Goal: Task Accomplishment & Management: Manage account settings

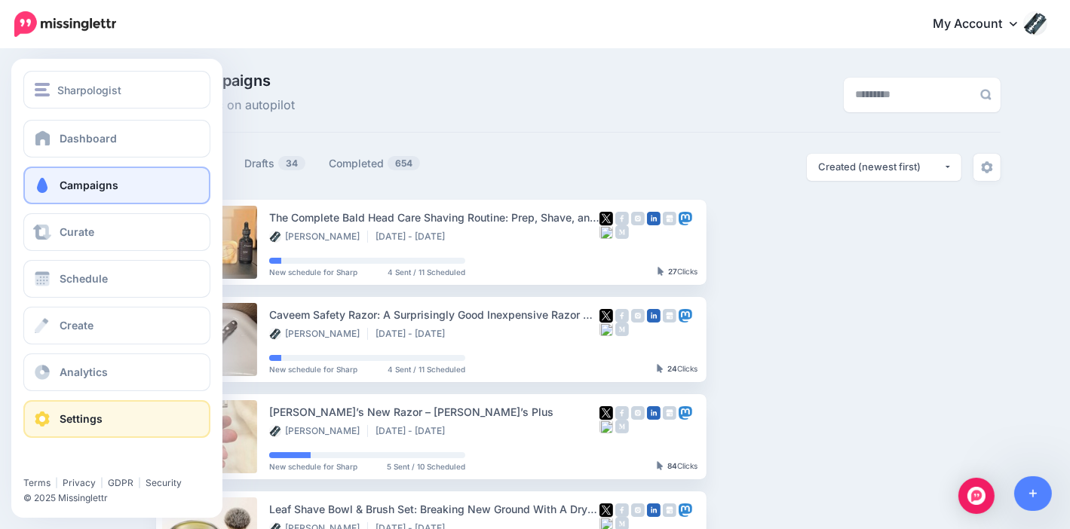
click at [87, 412] on span "Settings" at bounding box center [81, 418] width 43 height 13
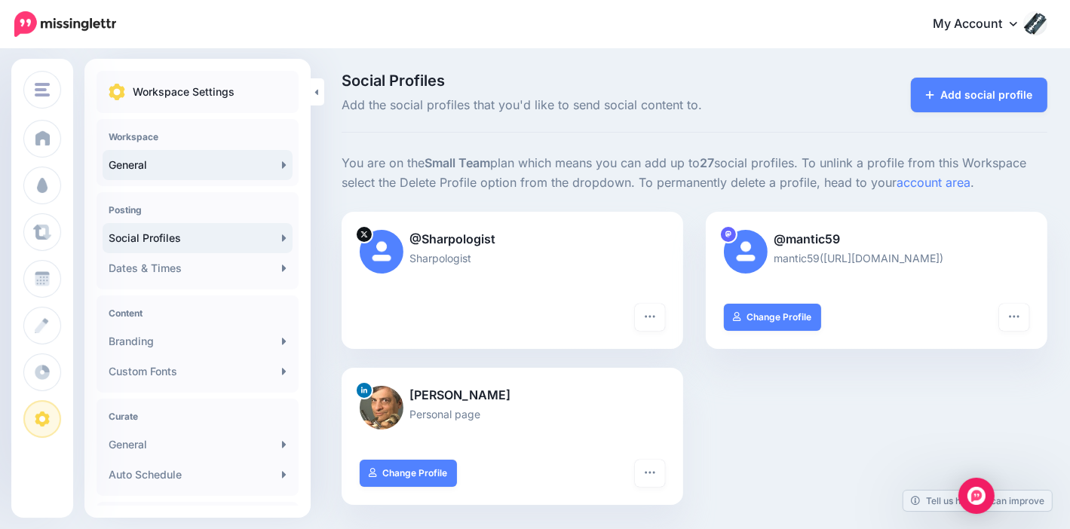
click at [207, 159] on link "General" at bounding box center [198, 165] width 190 height 30
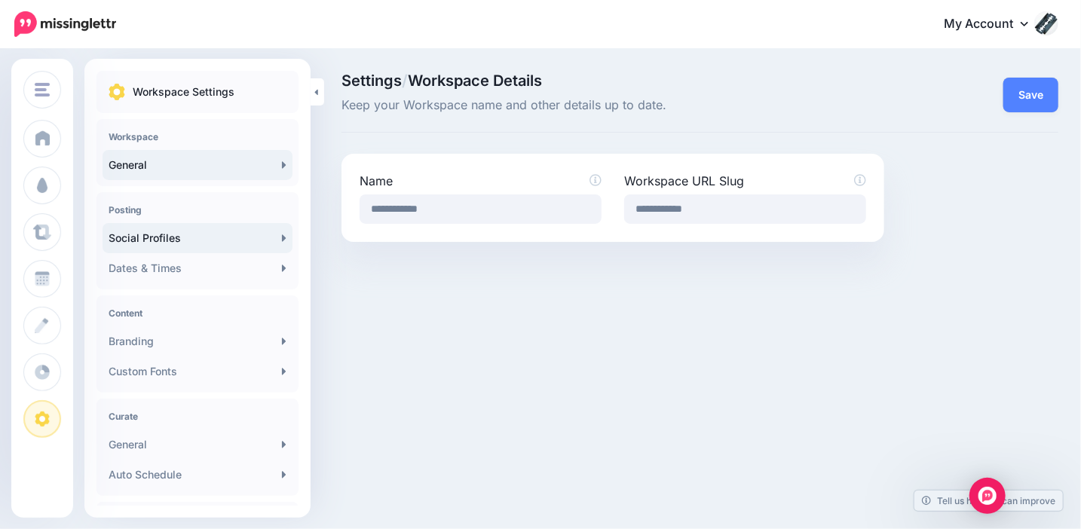
click at [205, 239] on link "Social Profiles" at bounding box center [198, 238] width 190 height 30
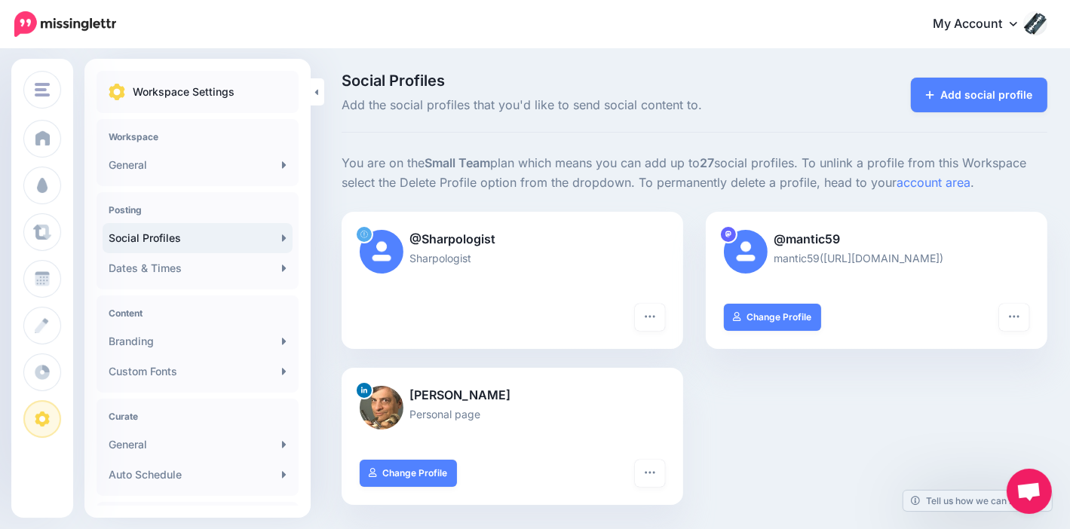
scroll to position [75, 0]
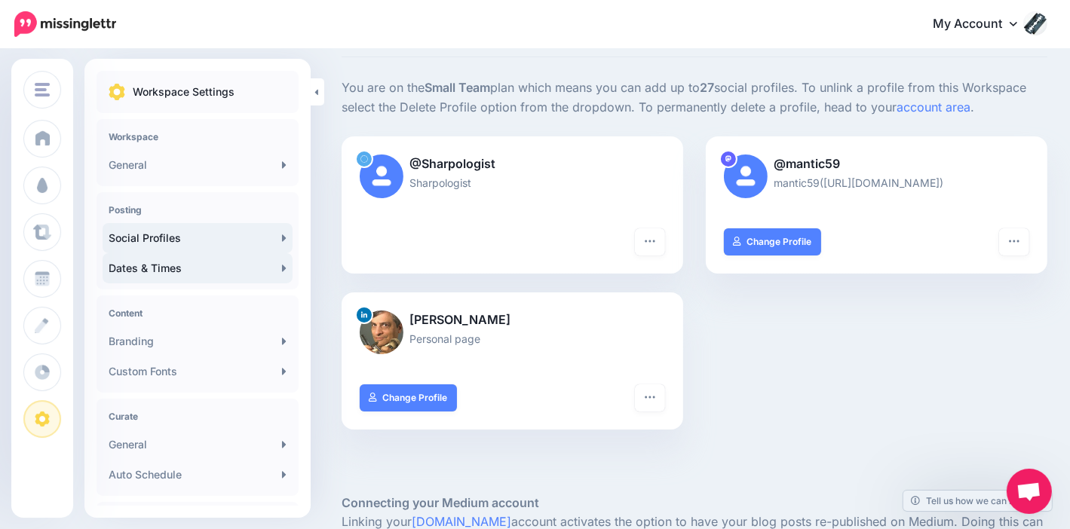
click at [159, 265] on link "Dates & Times" at bounding box center [198, 268] width 190 height 30
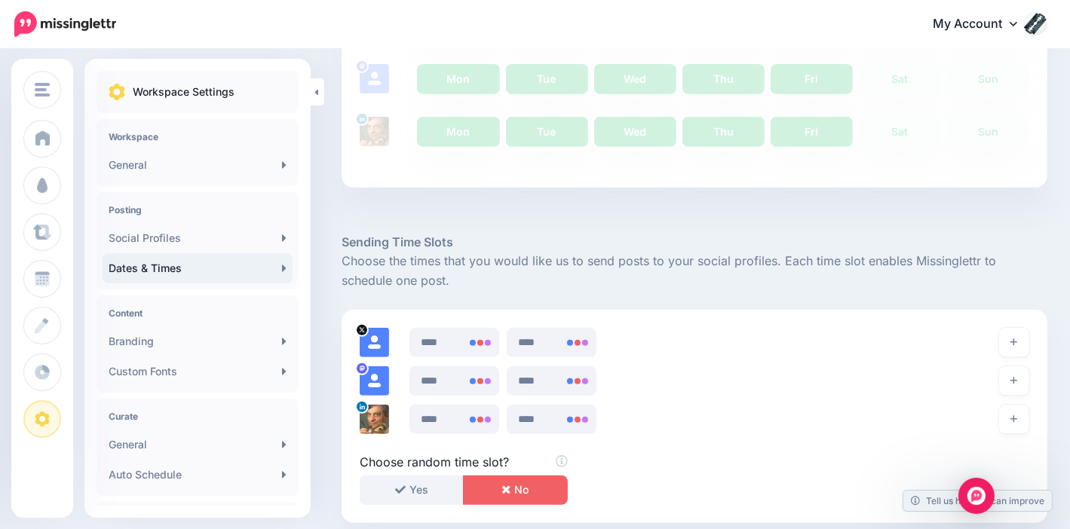
scroll to position [603, 0]
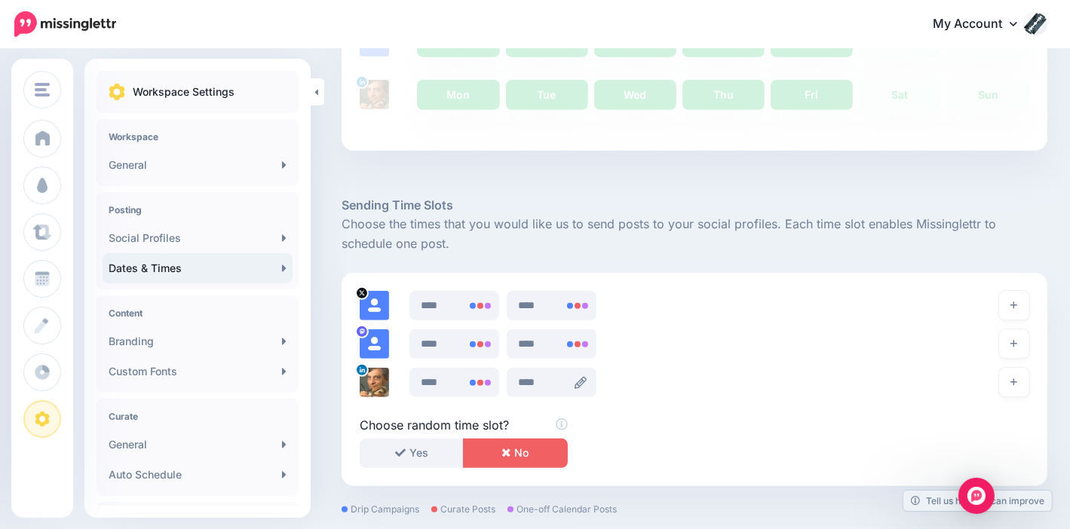
click at [585, 382] on icon at bounding box center [580, 383] width 12 height 12
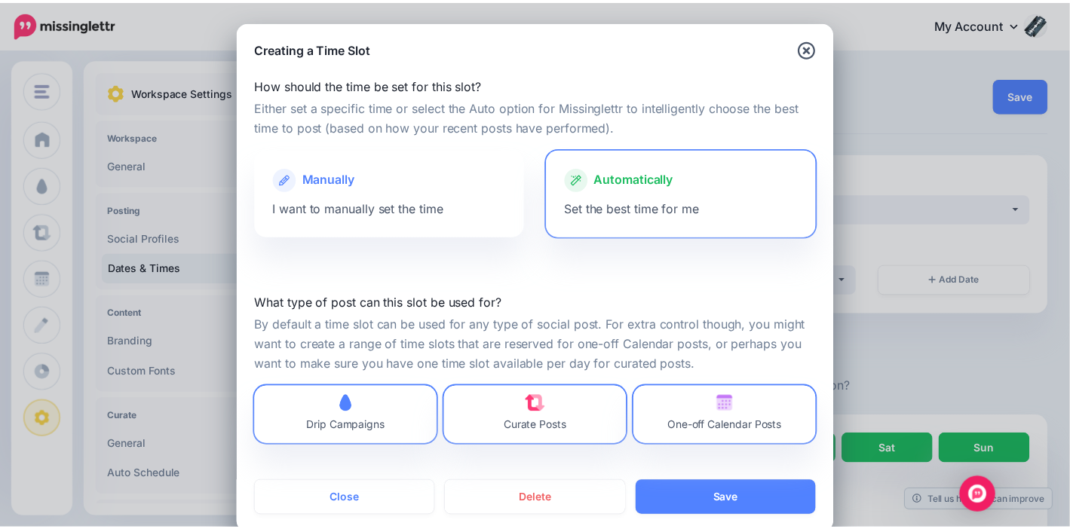
scroll to position [26, 0]
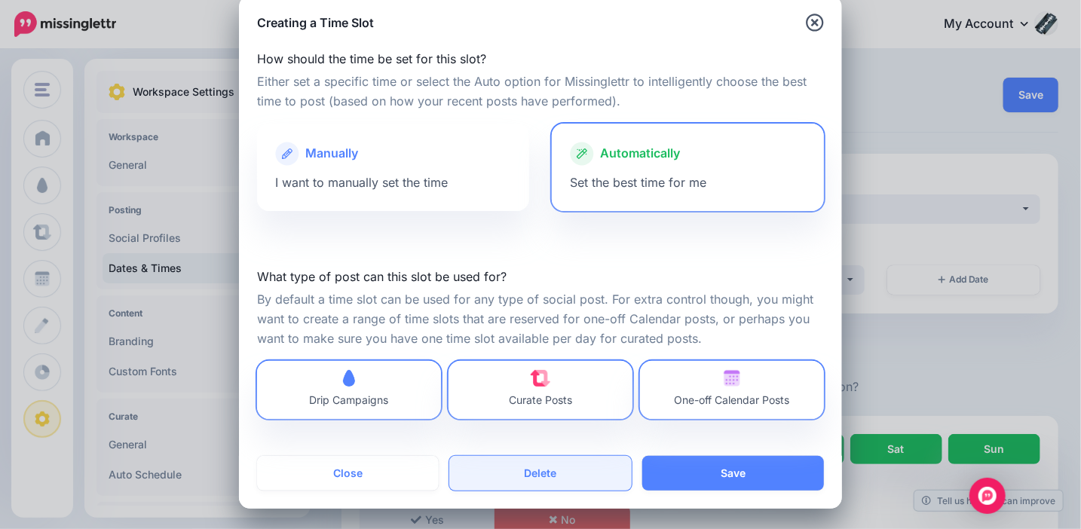
click at [543, 474] on button "Delete" at bounding box center [540, 473] width 182 height 35
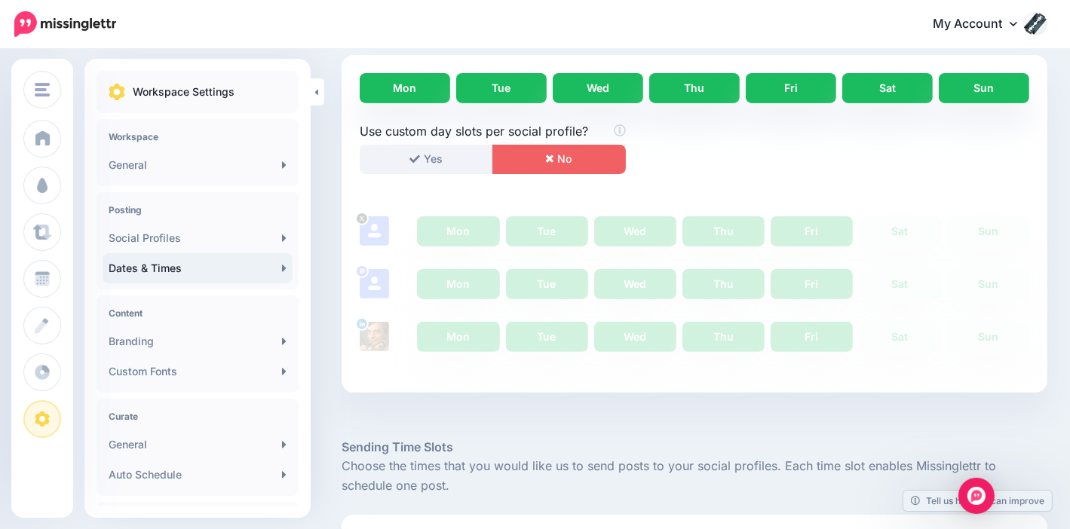
scroll to position [723, 0]
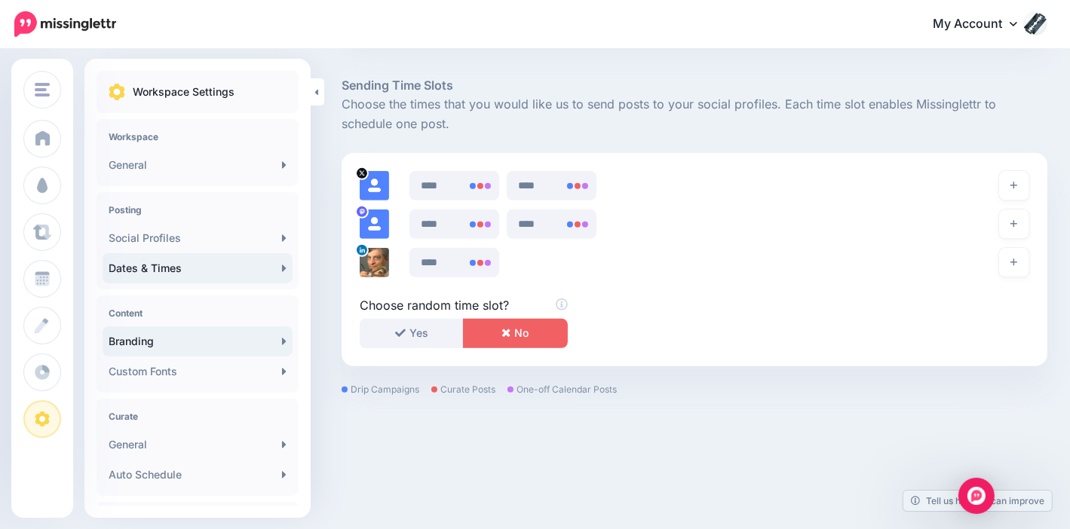
click at [201, 341] on link "Branding" at bounding box center [198, 341] width 190 height 30
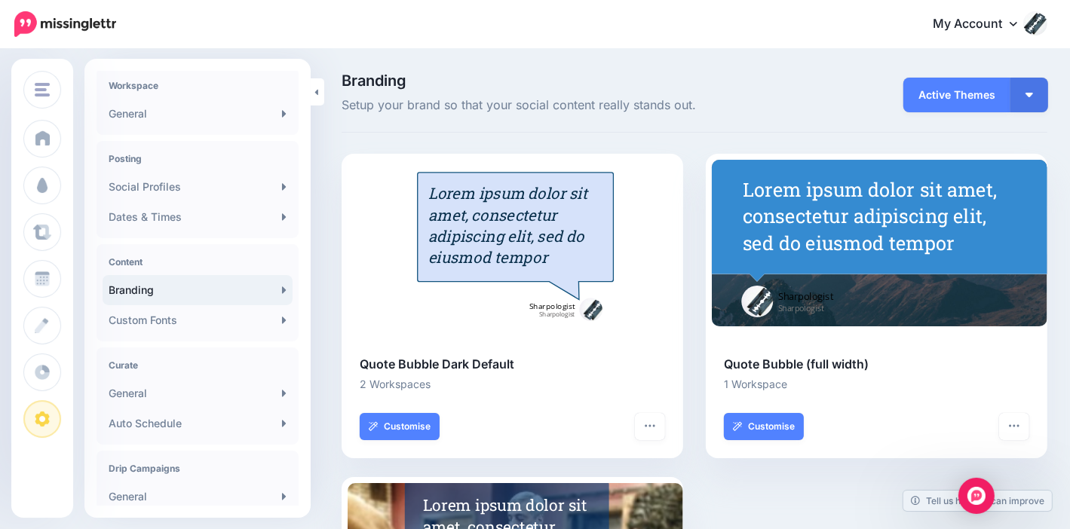
scroll to position [75, 0]
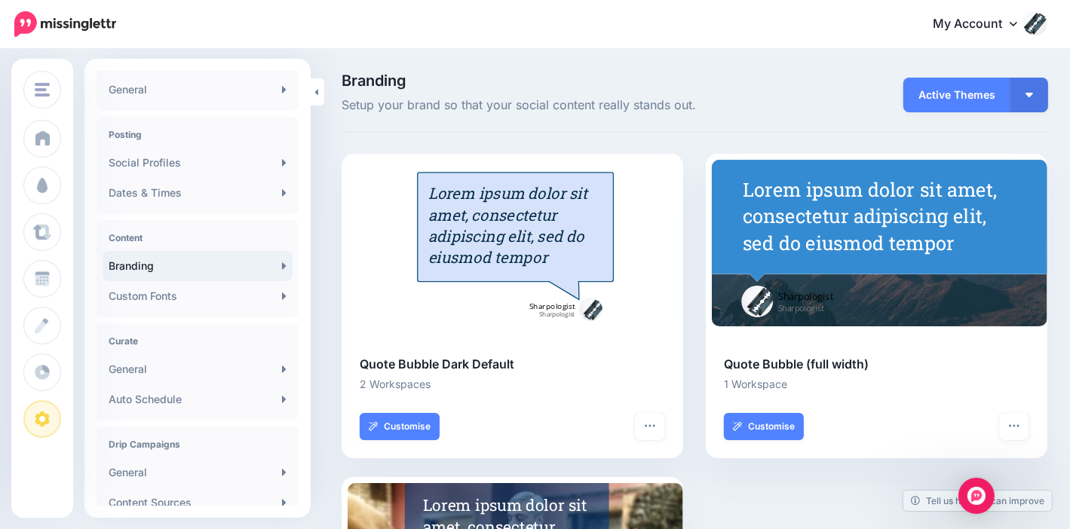
click at [280, 265] on link "Branding" at bounding box center [198, 266] width 190 height 30
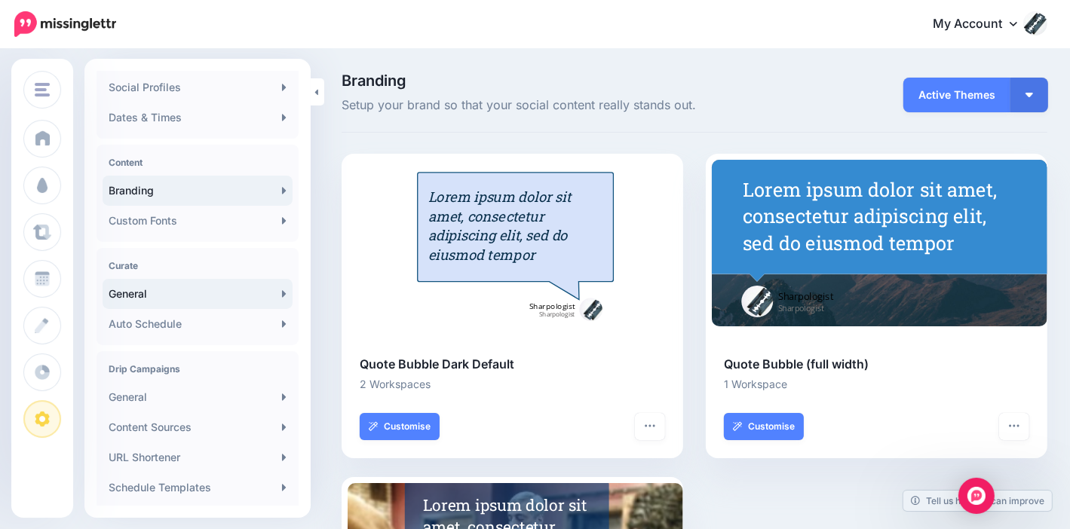
scroll to position [226, 0]
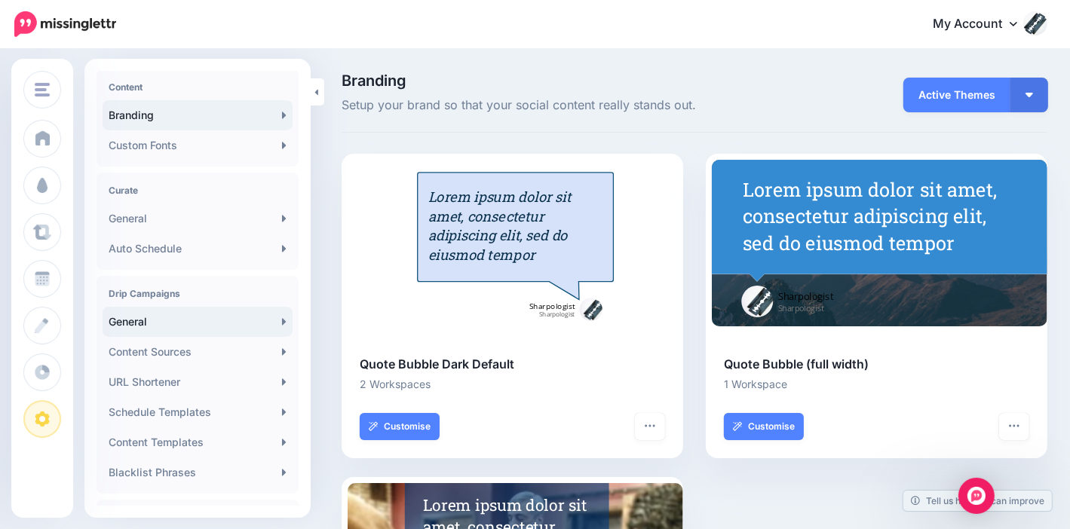
click at [282, 324] on link "General" at bounding box center [198, 322] width 190 height 30
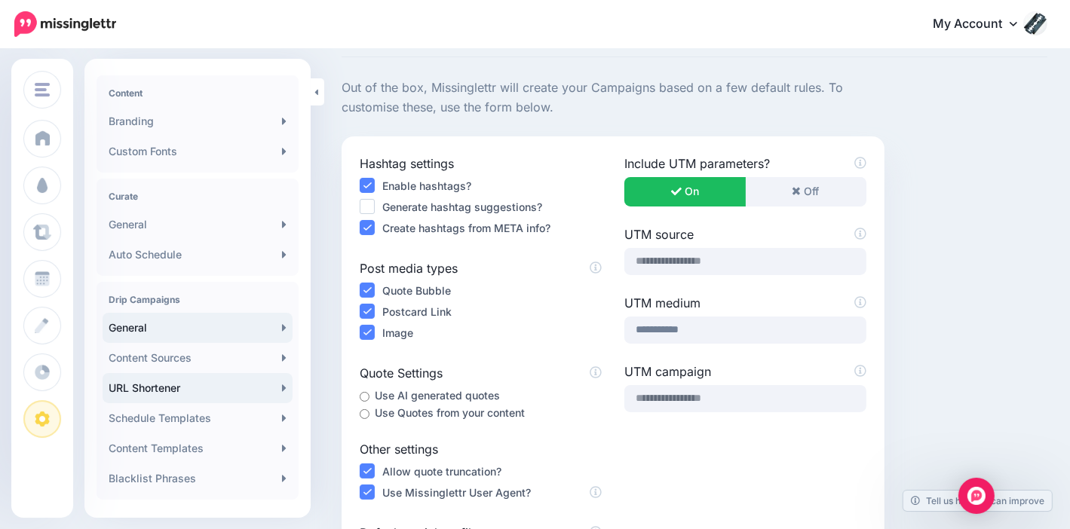
scroll to position [299, 0]
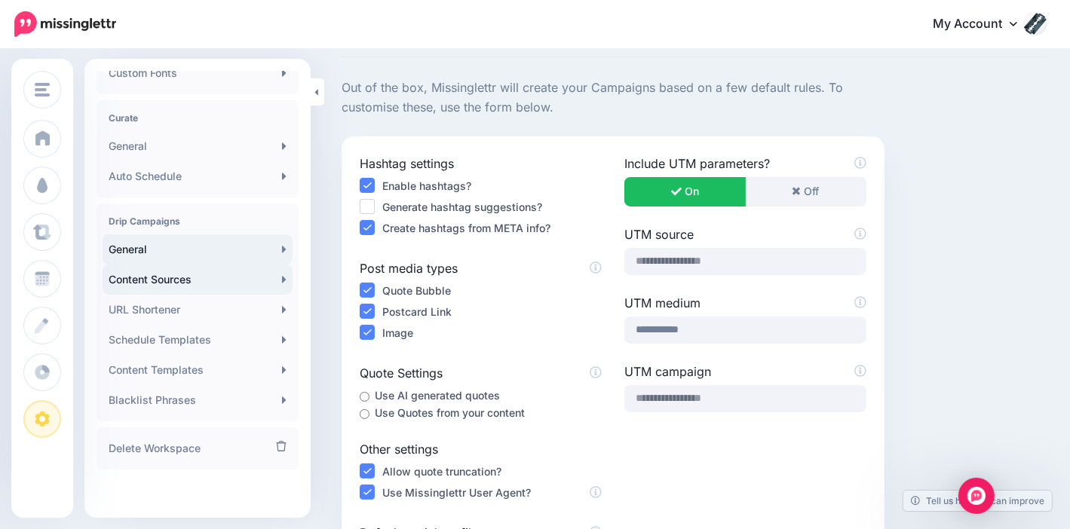
click at [198, 282] on link "Content Sources" at bounding box center [198, 280] width 190 height 30
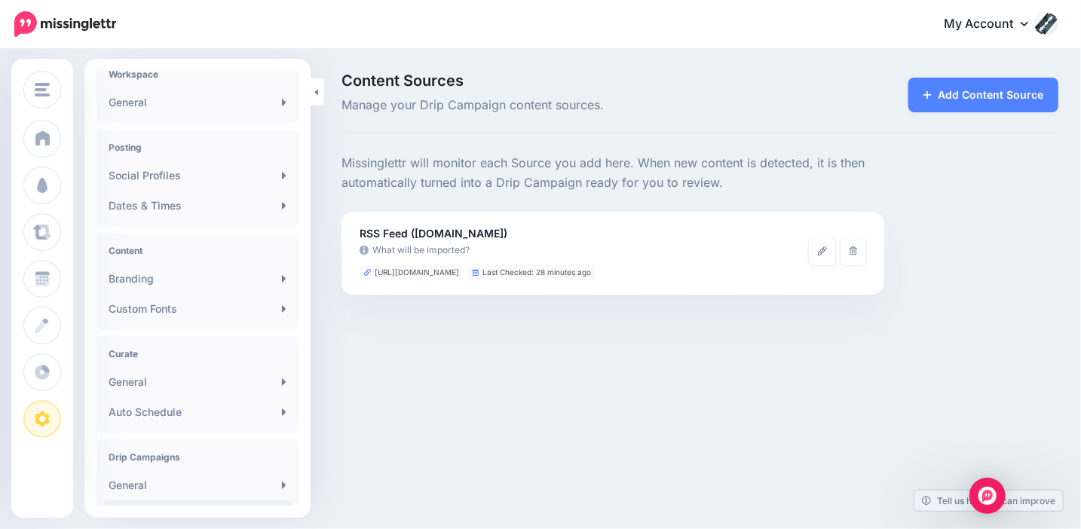
scroll to position [299, 0]
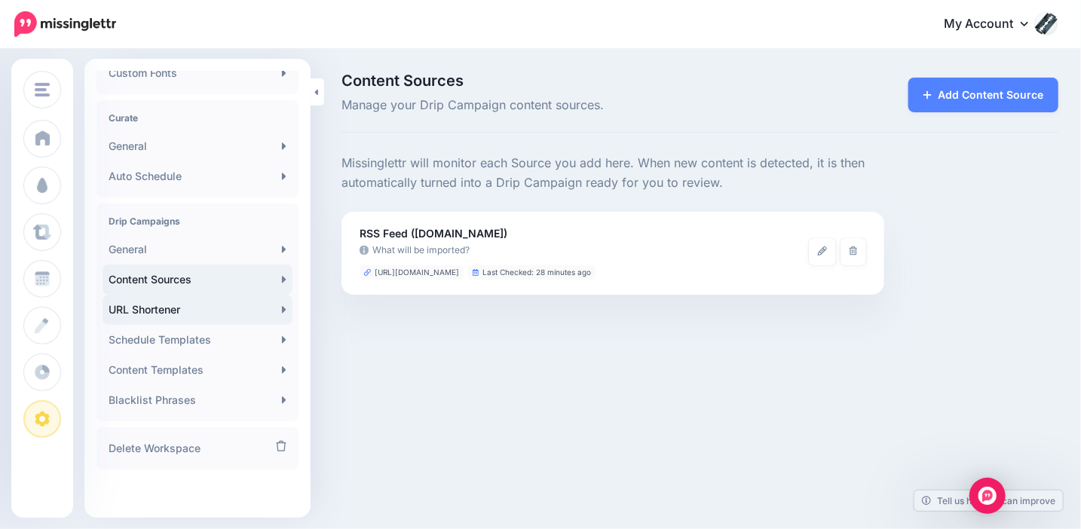
click at [194, 305] on link "URL Shortener" at bounding box center [198, 310] width 190 height 30
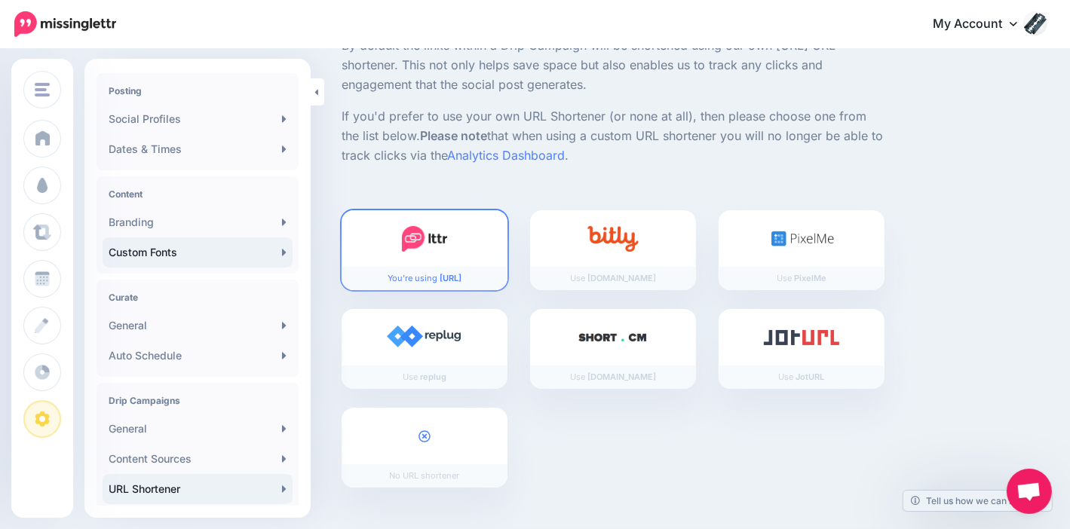
scroll to position [299, 0]
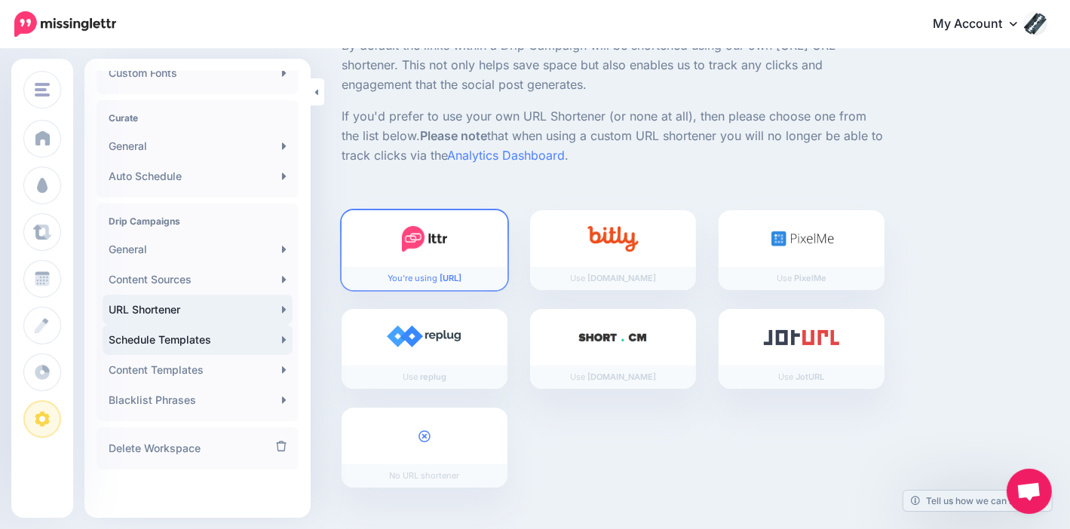
click at [223, 335] on link "Schedule Templates" at bounding box center [198, 340] width 190 height 30
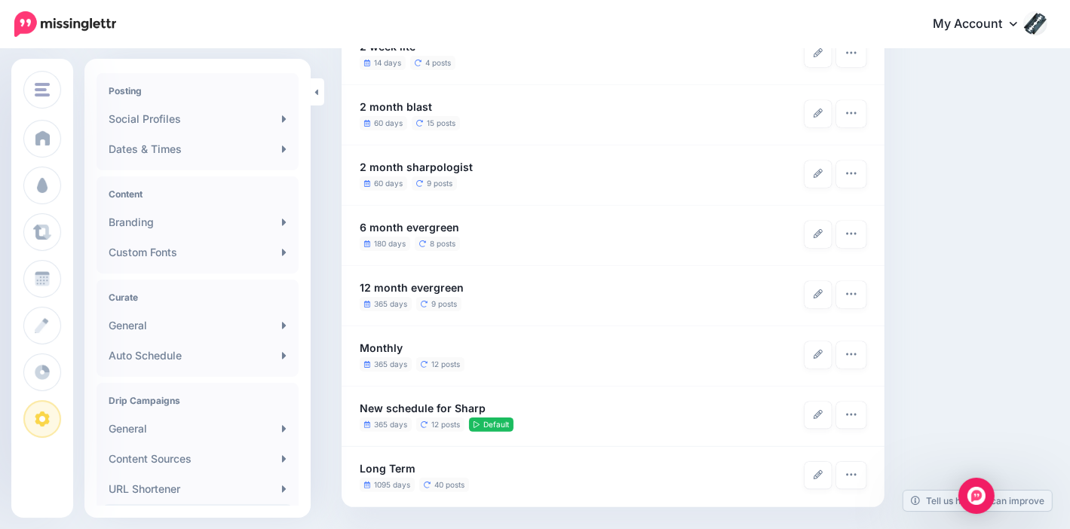
scroll to position [299, 0]
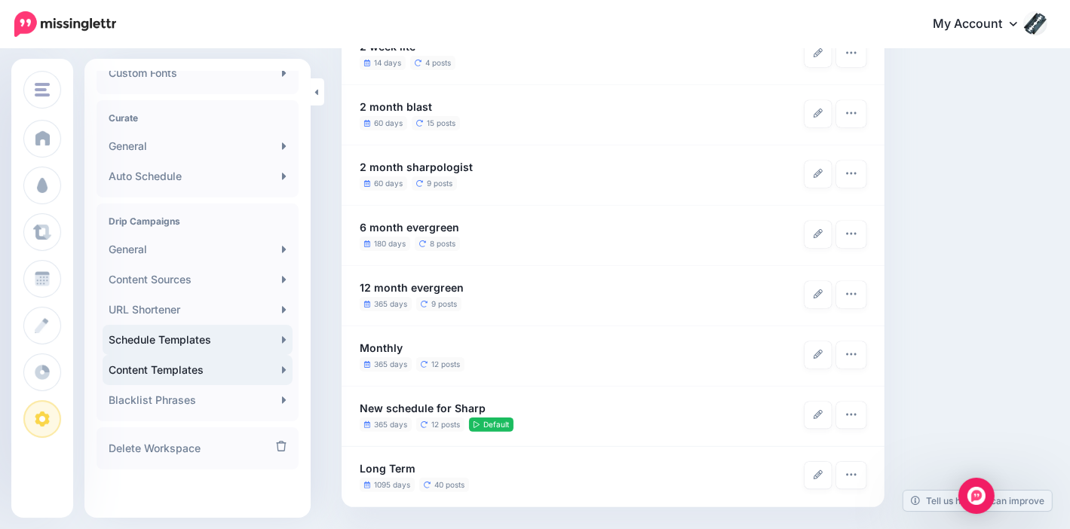
click at [201, 367] on link "Content Templates" at bounding box center [198, 370] width 190 height 30
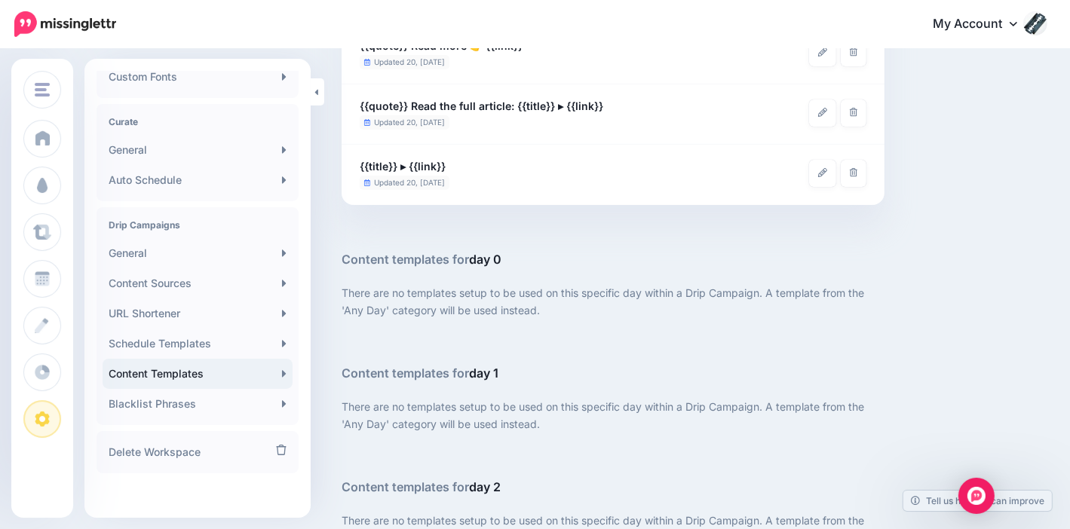
scroll to position [299, 0]
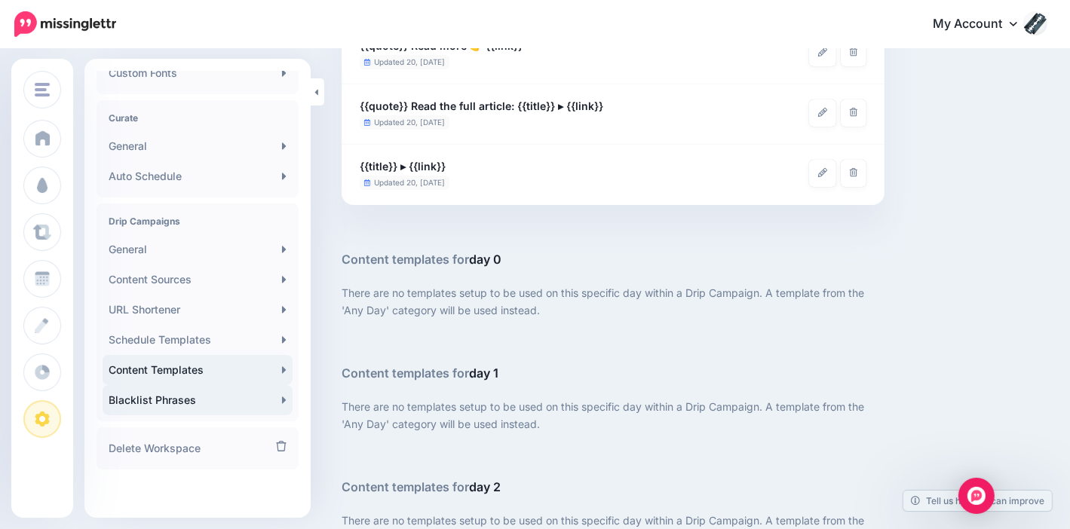
click at [206, 400] on link "Blacklist Phrases" at bounding box center [198, 400] width 190 height 30
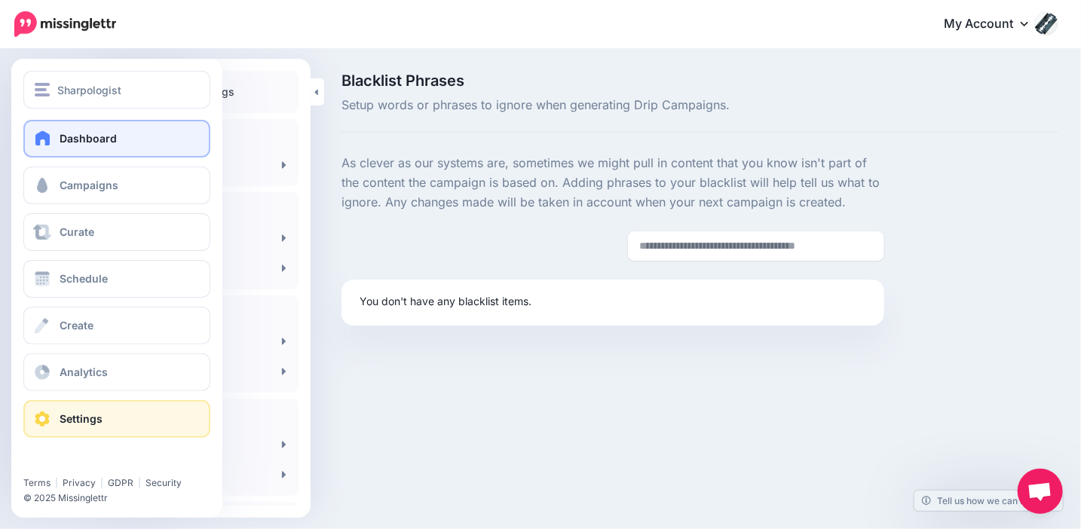
click at [33, 145] on span at bounding box center [43, 137] width 20 height 15
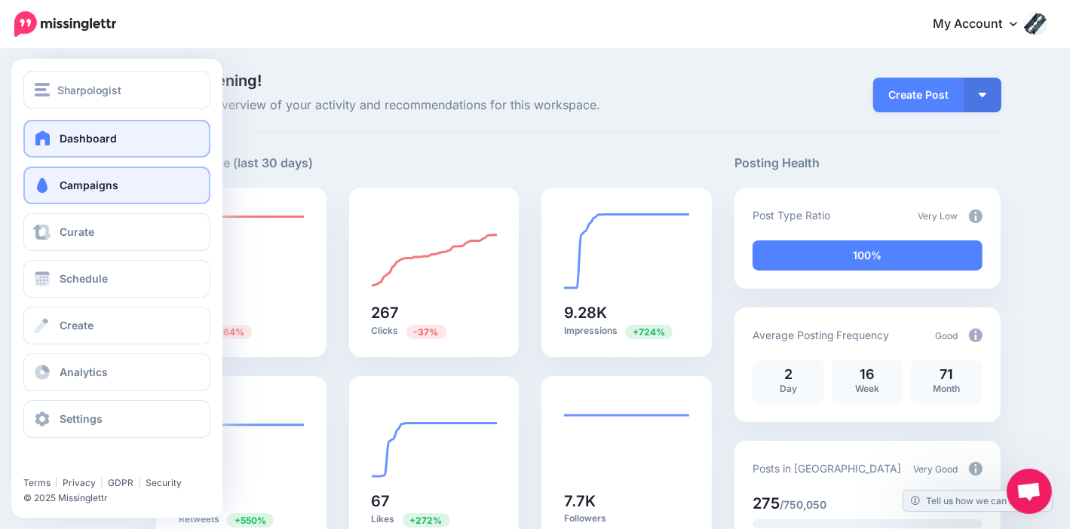
click at [90, 194] on link "Campaigns" at bounding box center [116, 186] width 187 height 38
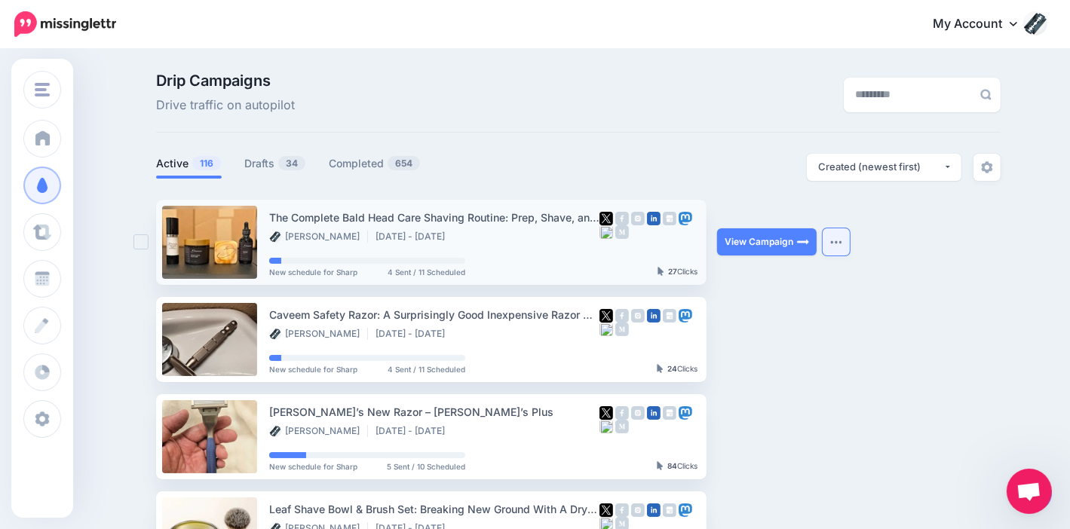
click at [835, 245] on button "button" at bounding box center [836, 241] width 27 height 27
click at [277, 163] on link "Drafts 34" at bounding box center [275, 164] width 62 height 18
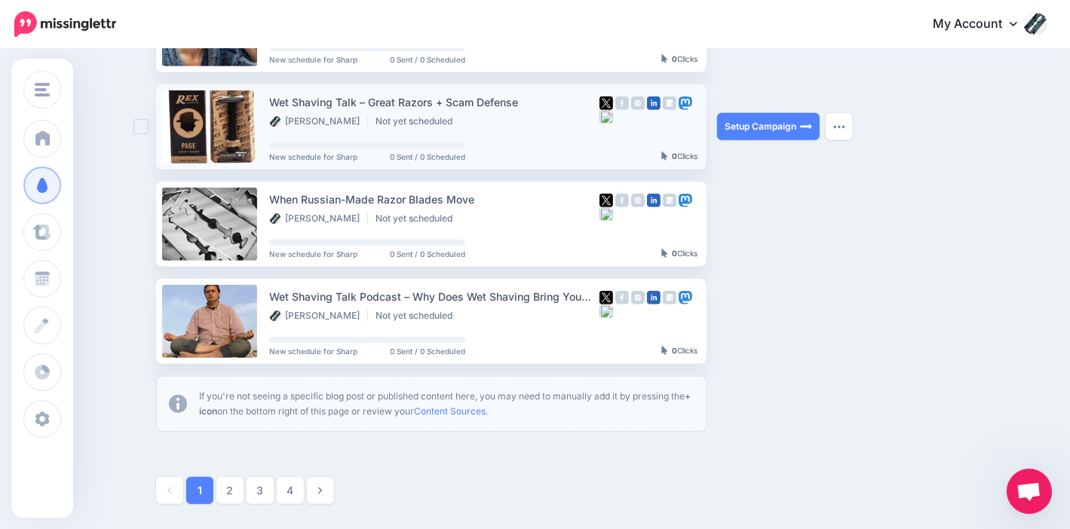
scroll to position [829, 0]
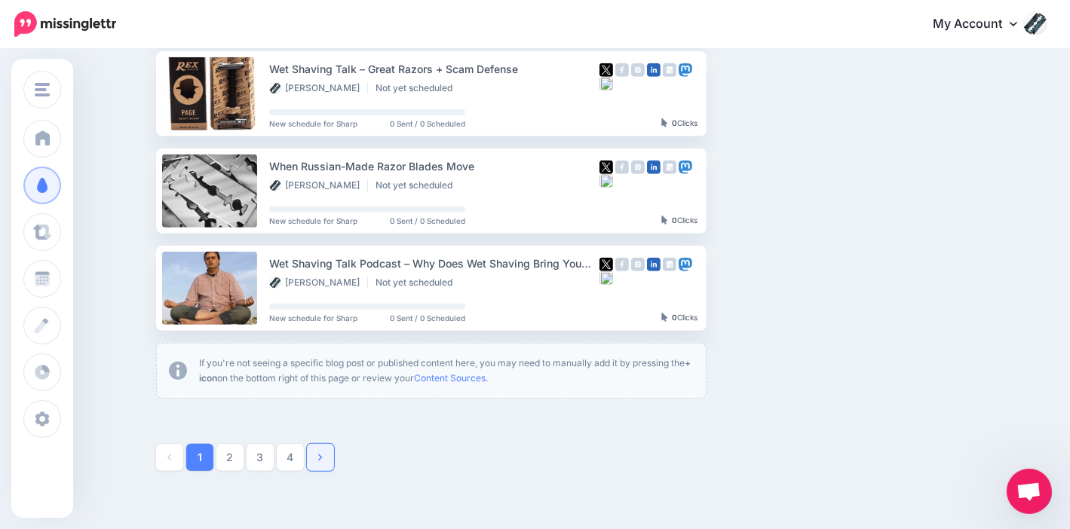
click at [322, 453] on icon at bounding box center [320, 457] width 4 height 11
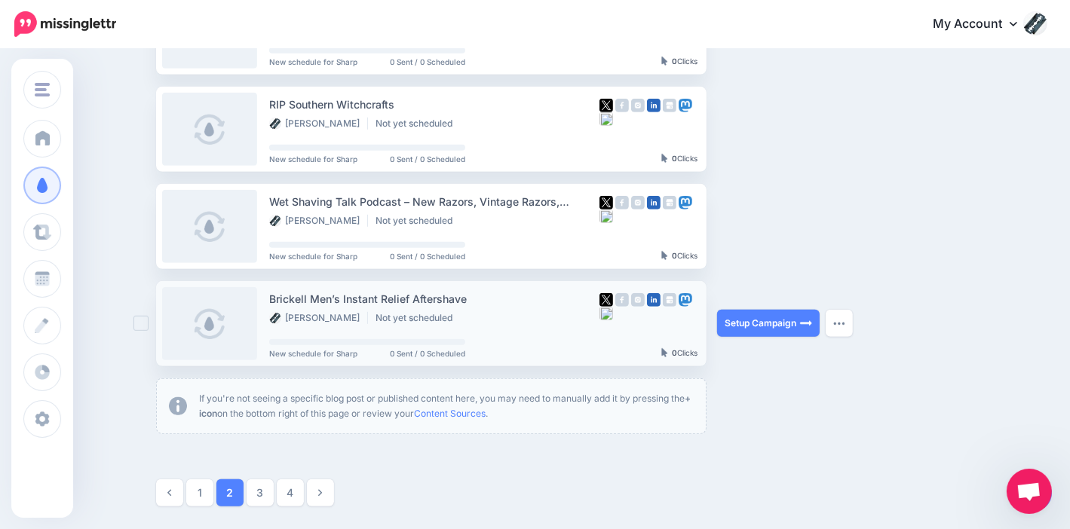
scroll to position [808, 0]
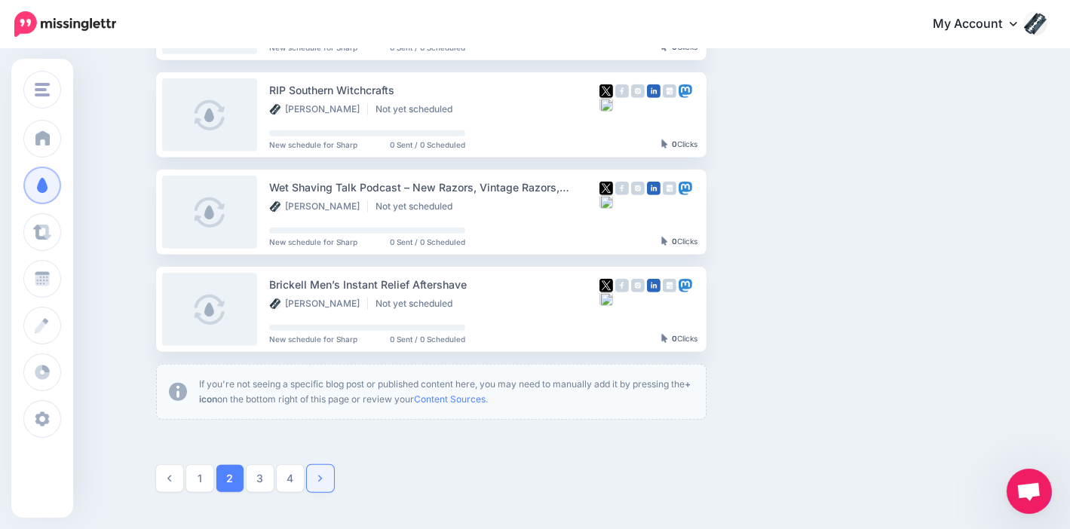
click at [330, 473] on link at bounding box center [320, 478] width 27 height 27
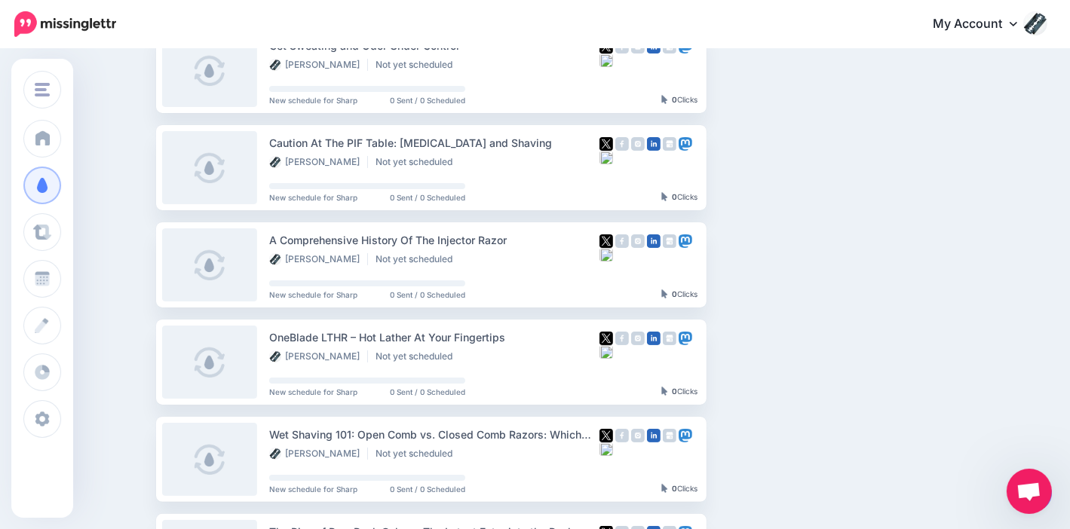
scroll to position [205, 0]
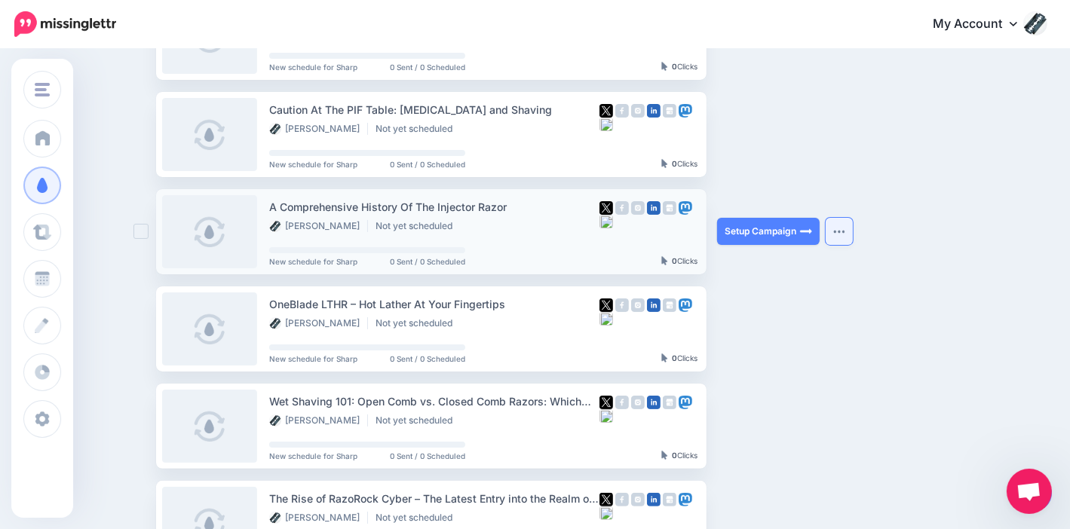
click at [846, 225] on button "button" at bounding box center [839, 231] width 27 height 27
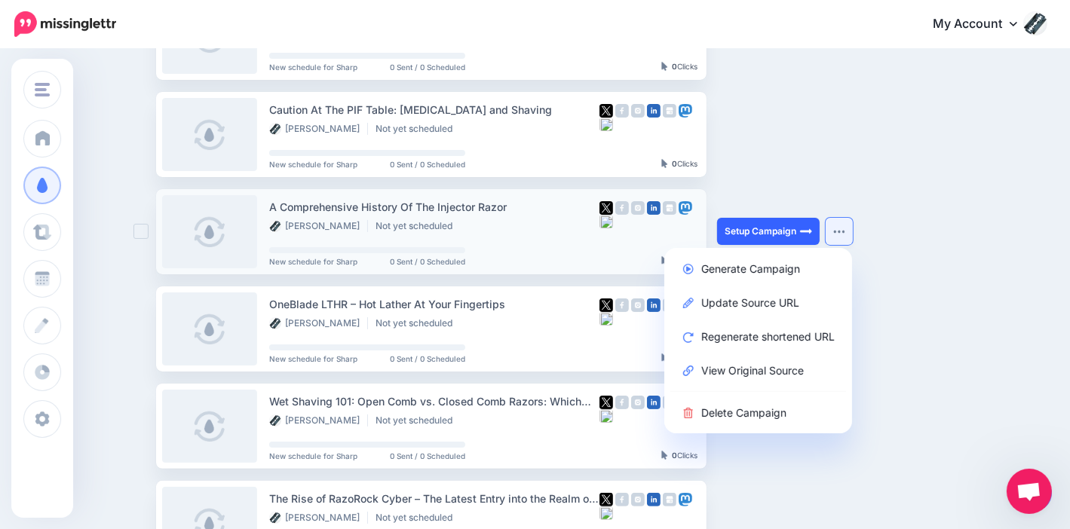
click at [777, 237] on link "Setup Campaign" at bounding box center [768, 231] width 103 height 27
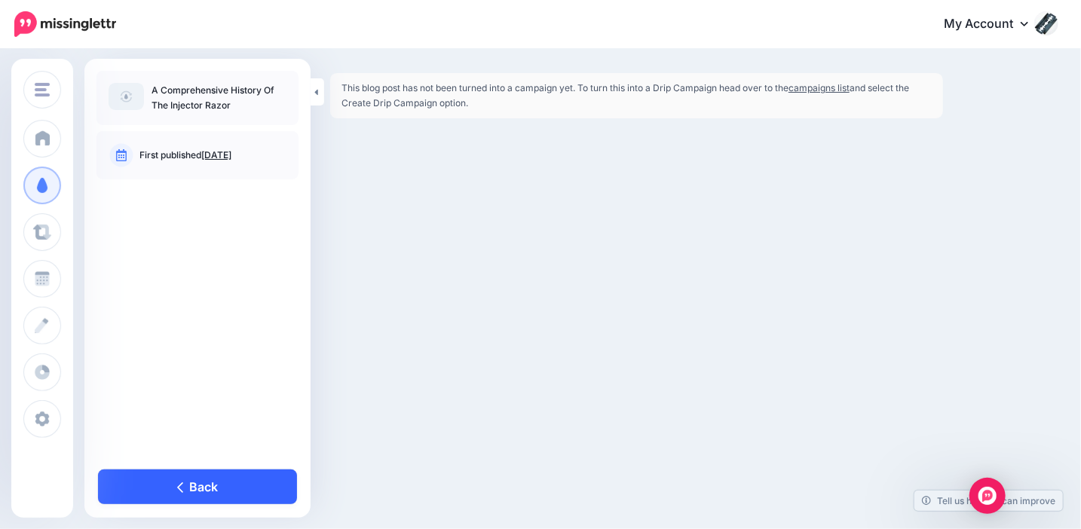
click at [204, 481] on link "Back" at bounding box center [197, 487] width 199 height 35
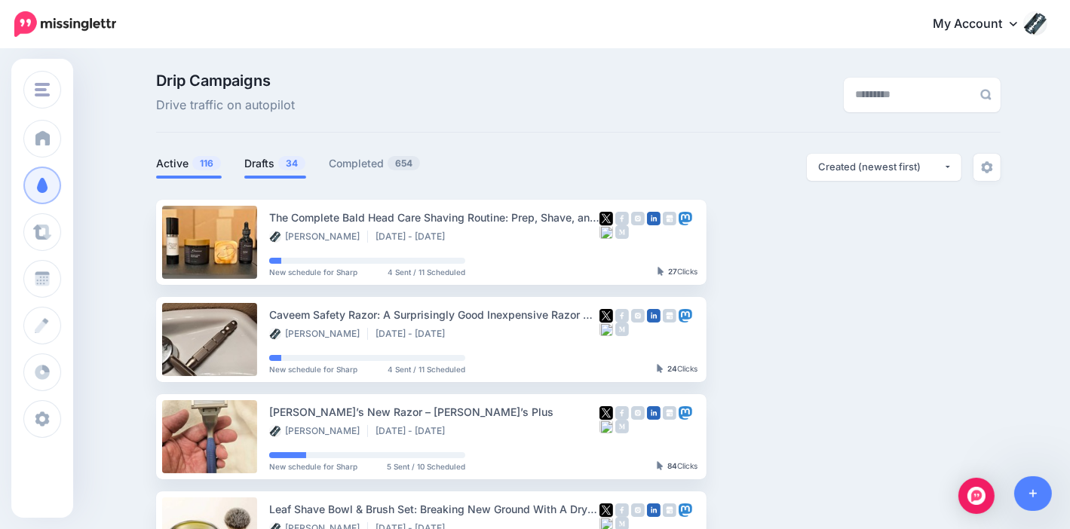
click at [283, 159] on link "Drafts 34" at bounding box center [275, 164] width 62 height 18
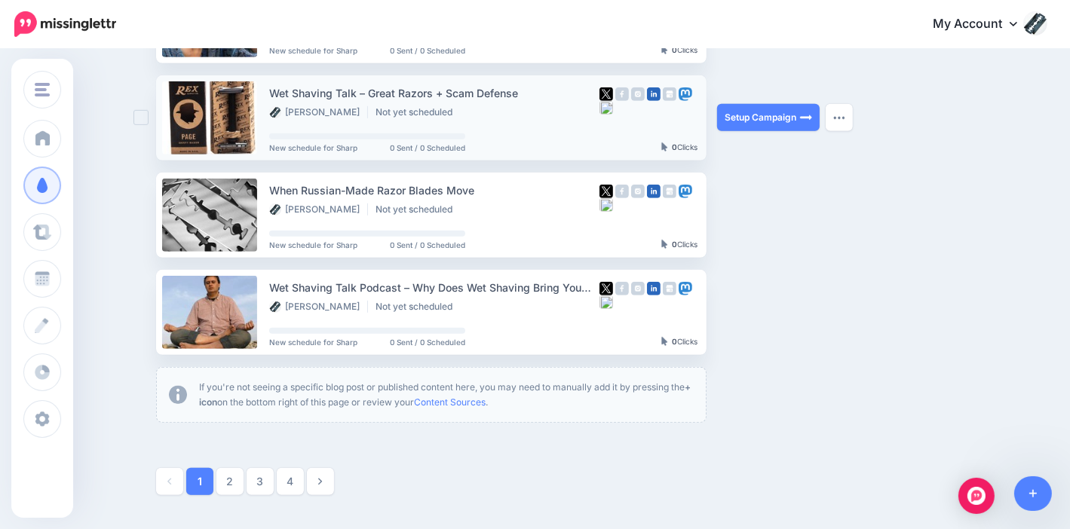
scroll to position [829, 0]
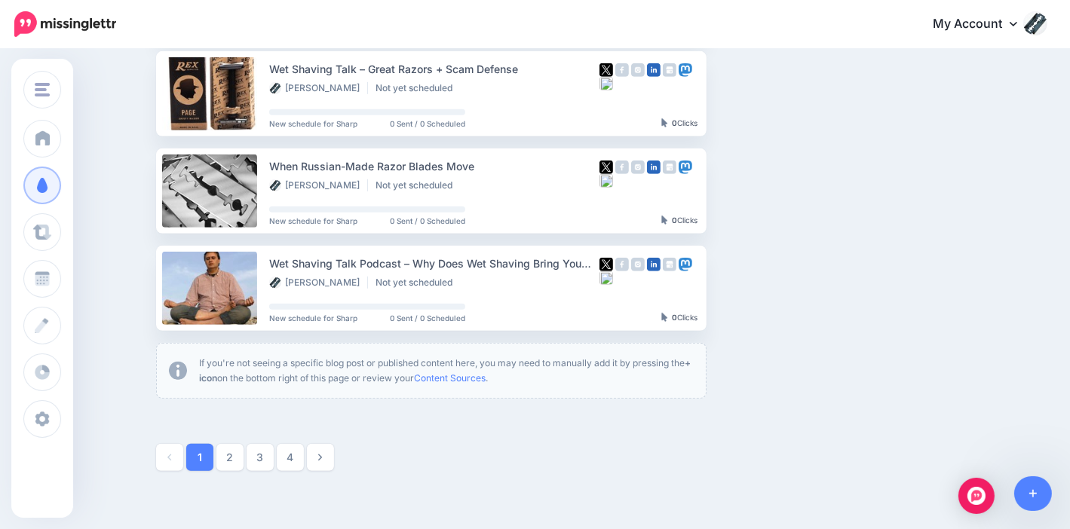
click at [270, 452] on link "3" at bounding box center [260, 457] width 27 height 27
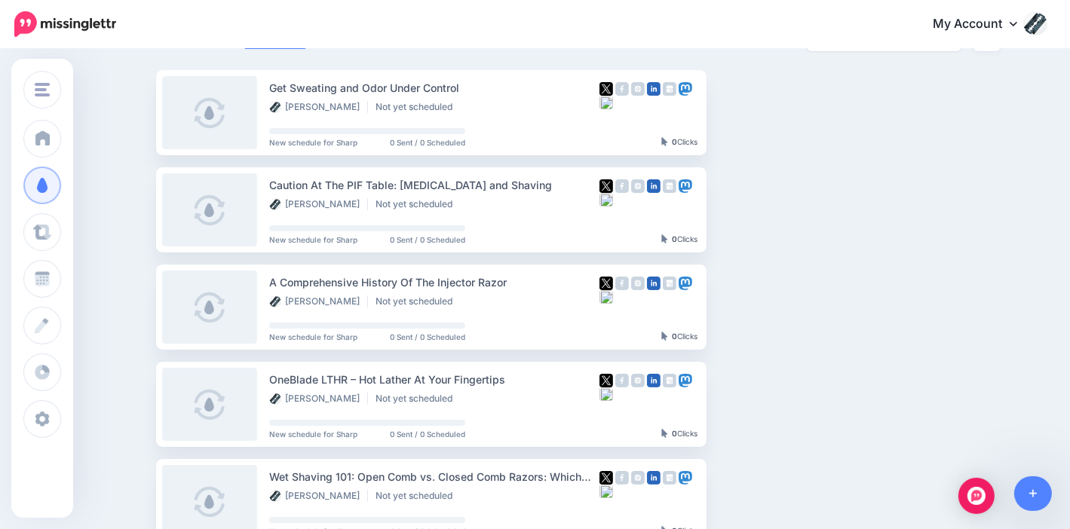
click at [755, 17] on div "My Account Dashboard My Account Billing Facebook Community Help Center Affiliat…" at bounding box center [591, 24] width 912 height 37
click at [844, 112] on img "button" at bounding box center [839, 112] width 12 height 5
click at [844, 302] on button "button" at bounding box center [839, 306] width 27 height 27
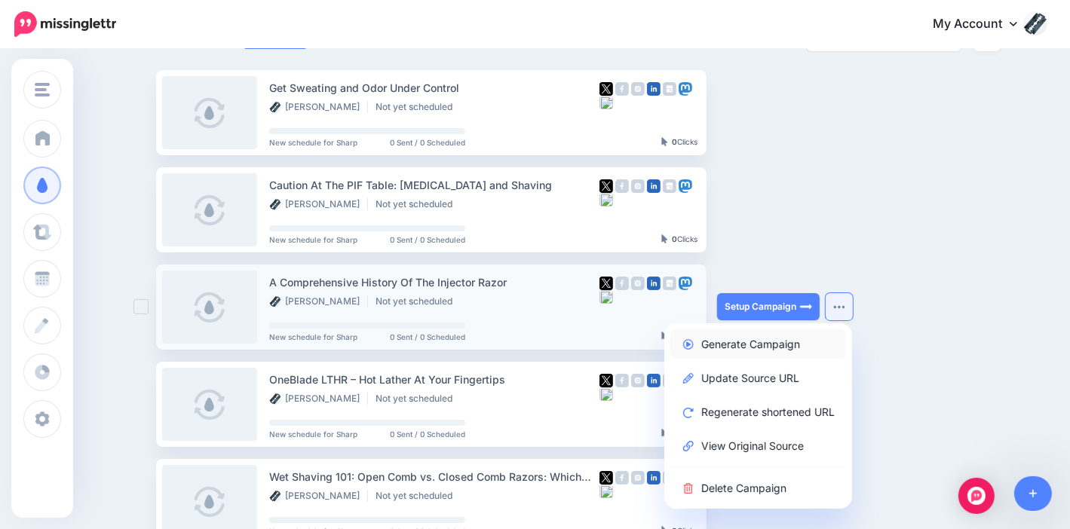
click at [778, 343] on link "Generate Campaign" at bounding box center [758, 343] width 176 height 29
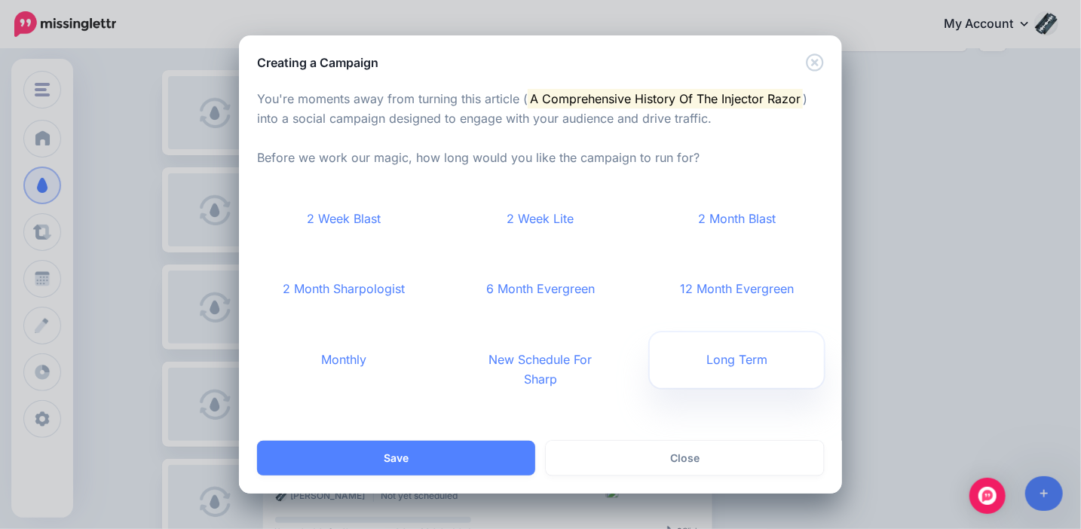
click at [749, 357] on link "Long Term" at bounding box center [737, 360] width 174 height 56
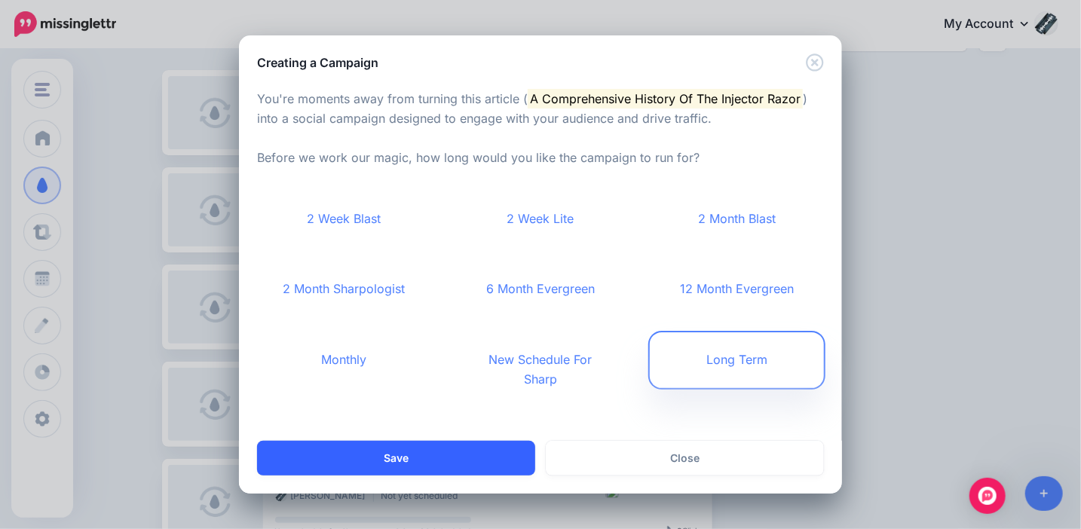
click at [418, 458] on button "Save" at bounding box center [396, 458] width 278 height 35
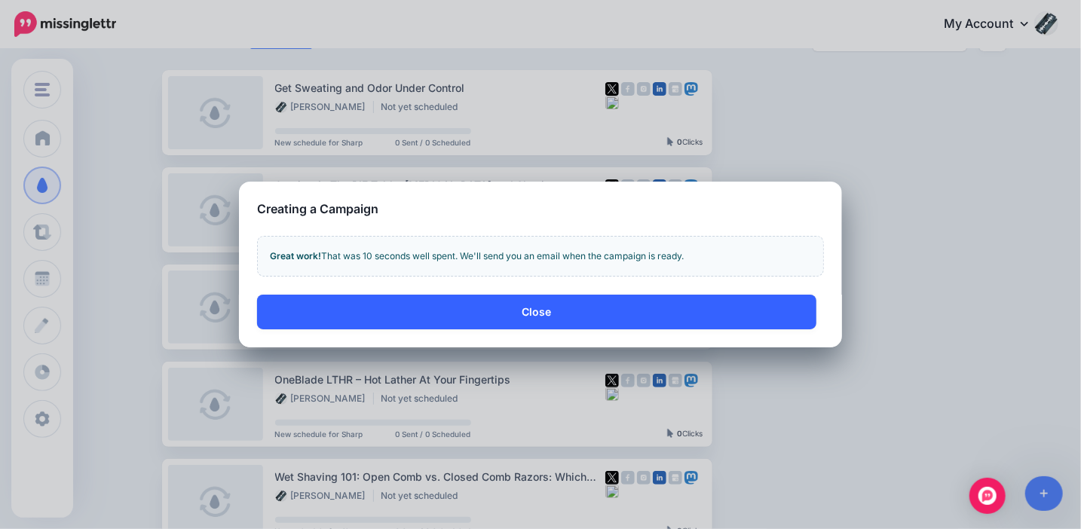
click at [578, 314] on button "Close" at bounding box center [536, 312] width 559 height 35
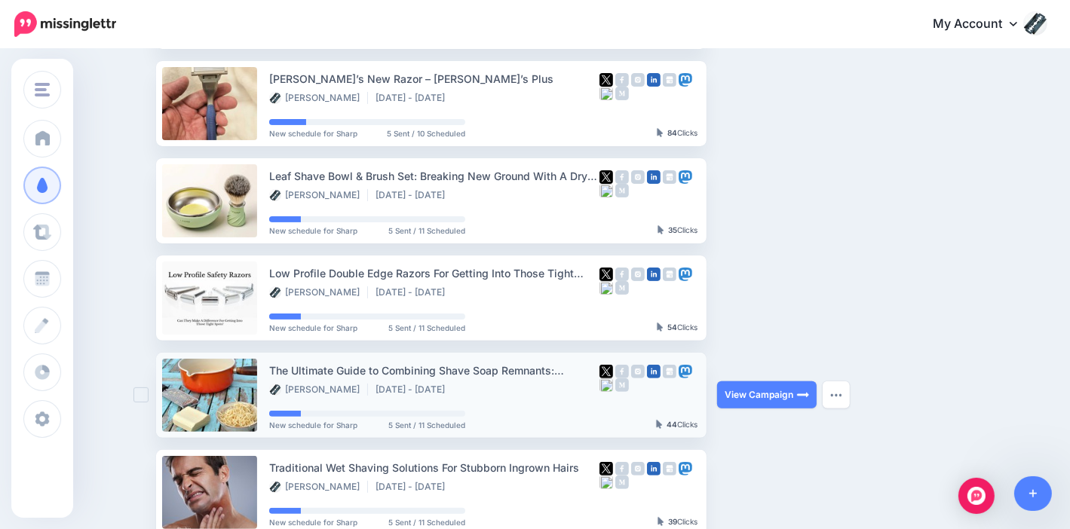
scroll to position [54, 0]
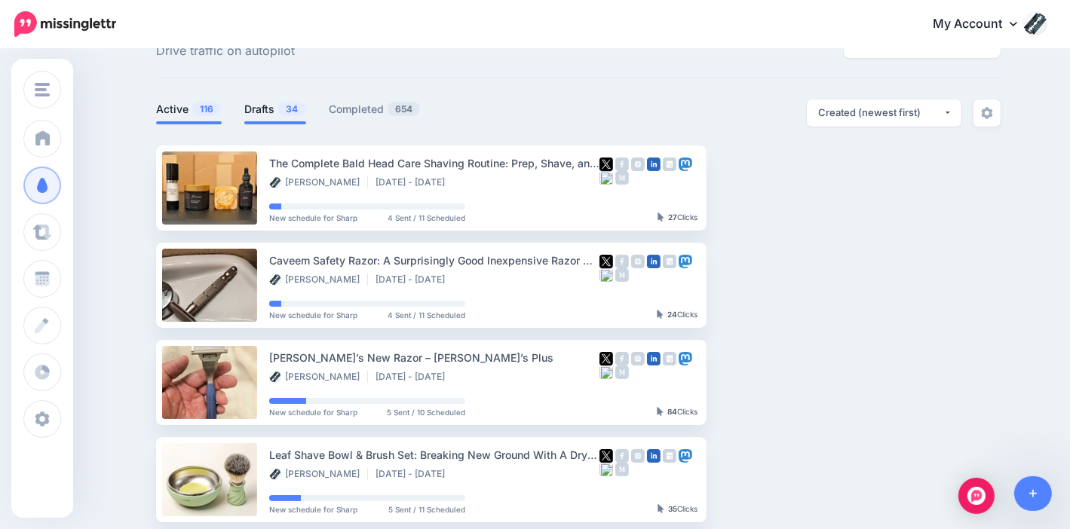
click at [299, 109] on span "34" at bounding box center [291, 109] width 27 height 14
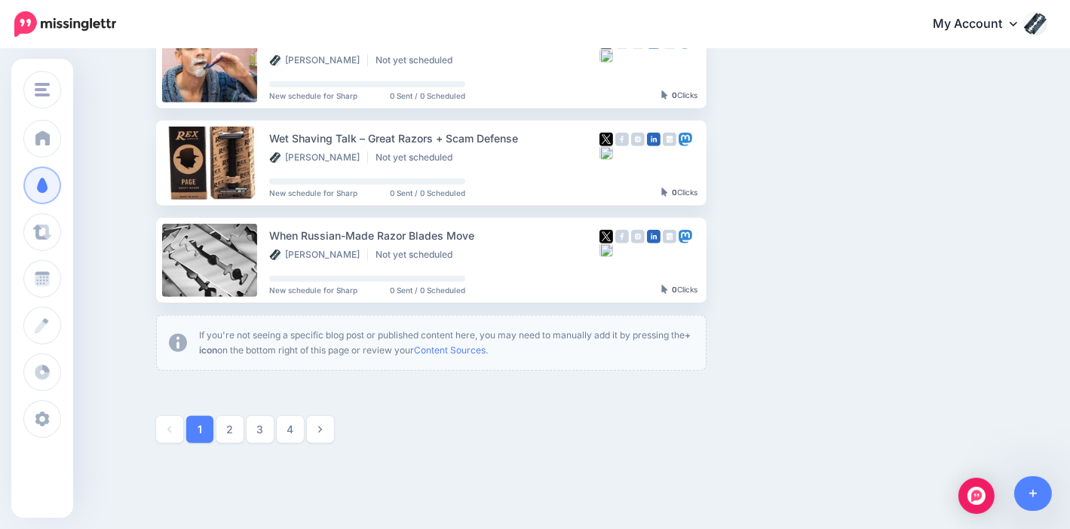
scroll to position [922, 0]
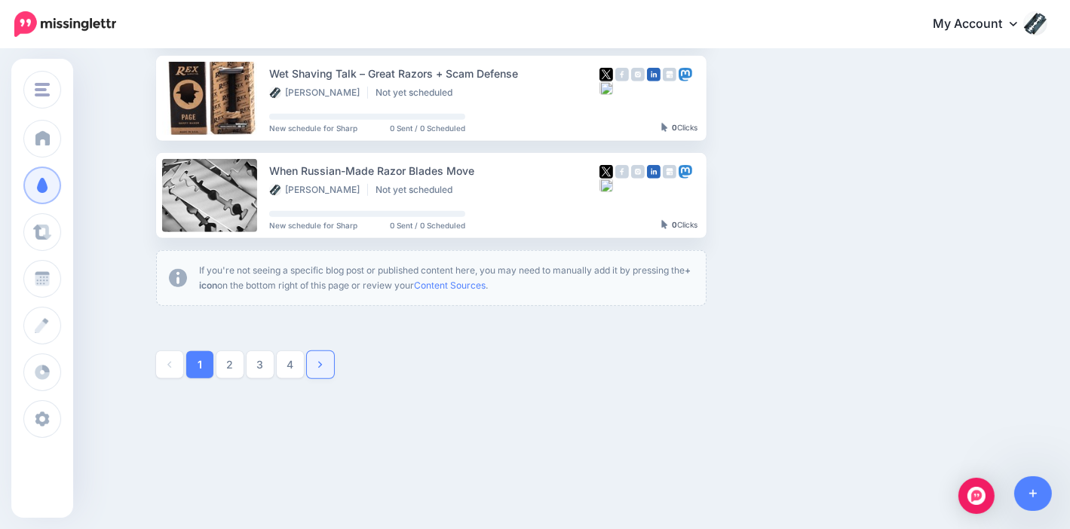
click at [329, 366] on link at bounding box center [320, 364] width 27 height 27
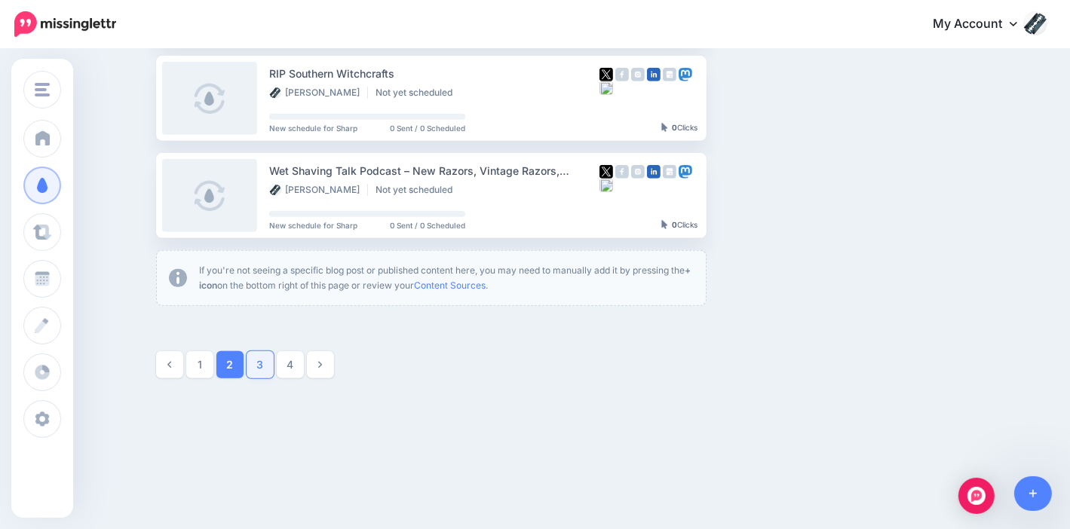
click at [265, 363] on link "3" at bounding box center [260, 364] width 27 height 27
click at [208, 358] on link "1" at bounding box center [199, 364] width 27 height 27
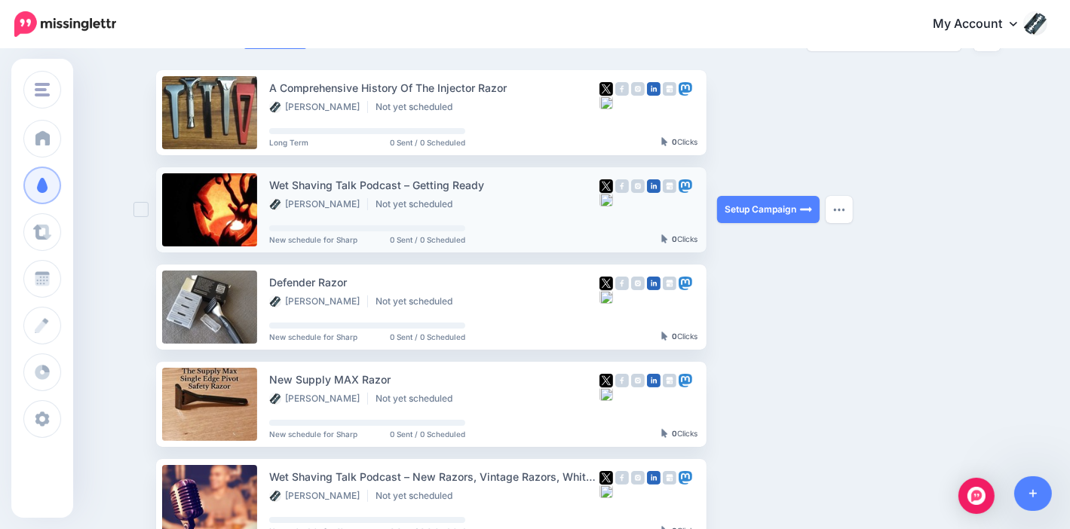
click at [148, 207] on ins at bounding box center [140, 209] width 15 height 15
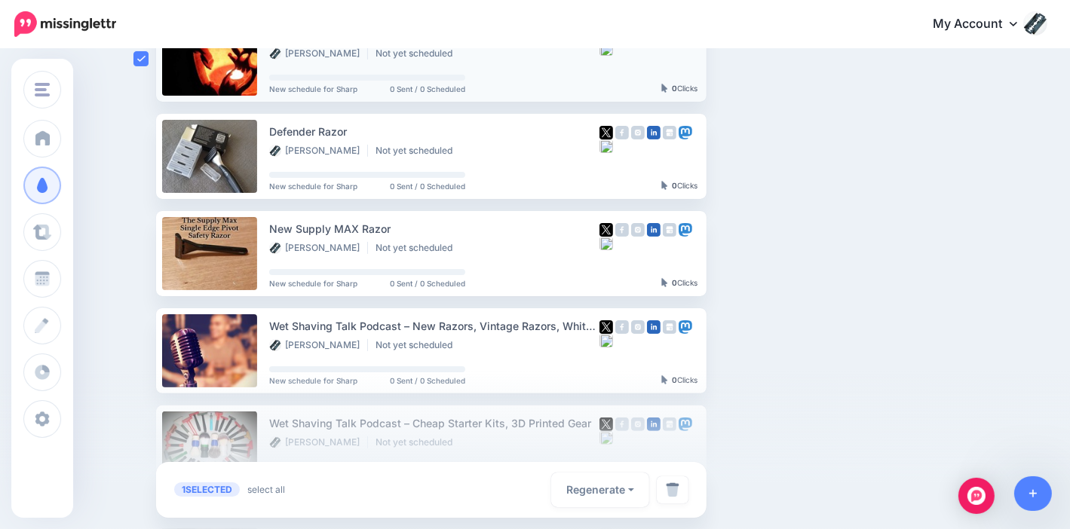
scroll to position [356, 0]
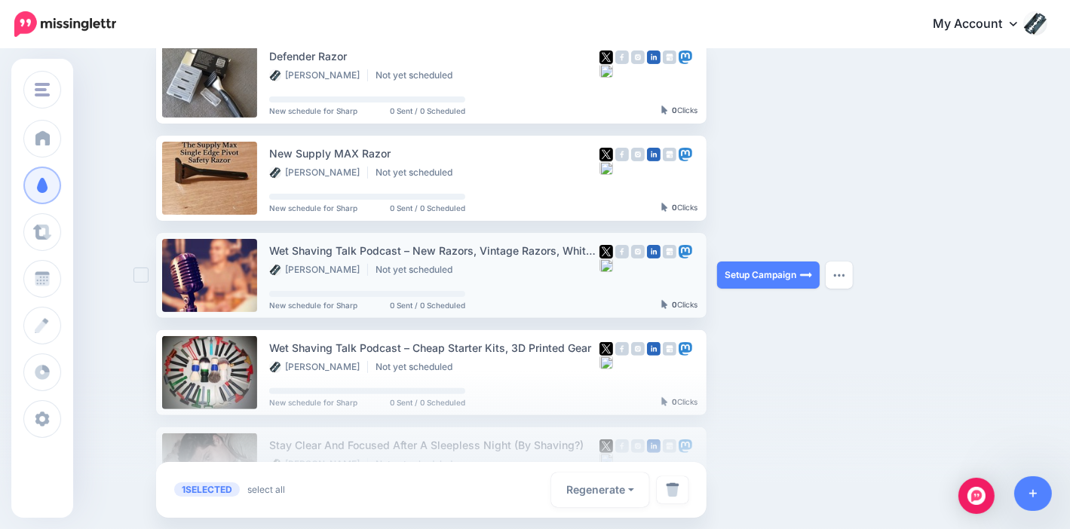
click at [149, 279] on ins at bounding box center [140, 275] width 15 height 15
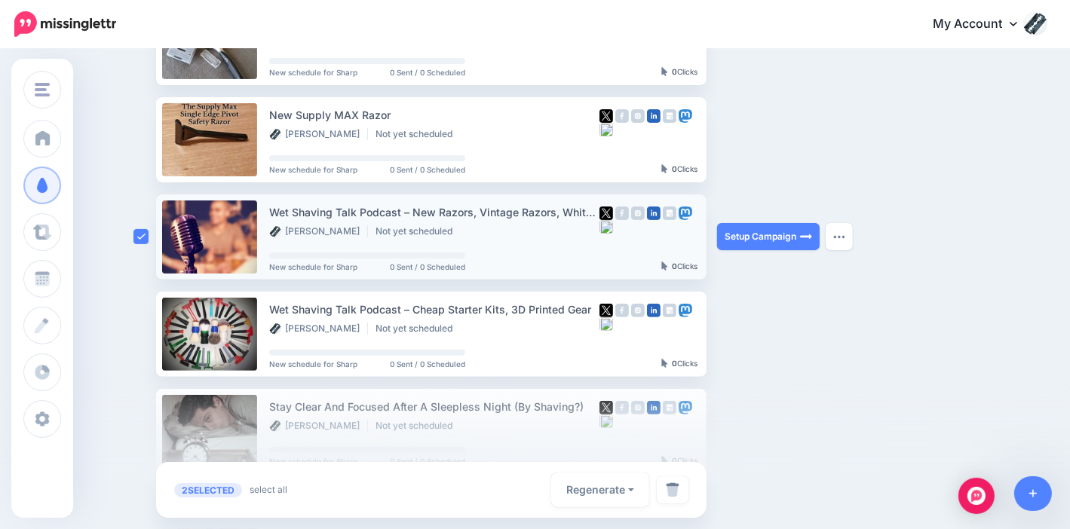
scroll to position [431, 0]
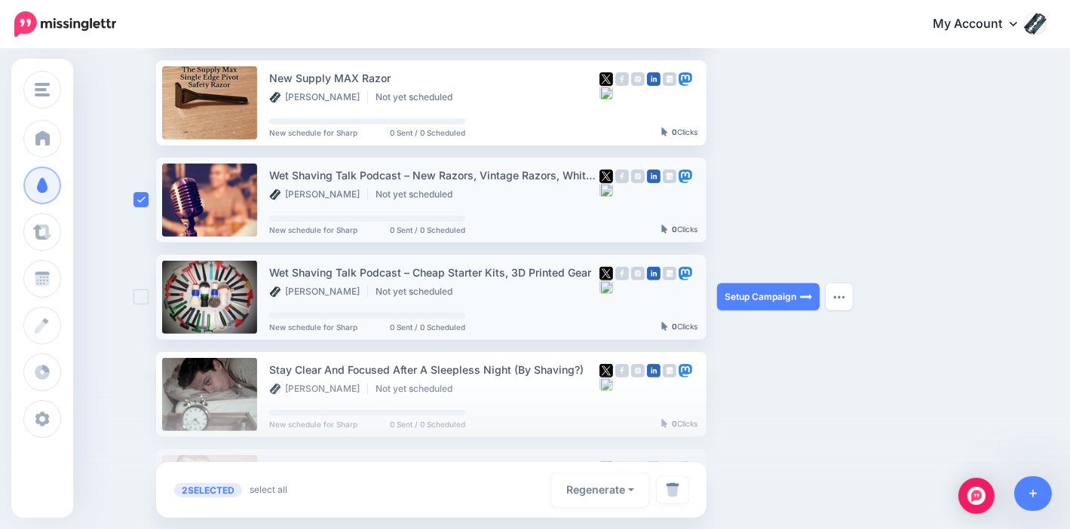
click at [144, 298] on ins at bounding box center [140, 297] width 15 height 15
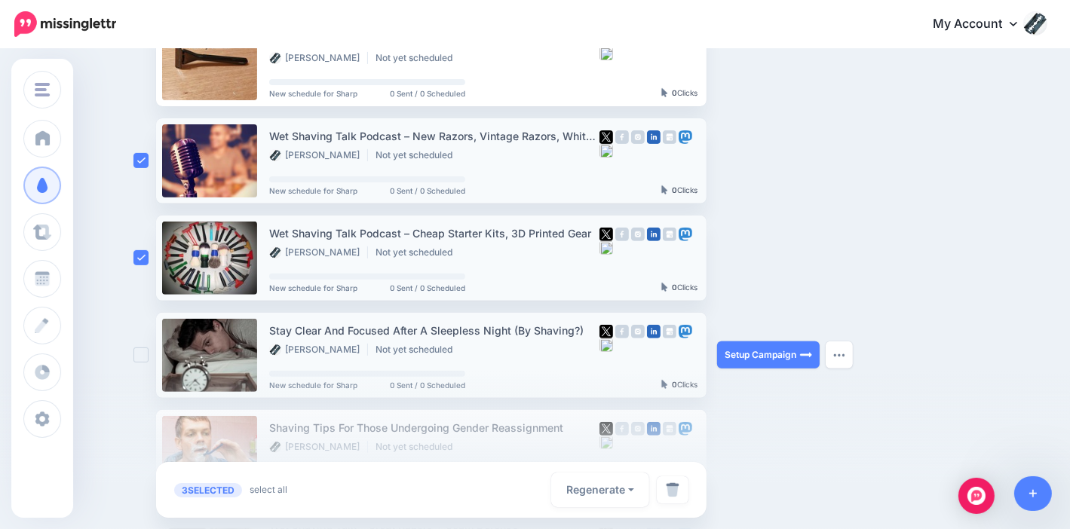
scroll to position [507, 0]
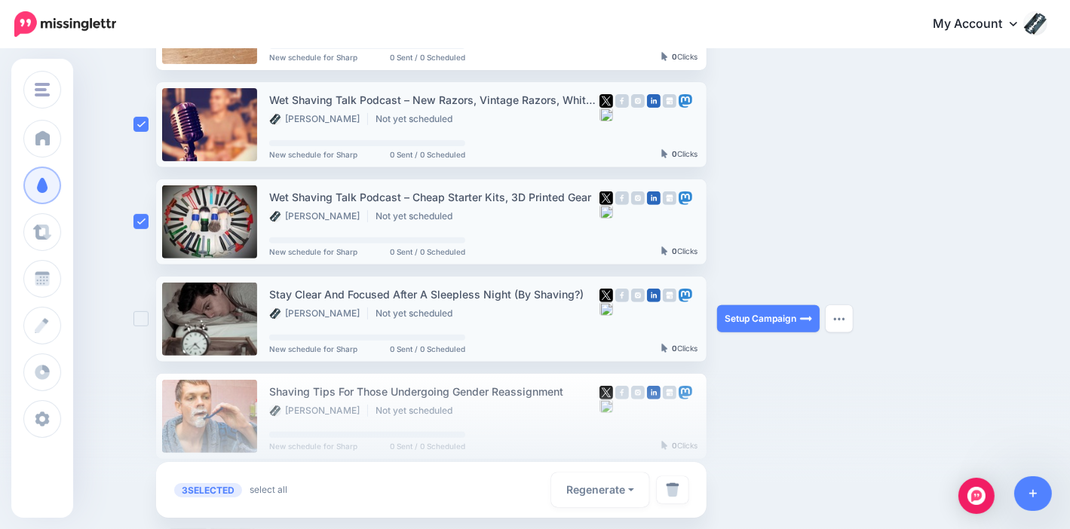
click at [149, 320] on ins at bounding box center [140, 318] width 15 height 15
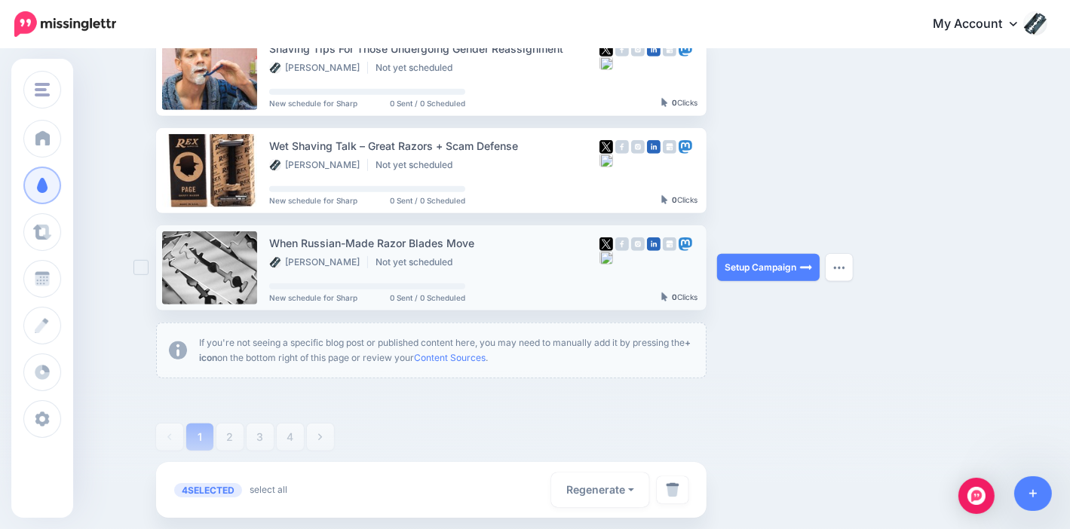
scroll to position [884, 0]
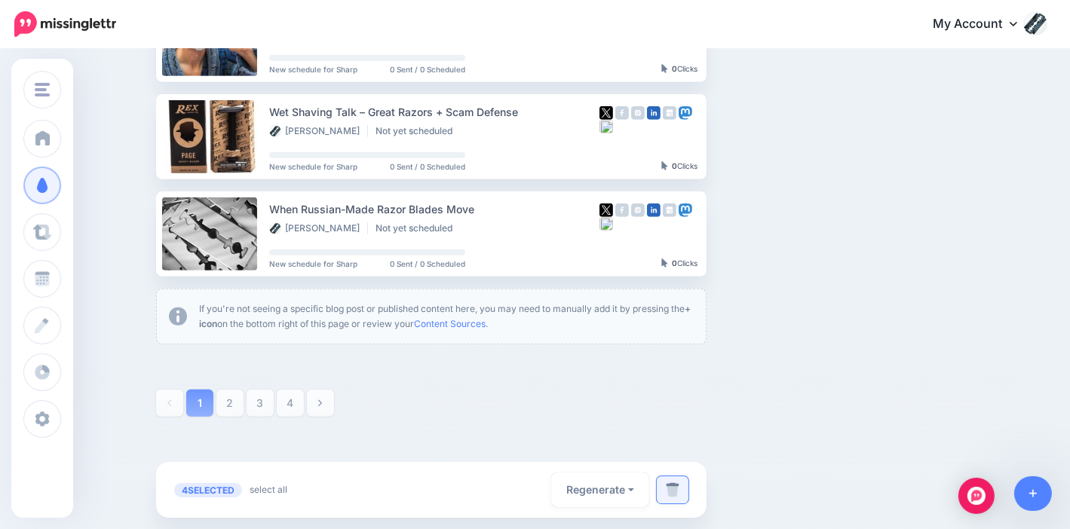
click at [674, 489] on img at bounding box center [673, 490] width 14 height 15
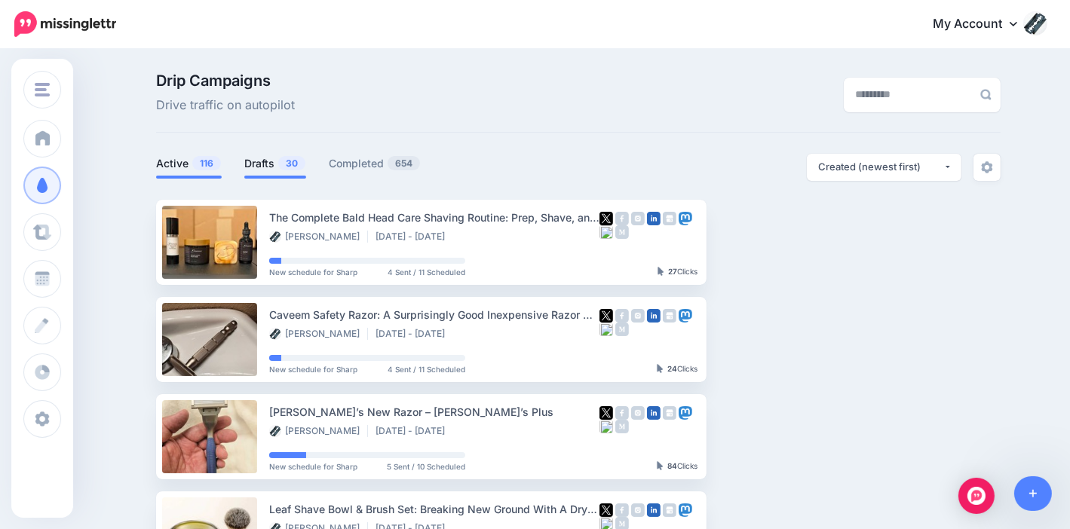
click at [278, 161] on link "Drafts 30" at bounding box center [275, 164] width 62 height 18
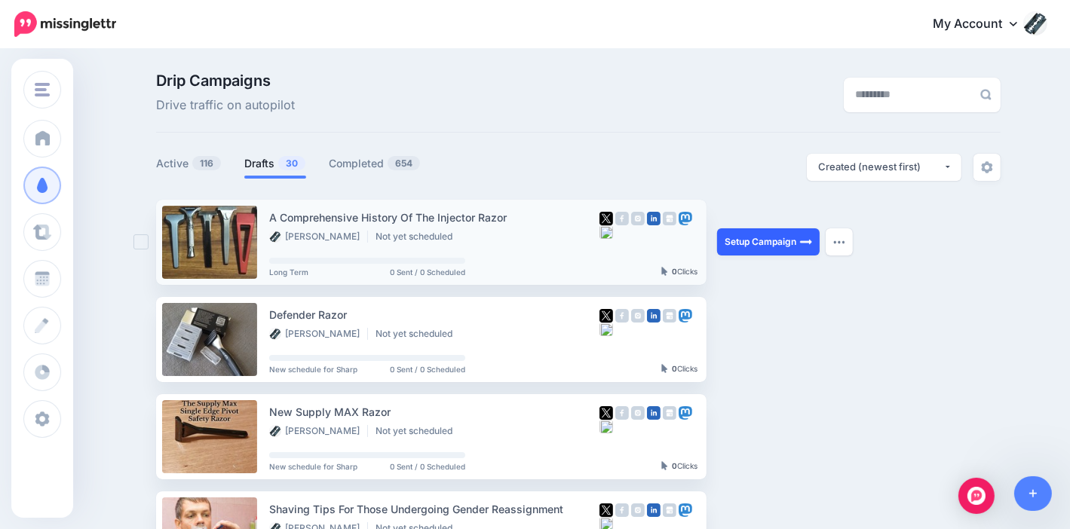
click at [785, 244] on link "Setup Campaign" at bounding box center [768, 241] width 103 height 27
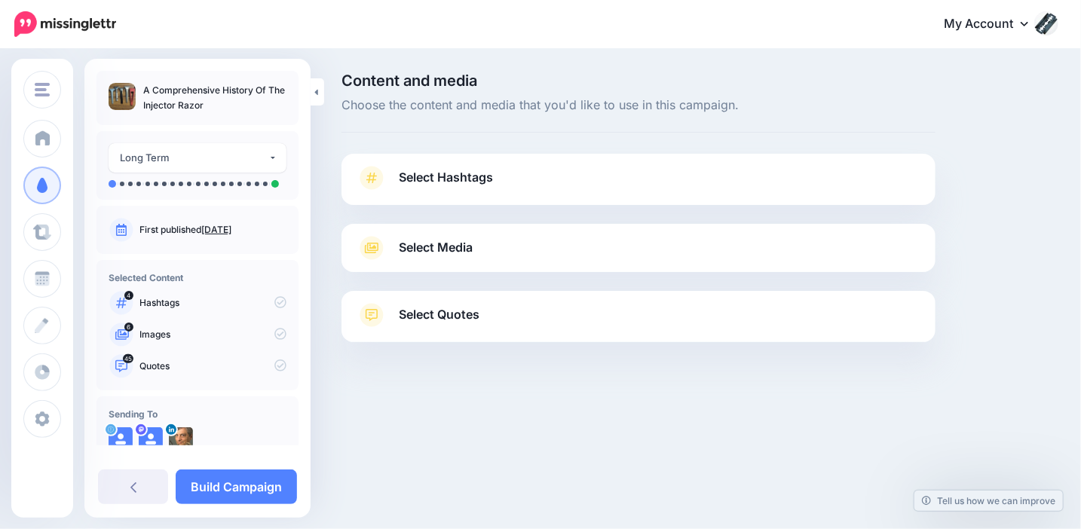
click at [591, 186] on link "Select Hashtags" at bounding box center [639, 185] width 564 height 39
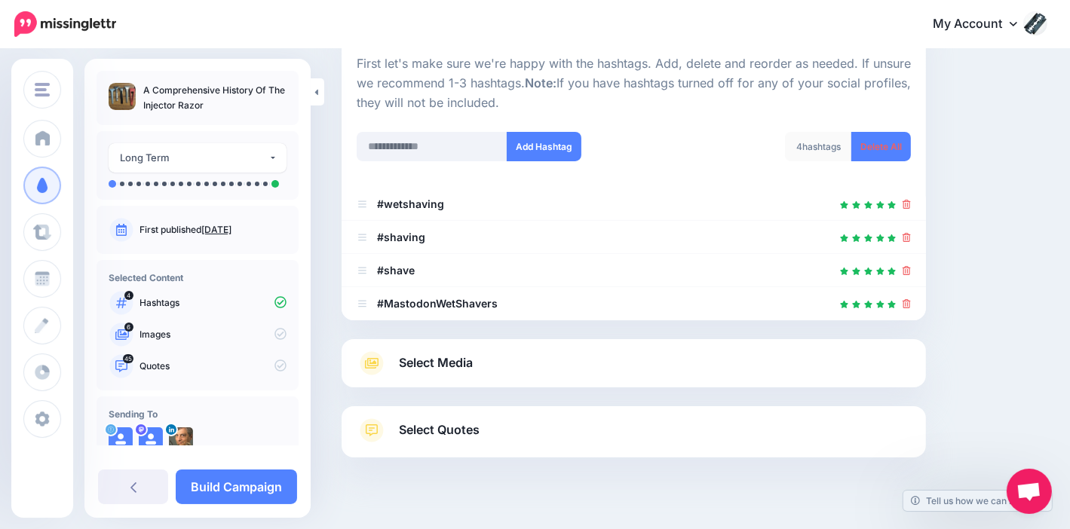
scroll to position [176, 0]
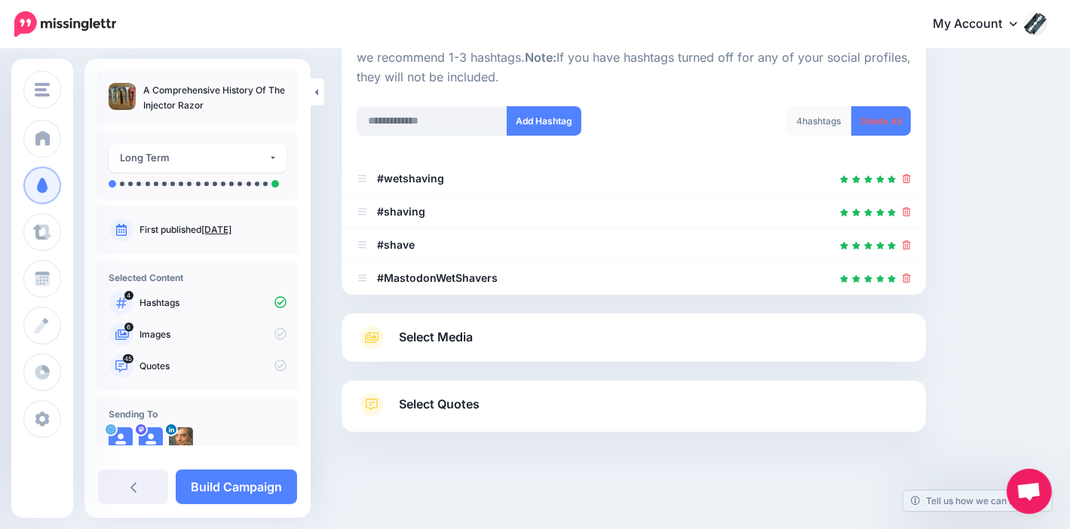
click at [437, 335] on span "Select Media" at bounding box center [436, 337] width 74 height 20
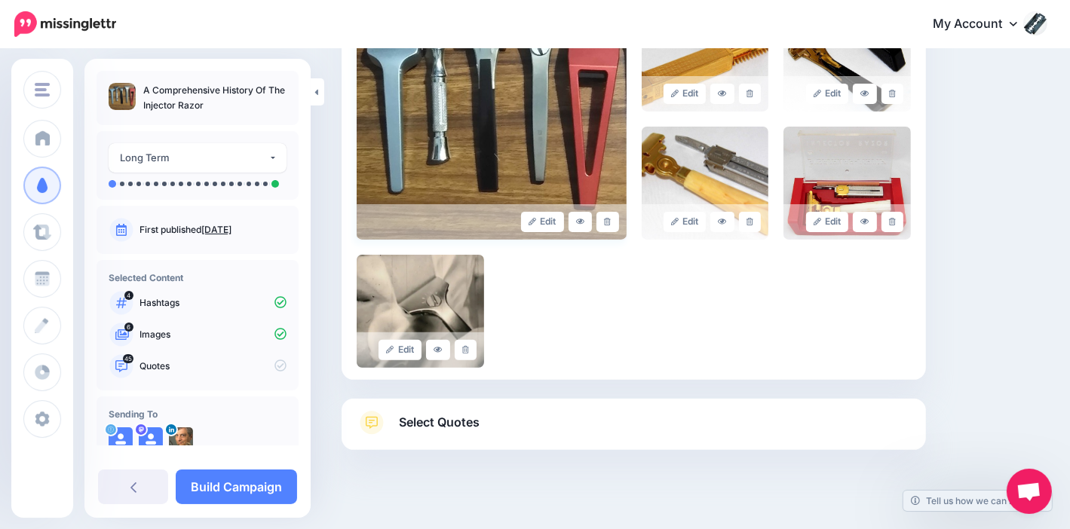
scroll to position [431, 0]
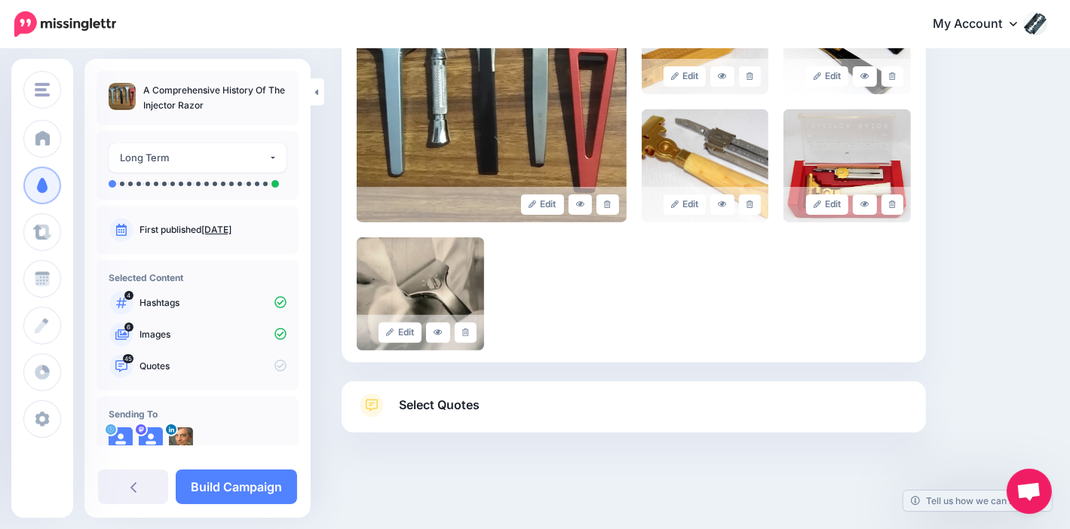
click at [434, 405] on span "Select Quotes" at bounding box center [439, 405] width 81 height 20
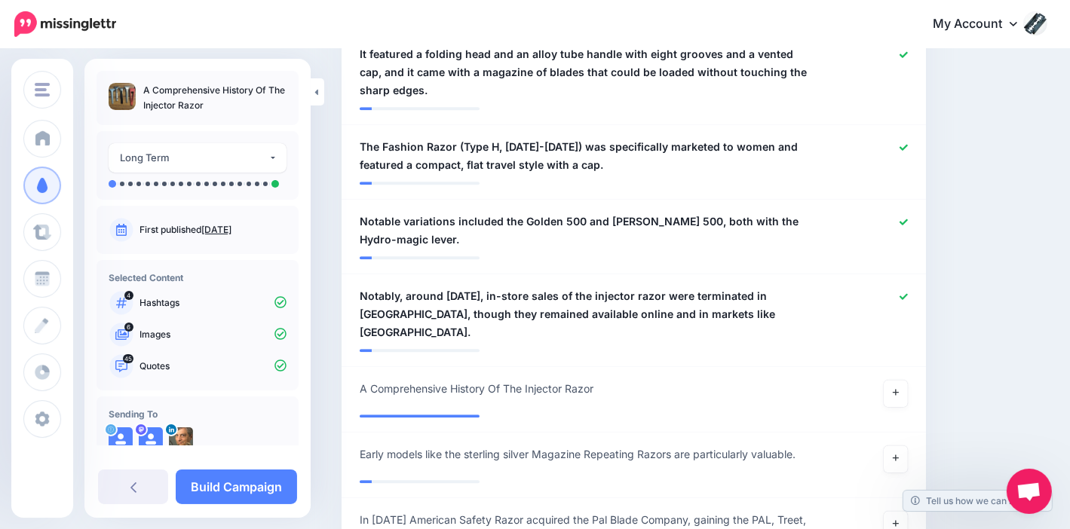
scroll to position [3673, 0]
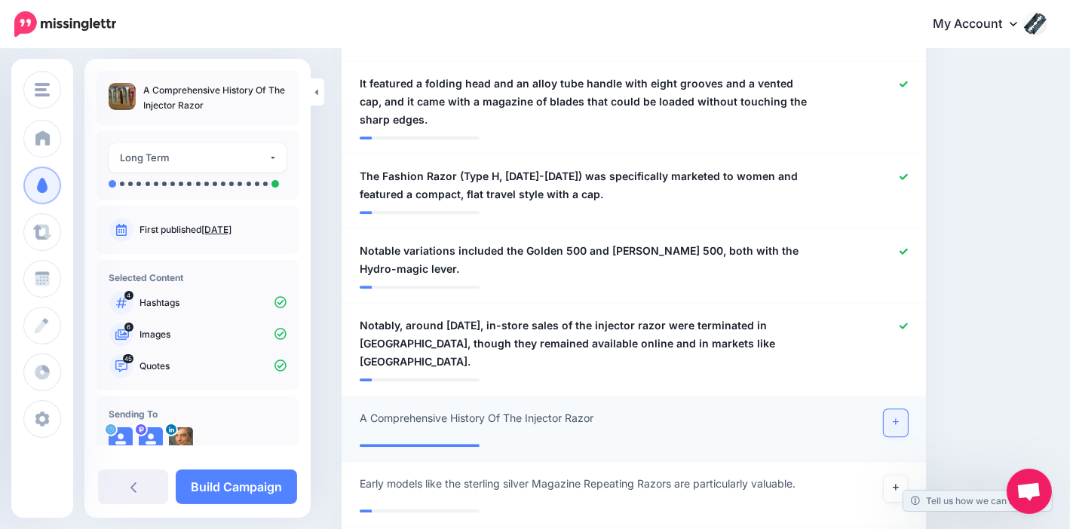
click at [900, 409] on link at bounding box center [896, 422] width 24 height 27
click at [899, 483] on icon at bounding box center [896, 487] width 6 height 8
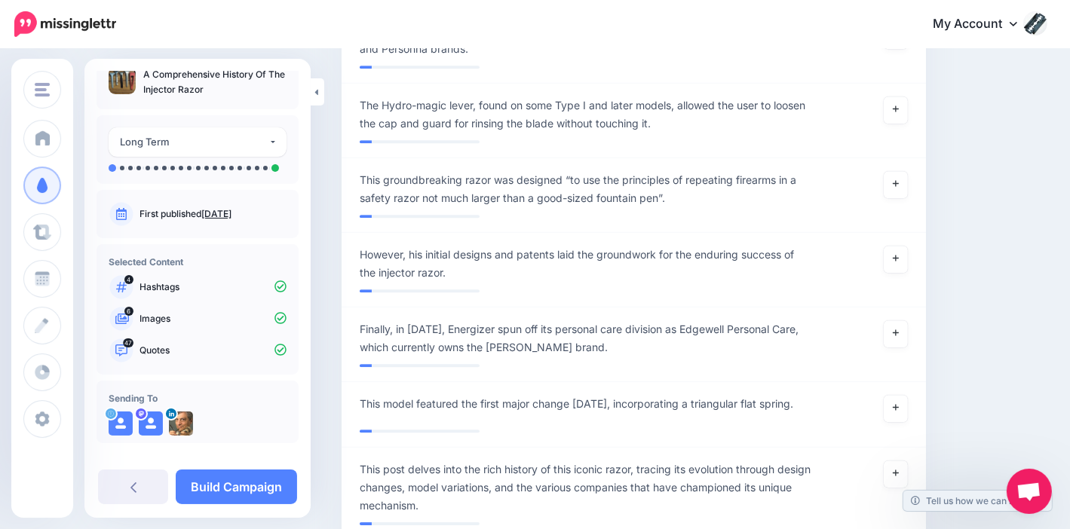
scroll to position [31, 0]
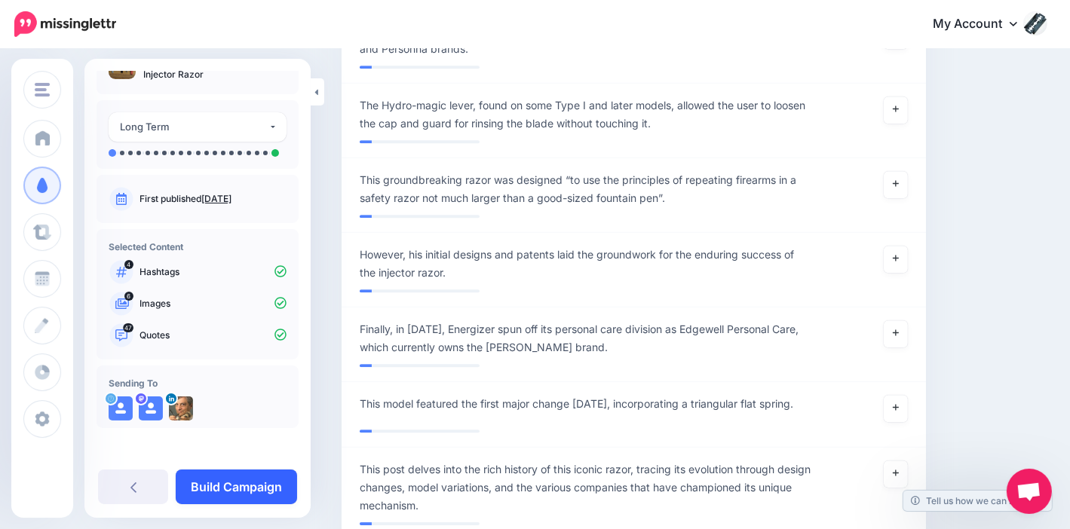
click at [232, 483] on link "Build Campaign" at bounding box center [236, 487] width 121 height 35
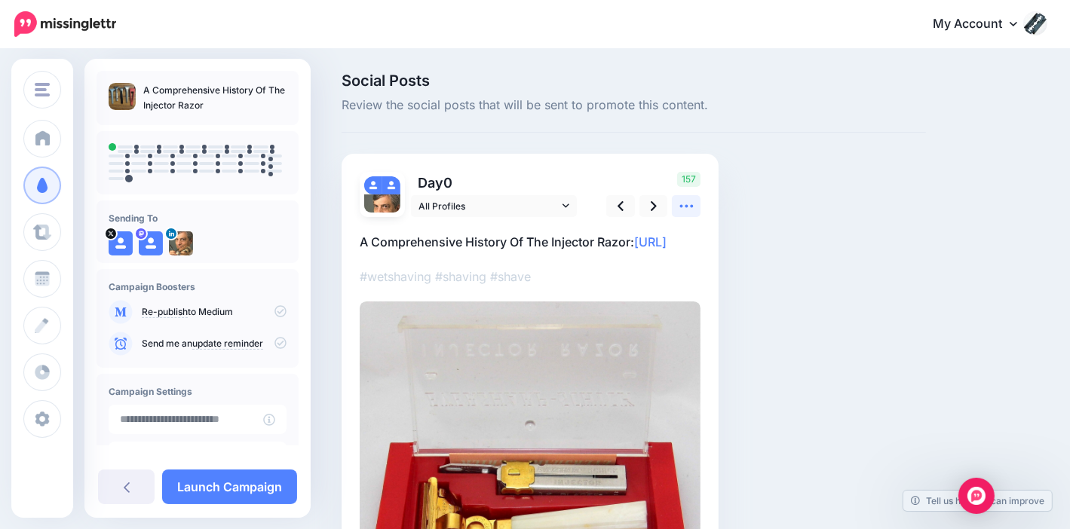
click at [694, 206] on icon at bounding box center [687, 206] width 16 height 16
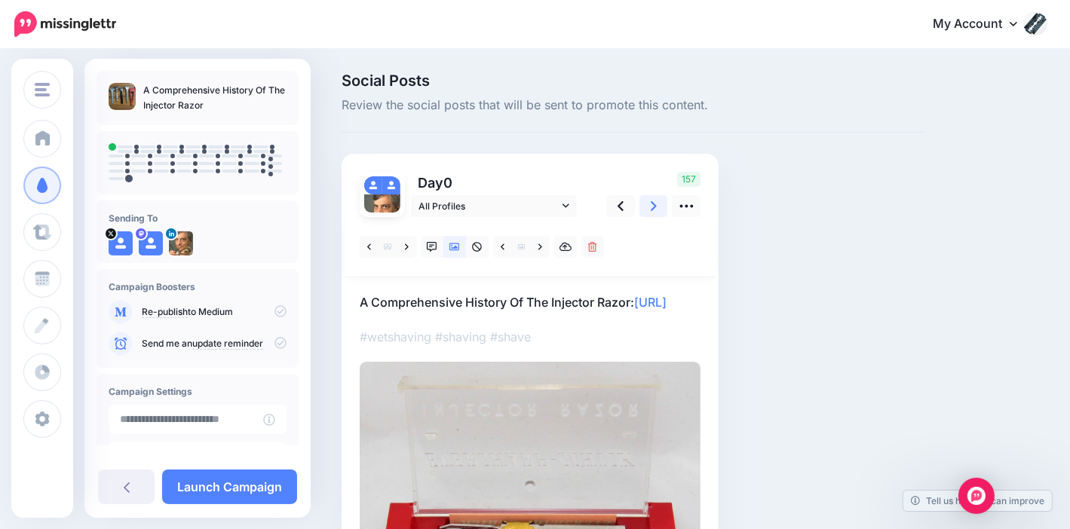
click at [651, 207] on icon at bounding box center [654, 206] width 6 height 16
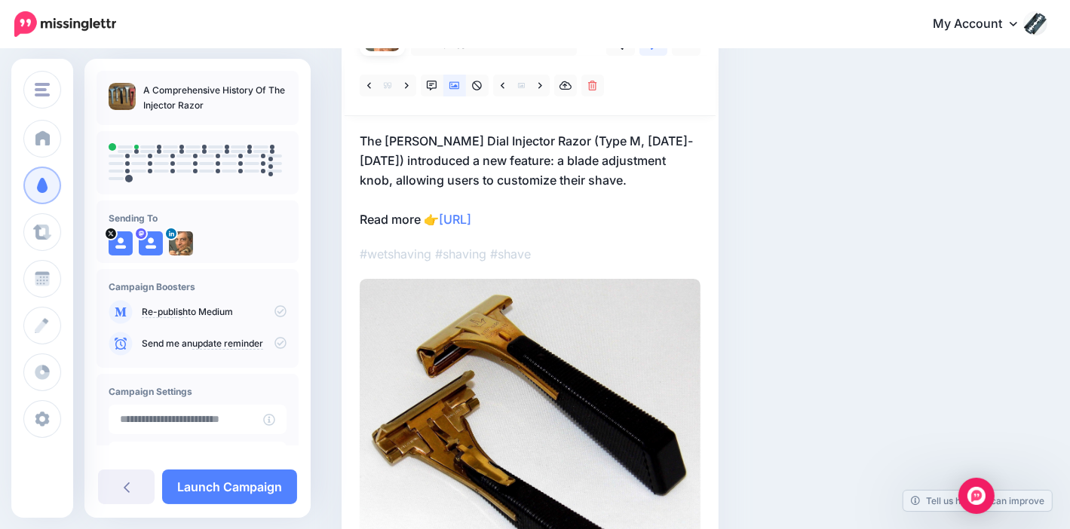
scroll to position [75, 0]
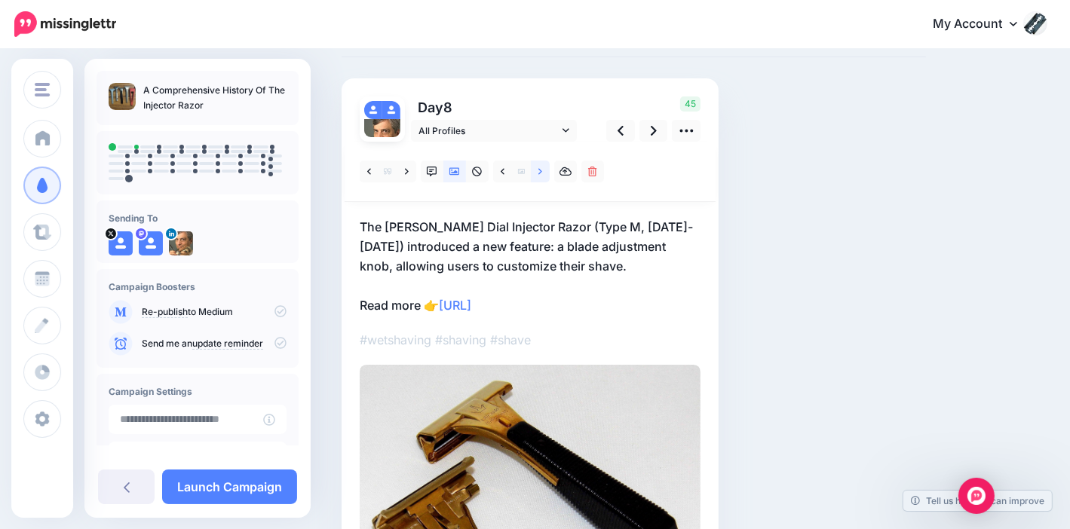
click at [538, 176] on icon at bounding box center [540, 172] width 4 height 11
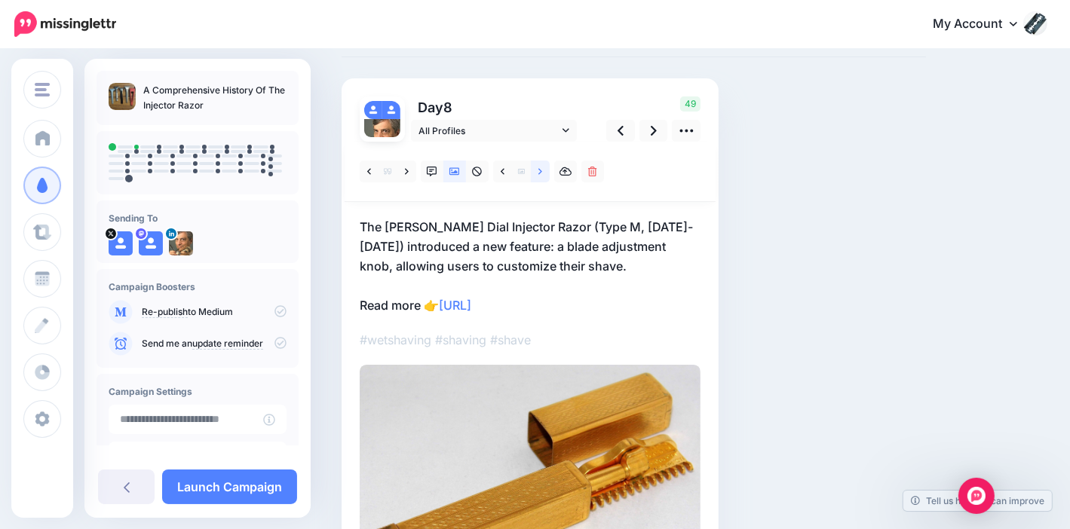
click at [538, 171] on icon at bounding box center [540, 172] width 4 height 11
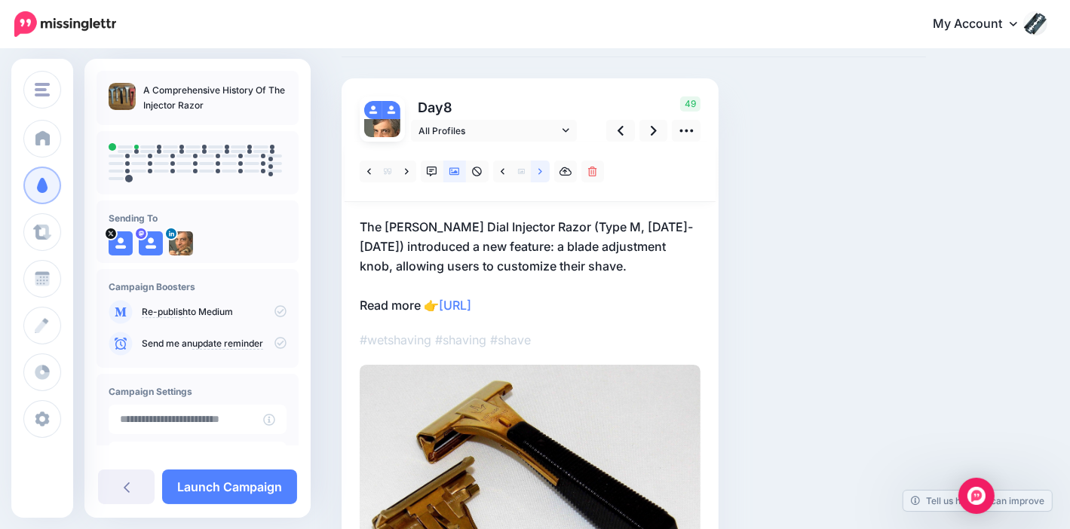
click at [538, 171] on icon at bounding box center [540, 172] width 4 height 11
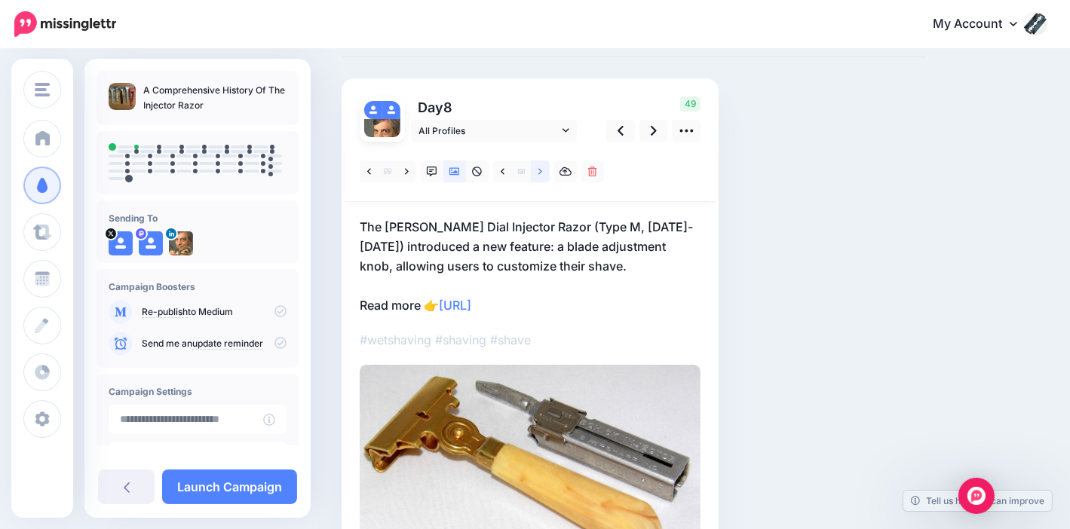
click at [538, 171] on icon at bounding box center [540, 172] width 4 height 11
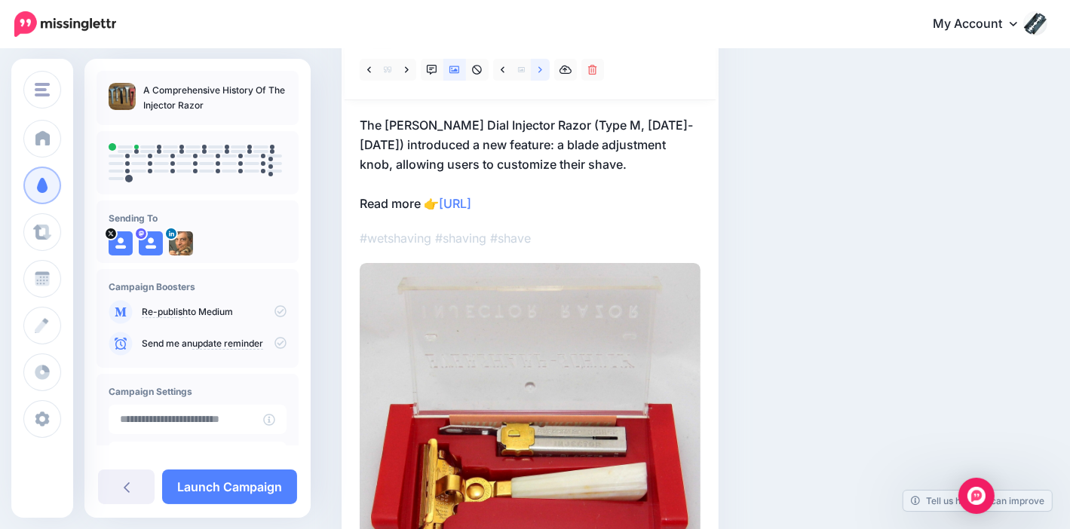
scroll to position [151, 0]
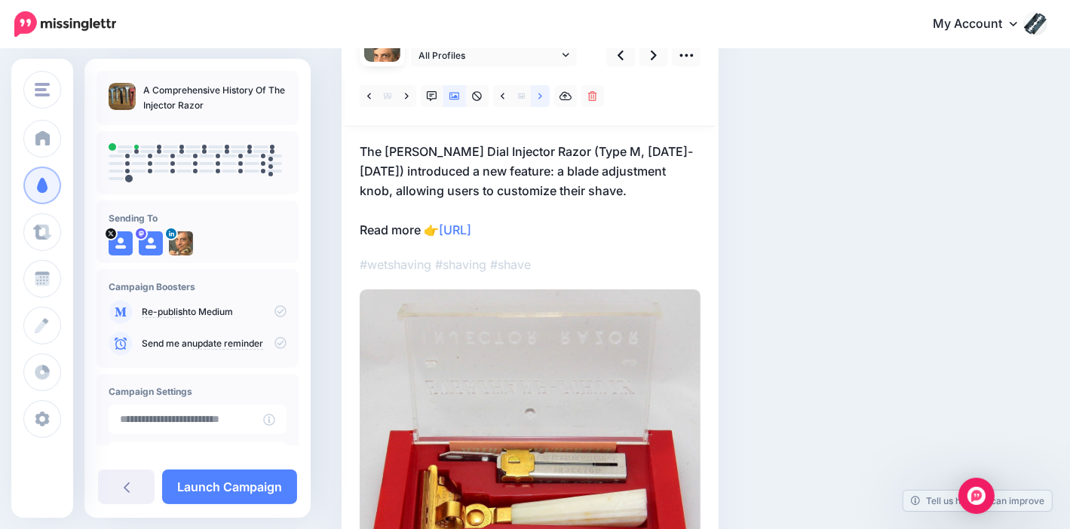
click at [540, 100] on icon at bounding box center [540, 96] width 4 height 11
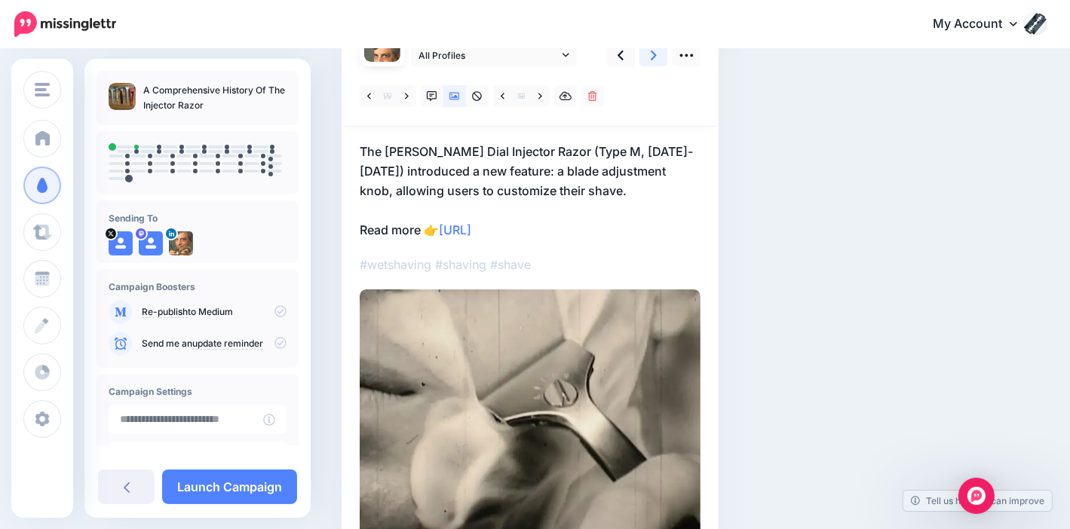
click at [657, 53] on link at bounding box center [653, 55] width 29 height 22
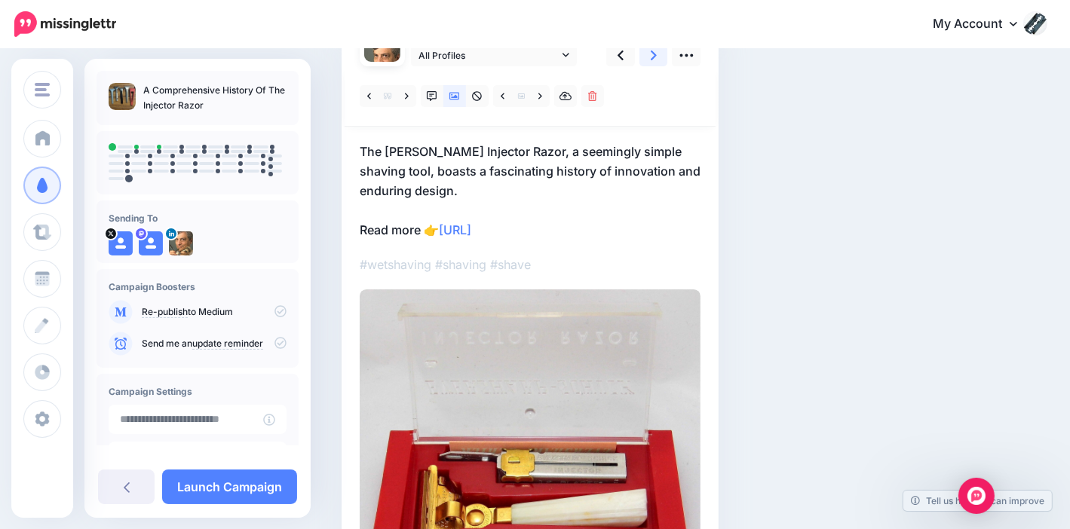
scroll to position [75, 0]
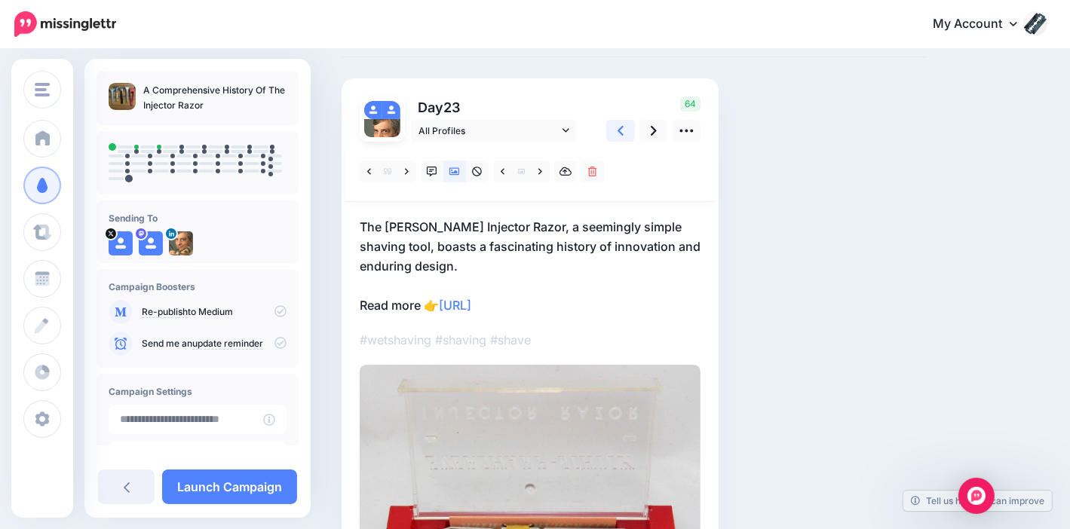
click at [623, 130] on icon at bounding box center [620, 131] width 6 height 16
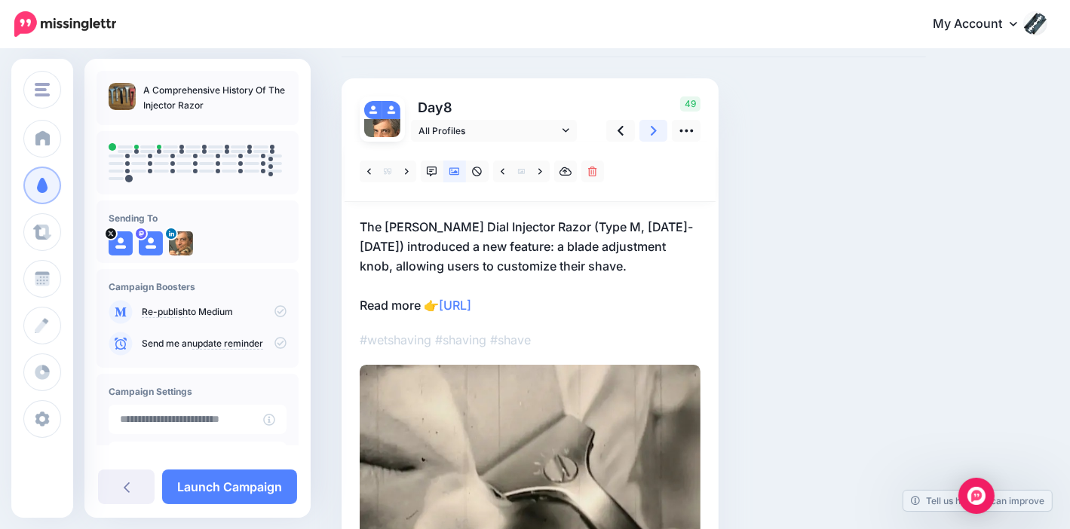
click at [657, 128] on link at bounding box center [653, 131] width 29 height 22
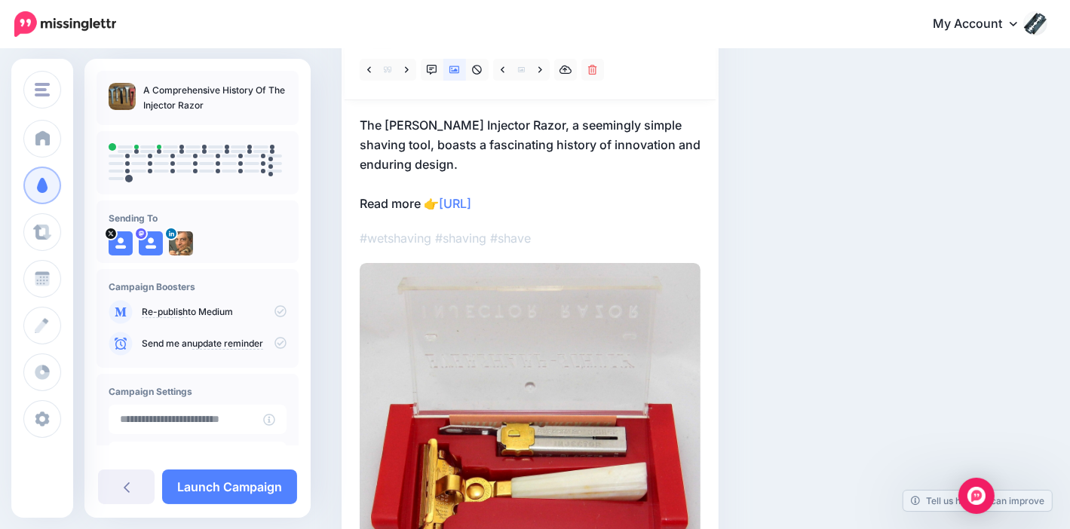
scroll to position [151, 0]
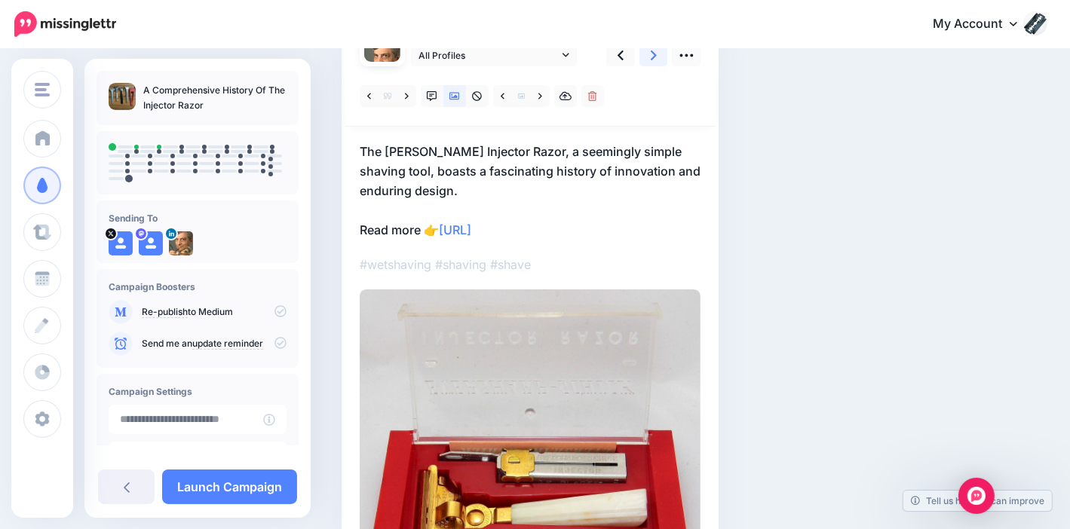
click at [657, 53] on link at bounding box center [653, 55] width 29 height 22
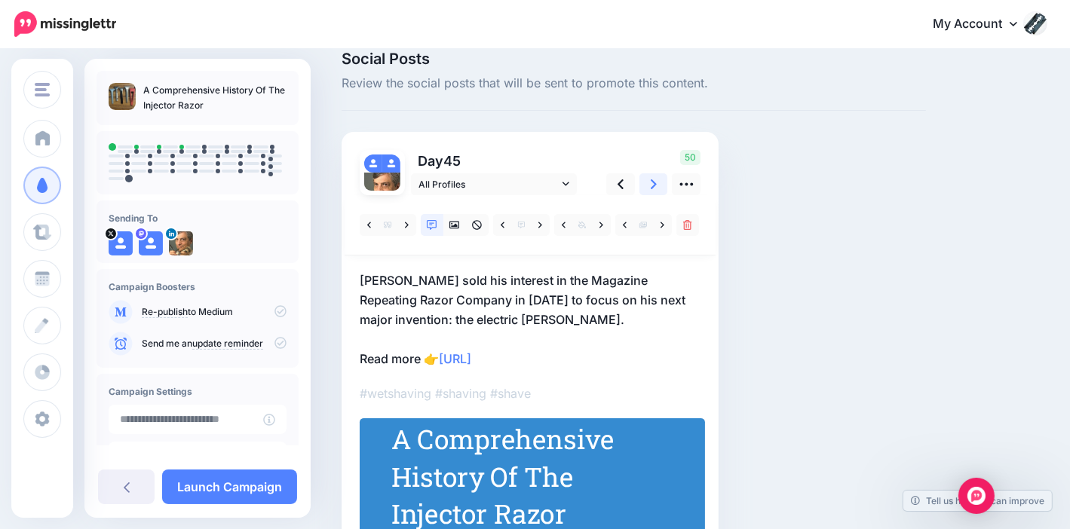
scroll to position [18, 0]
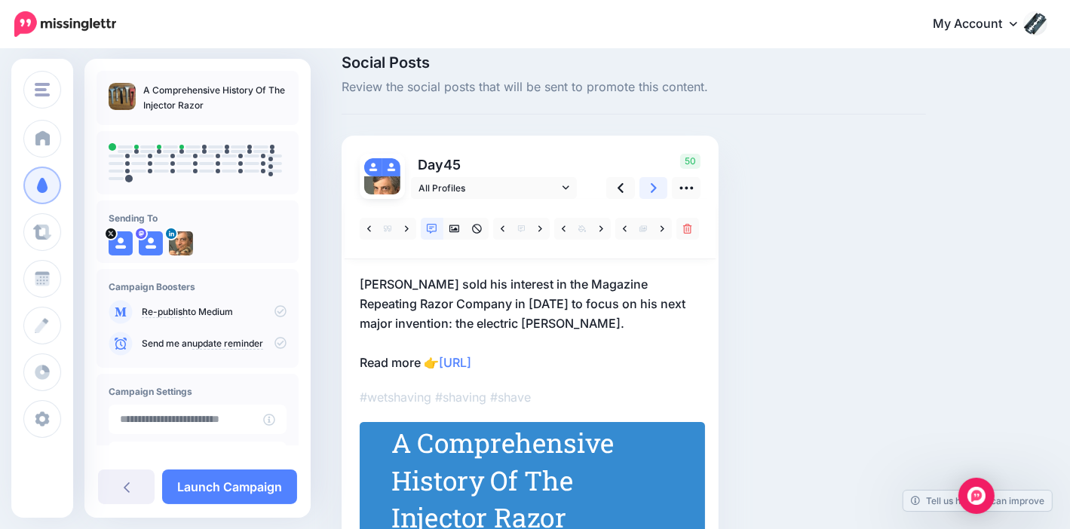
click at [656, 191] on icon at bounding box center [654, 188] width 6 height 16
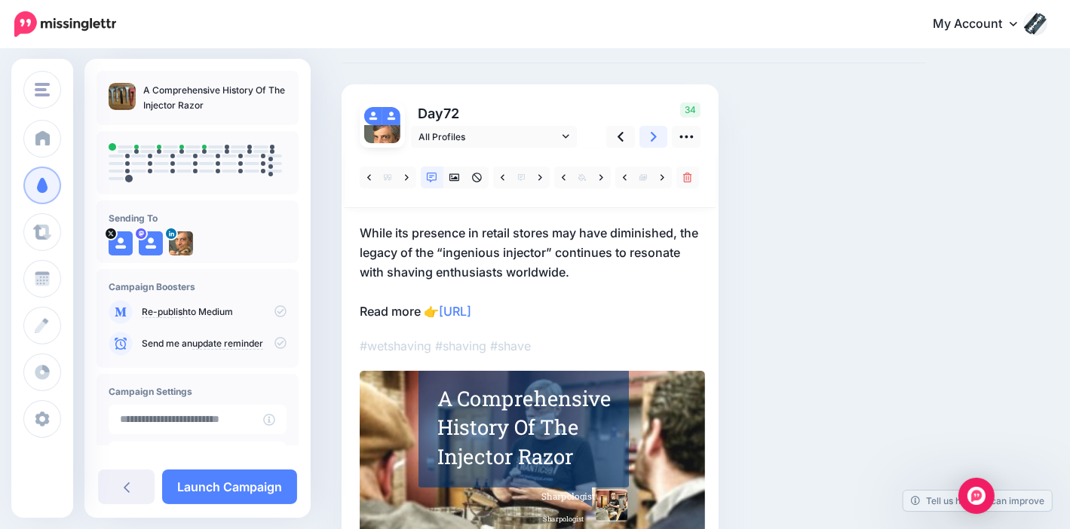
scroll to position [93, 0]
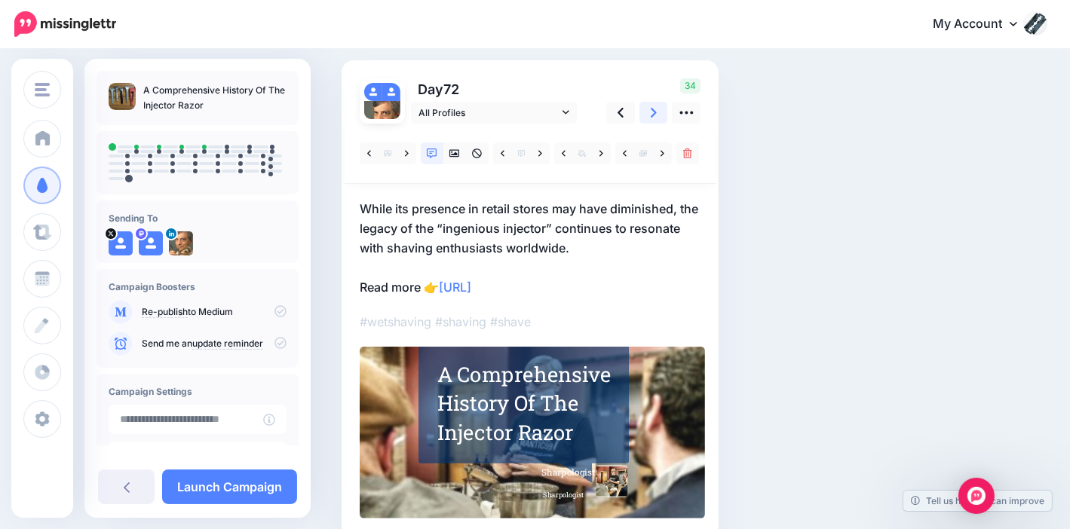
click at [654, 118] on icon at bounding box center [654, 113] width 6 height 16
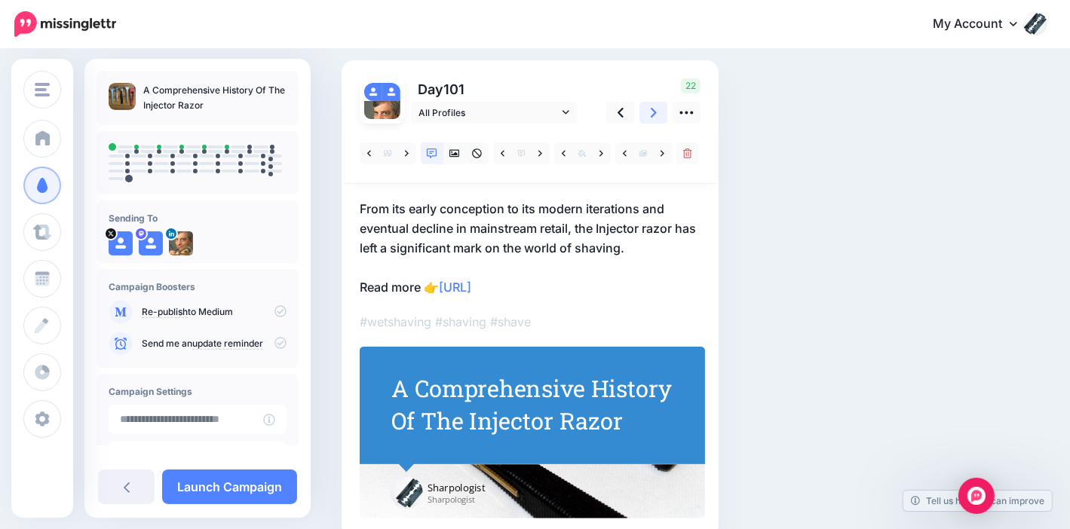
click at [656, 113] on icon at bounding box center [654, 113] width 6 height 16
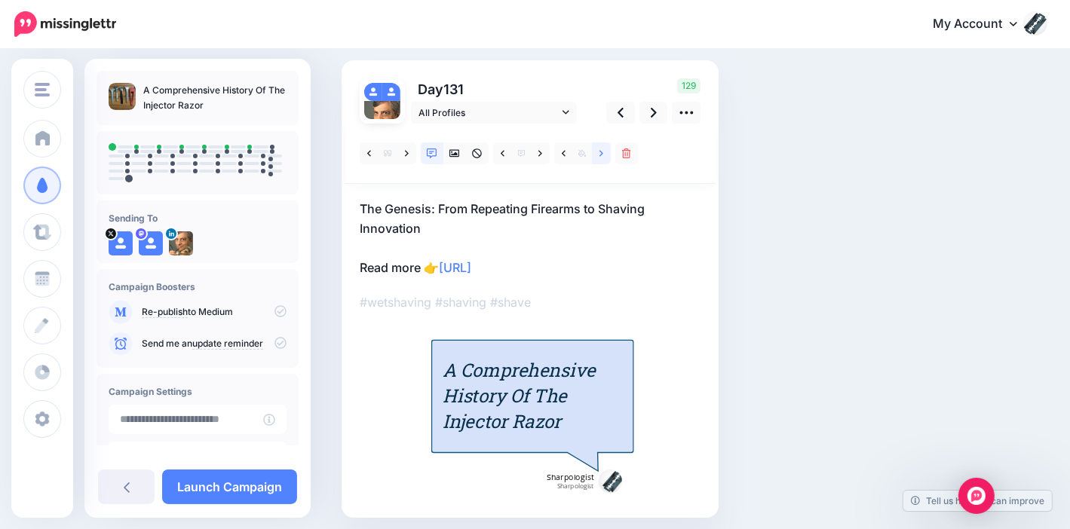
click at [603, 151] on link at bounding box center [601, 153] width 19 height 22
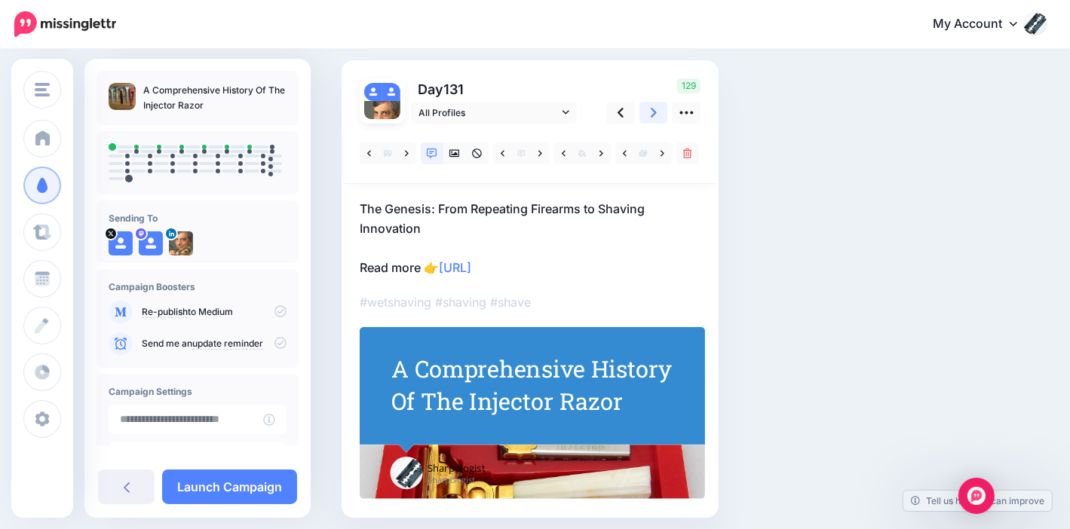
click at [654, 105] on icon at bounding box center [654, 113] width 6 height 16
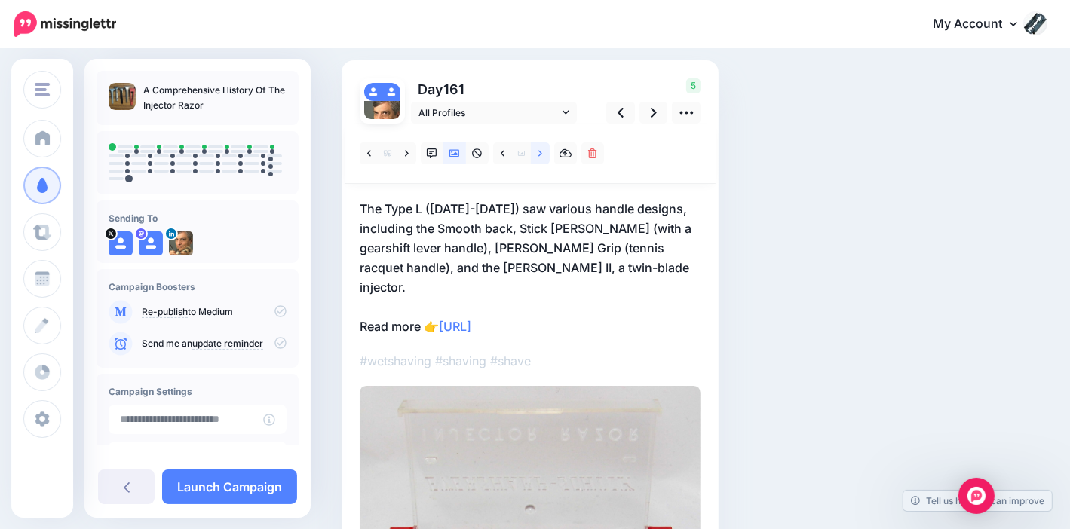
click at [539, 152] on icon at bounding box center [540, 154] width 4 height 11
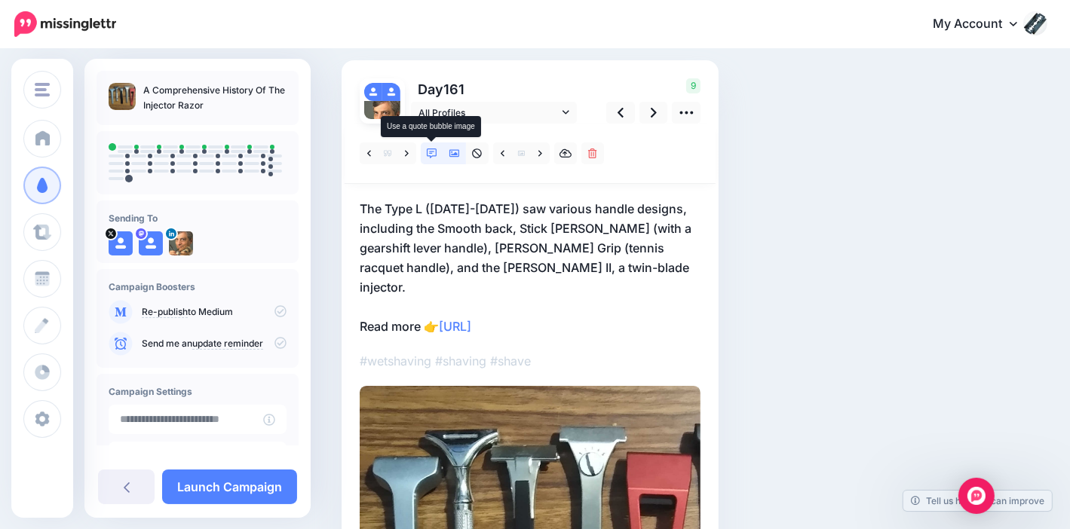
click at [431, 144] on link at bounding box center [432, 153] width 23 height 22
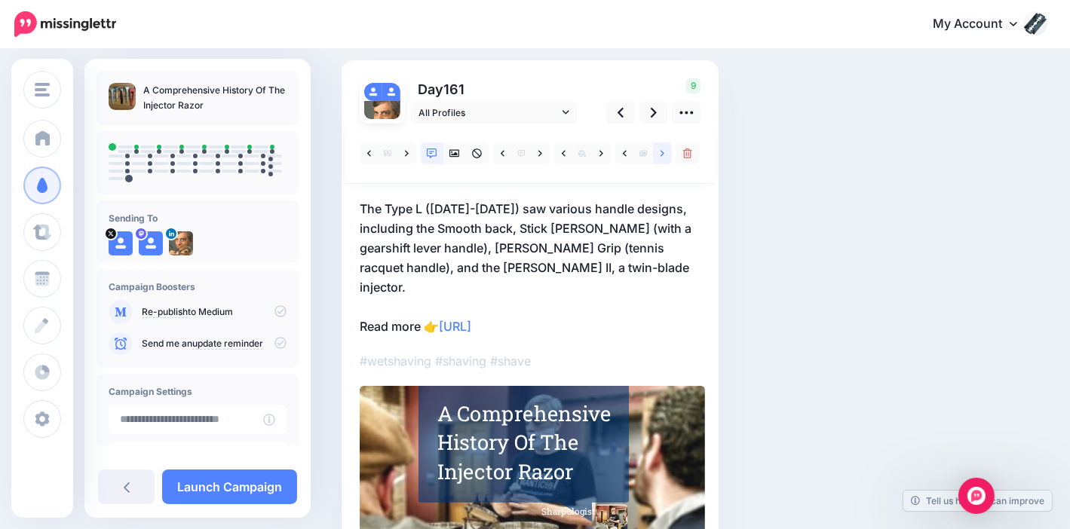
click at [666, 149] on link at bounding box center [662, 153] width 19 height 22
click at [657, 111] on link at bounding box center [653, 113] width 29 height 22
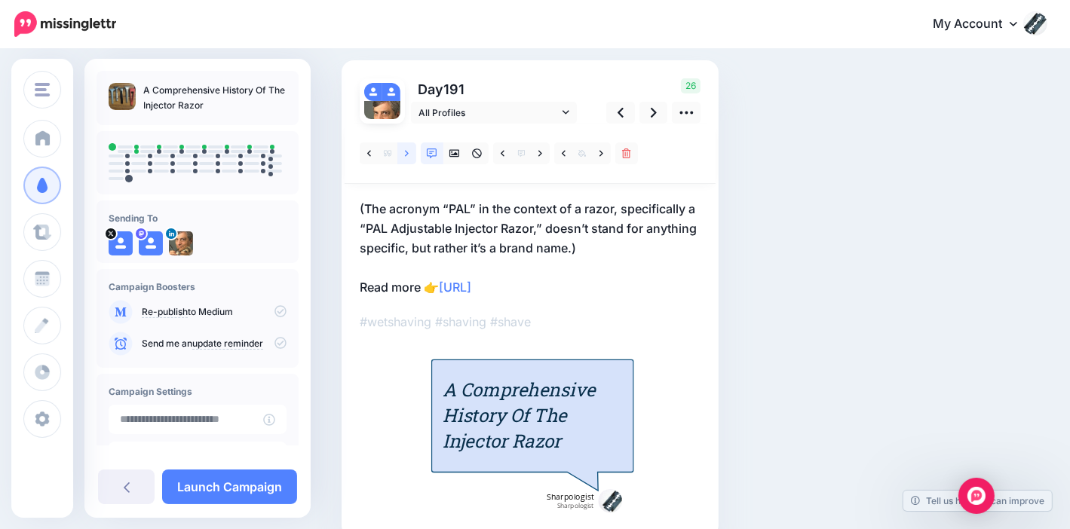
click at [411, 152] on link at bounding box center [406, 153] width 19 height 22
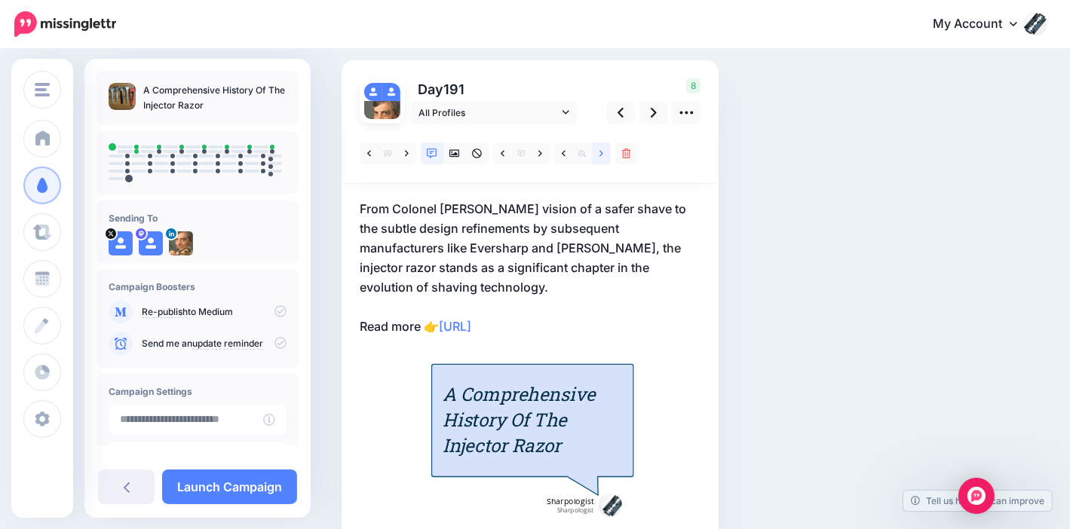
click at [600, 153] on icon at bounding box center [601, 154] width 4 height 11
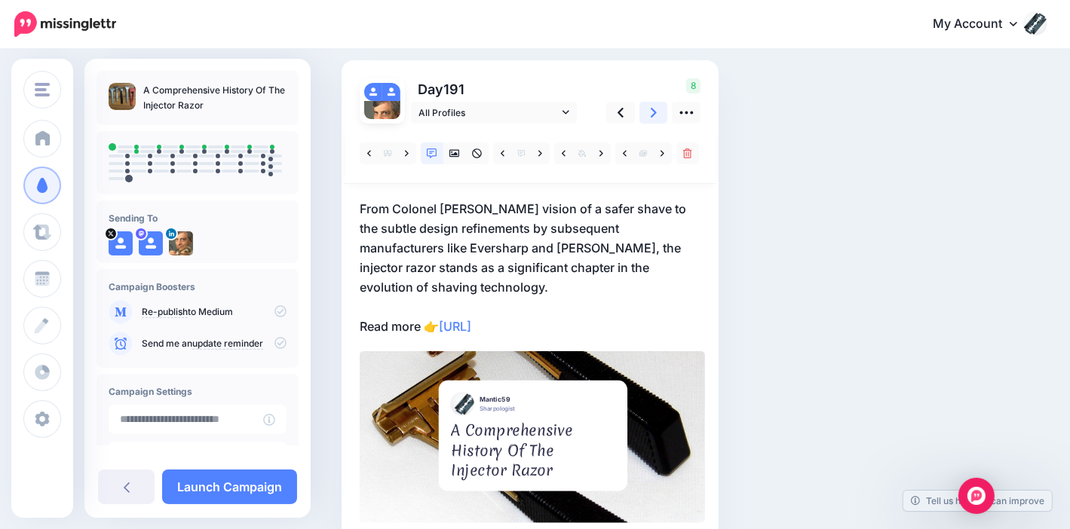
click at [651, 116] on icon at bounding box center [654, 113] width 6 height 10
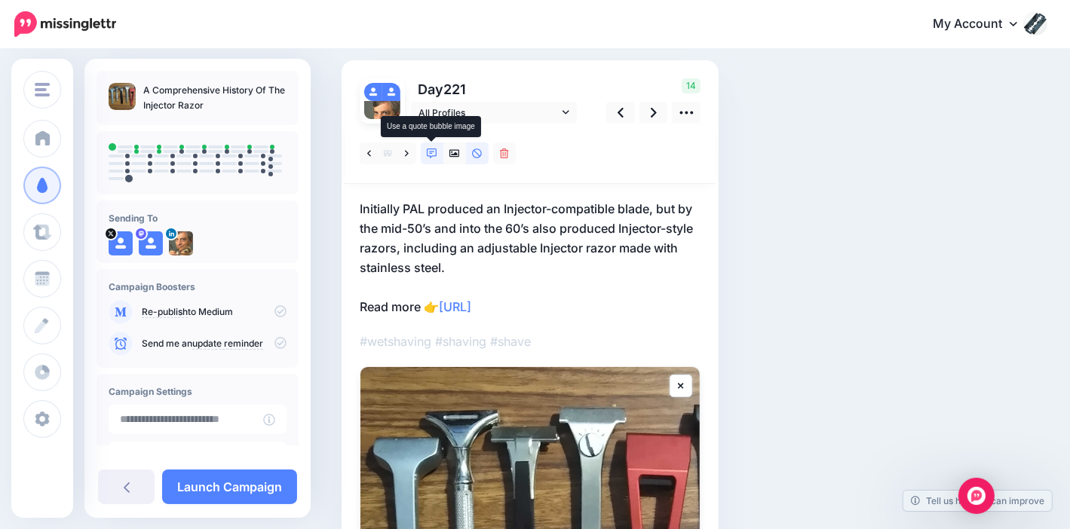
click at [427, 151] on icon at bounding box center [432, 154] width 11 height 11
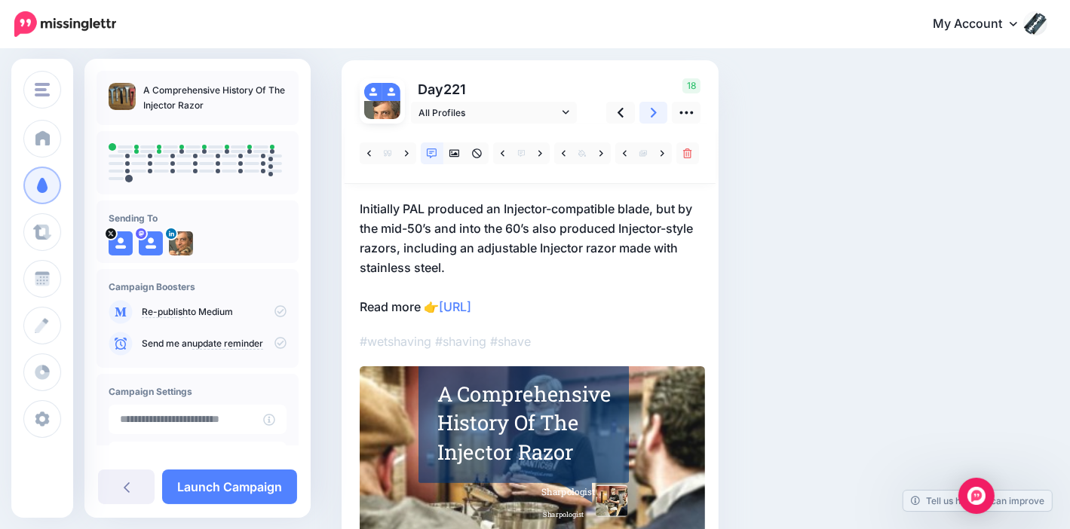
click at [661, 114] on link at bounding box center [653, 113] width 29 height 22
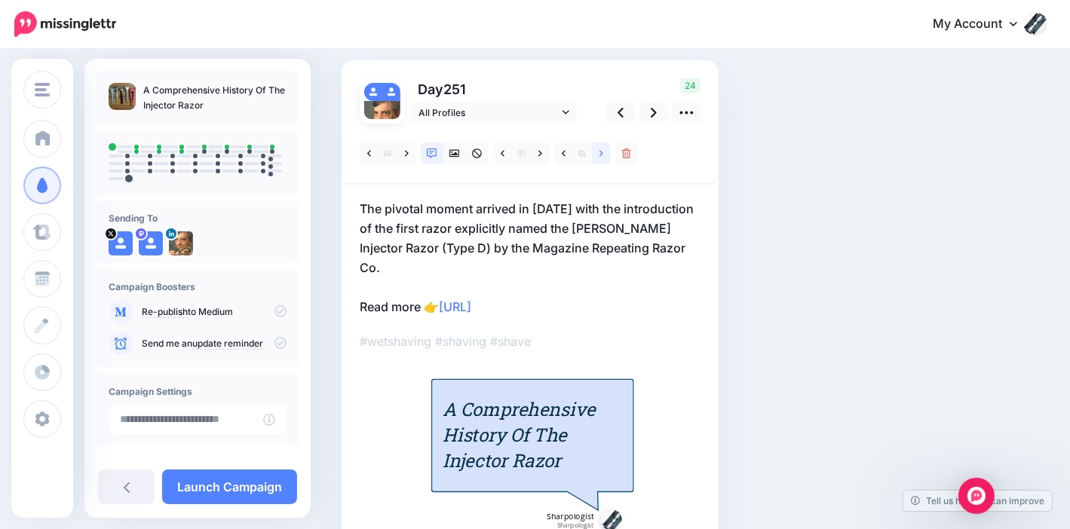
click at [604, 149] on link at bounding box center [601, 153] width 19 height 22
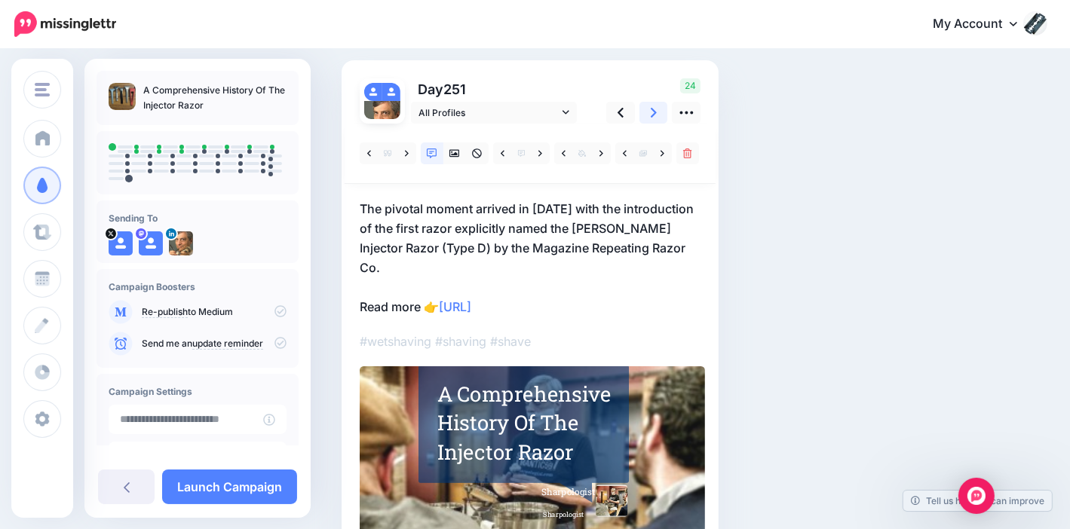
click at [660, 113] on link at bounding box center [653, 113] width 29 height 22
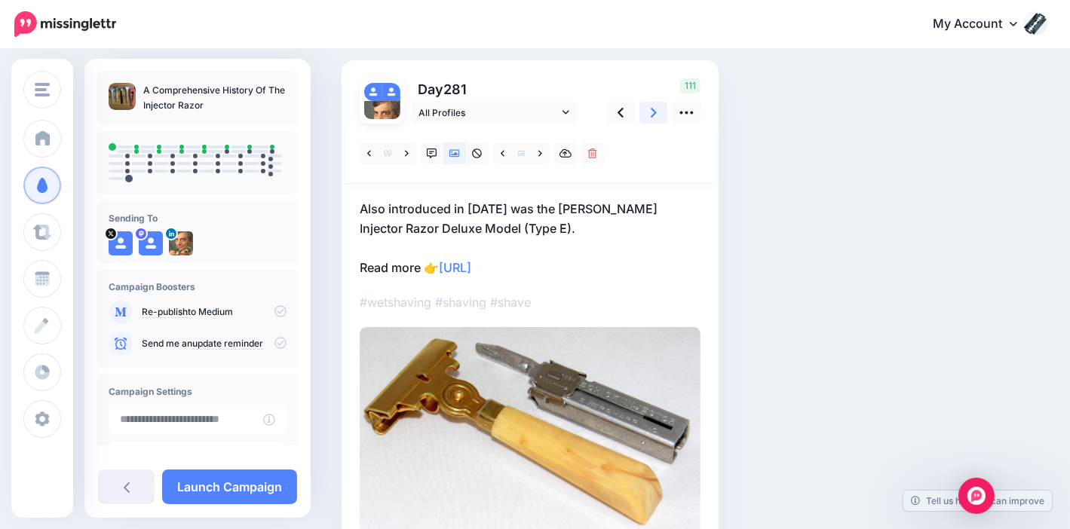
scroll to position [0, 0]
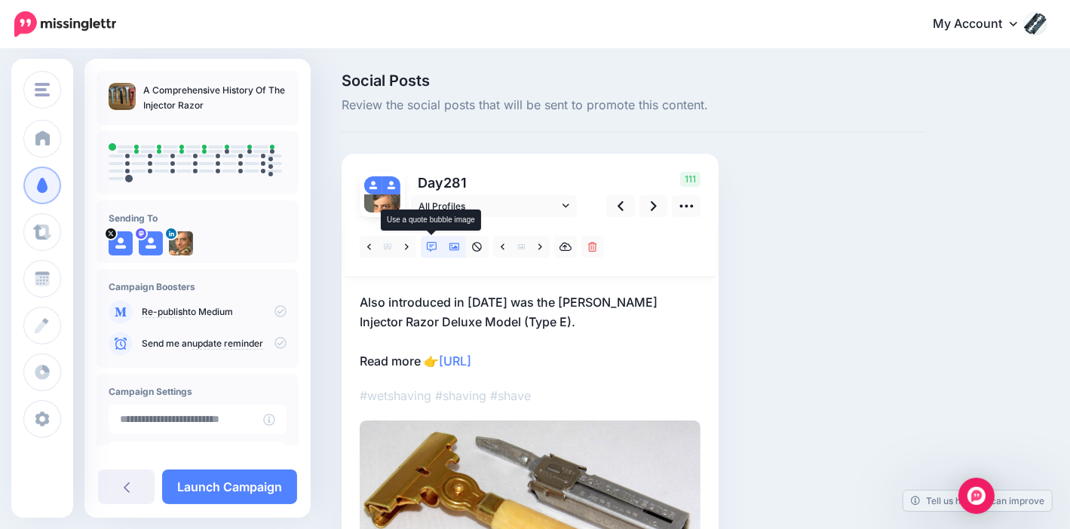
click at [432, 244] on icon at bounding box center [432, 247] width 11 height 11
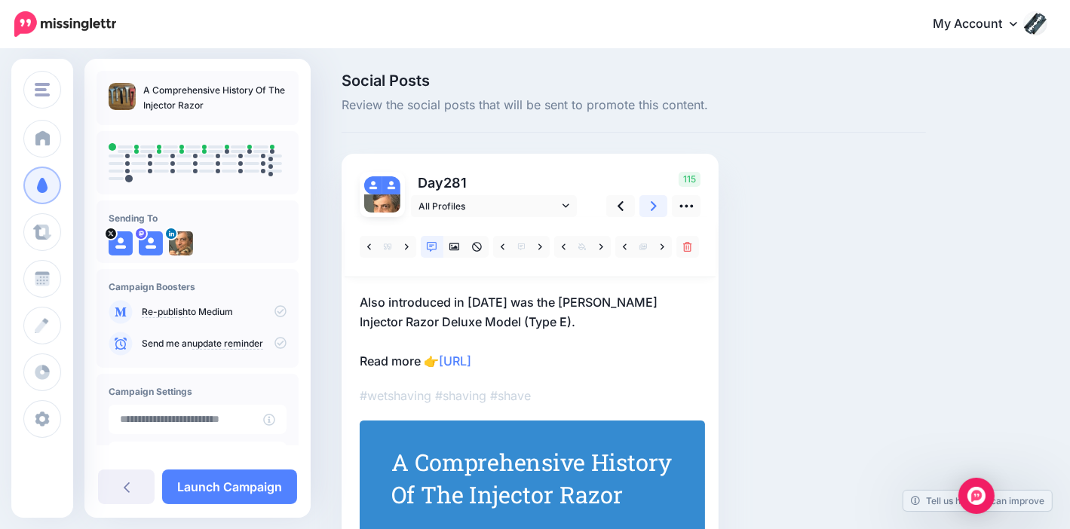
click at [657, 204] on link at bounding box center [653, 206] width 29 height 22
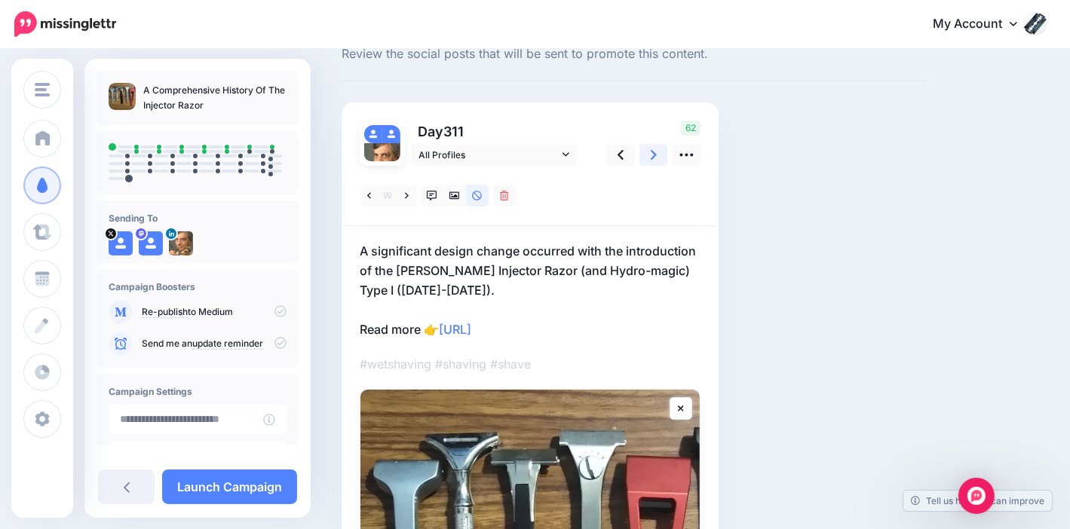
scroll to position [75, 0]
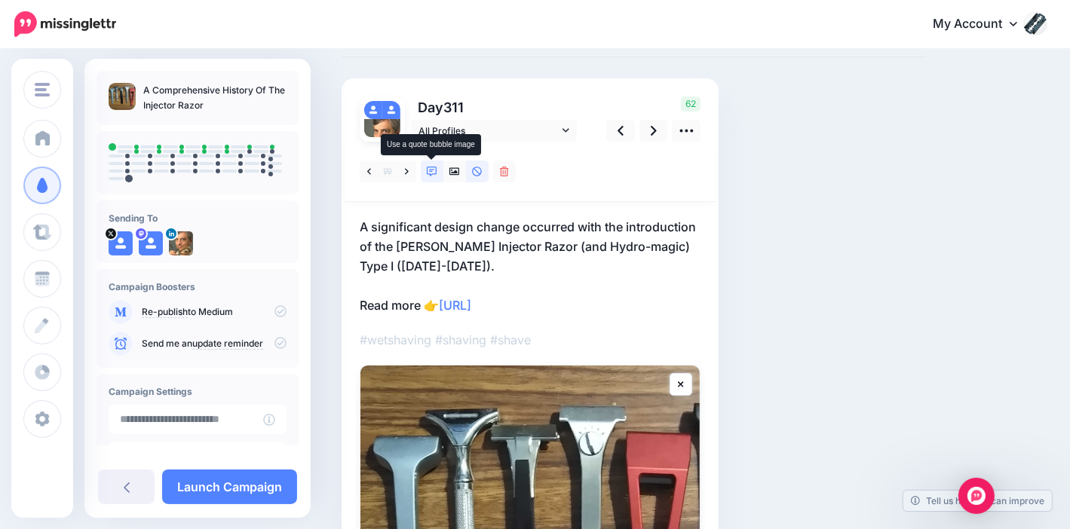
click at [425, 167] on link at bounding box center [432, 172] width 23 height 22
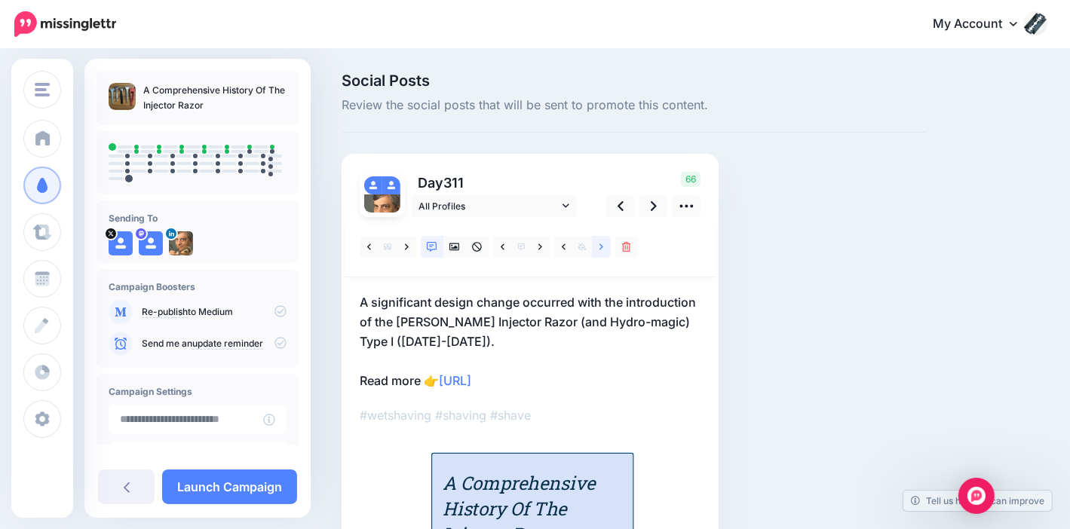
click at [602, 249] on icon at bounding box center [601, 247] width 4 height 11
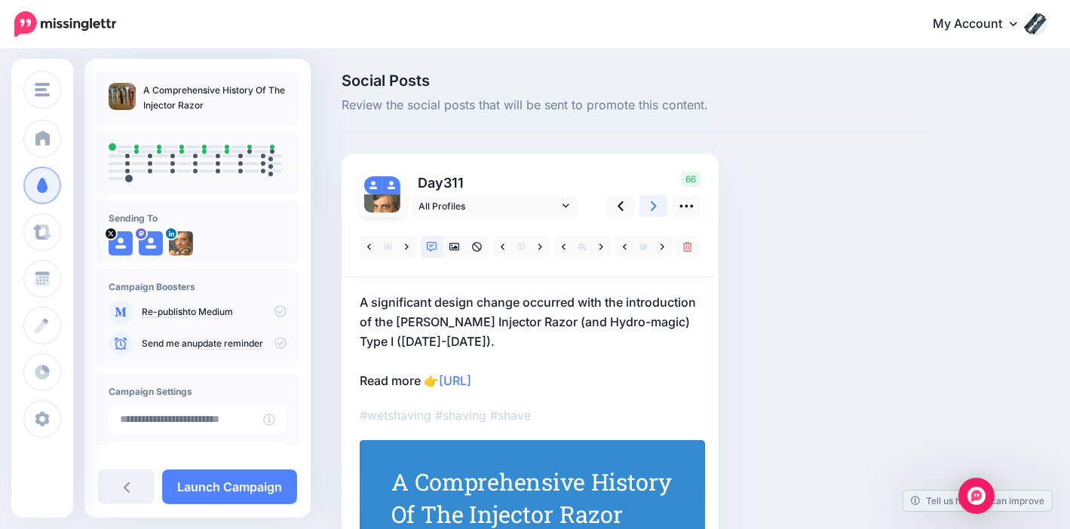
click at [648, 207] on link at bounding box center [653, 206] width 29 height 22
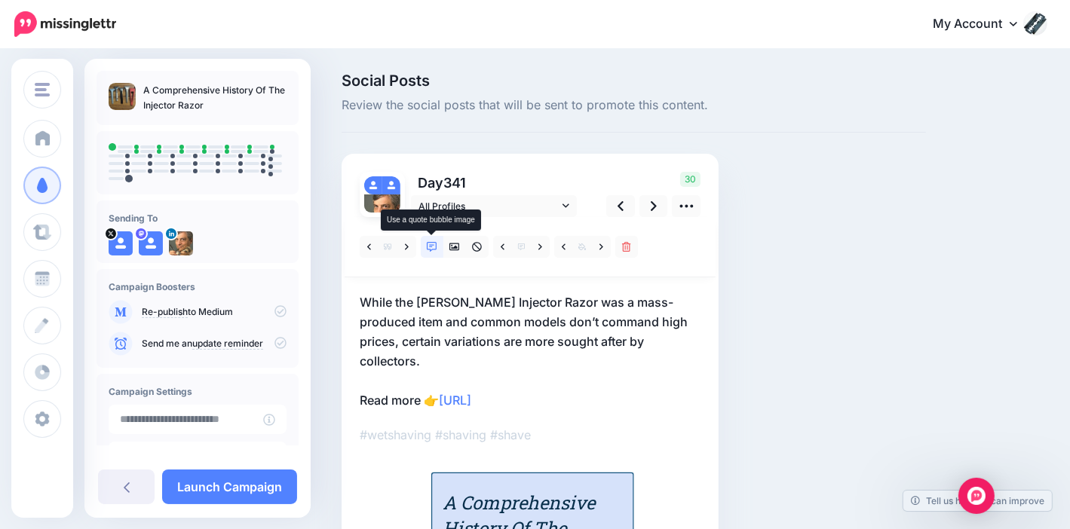
click at [434, 247] on icon at bounding box center [432, 247] width 11 height 11
click at [598, 247] on link at bounding box center [601, 247] width 19 height 22
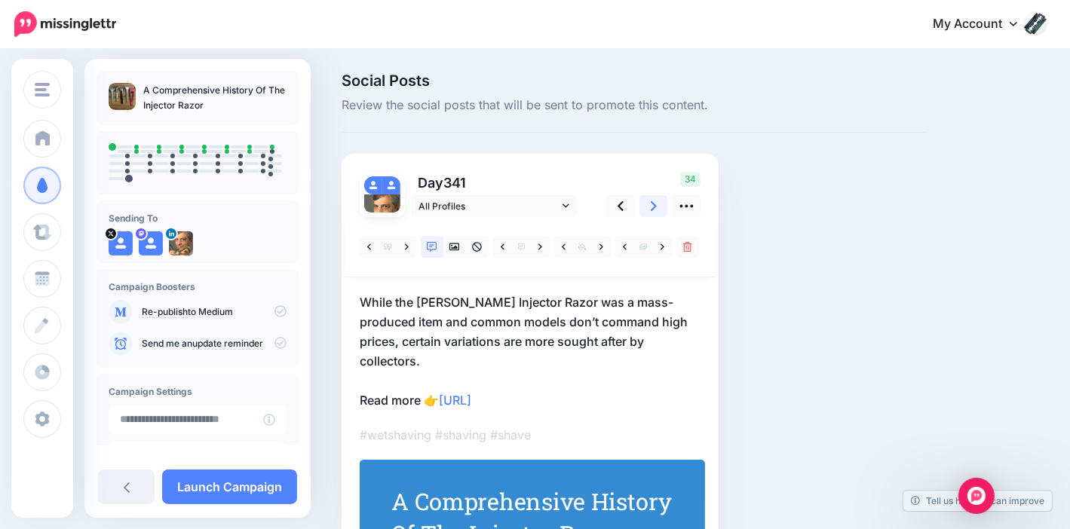
click at [651, 208] on icon at bounding box center [654, 206] width 6 height 16
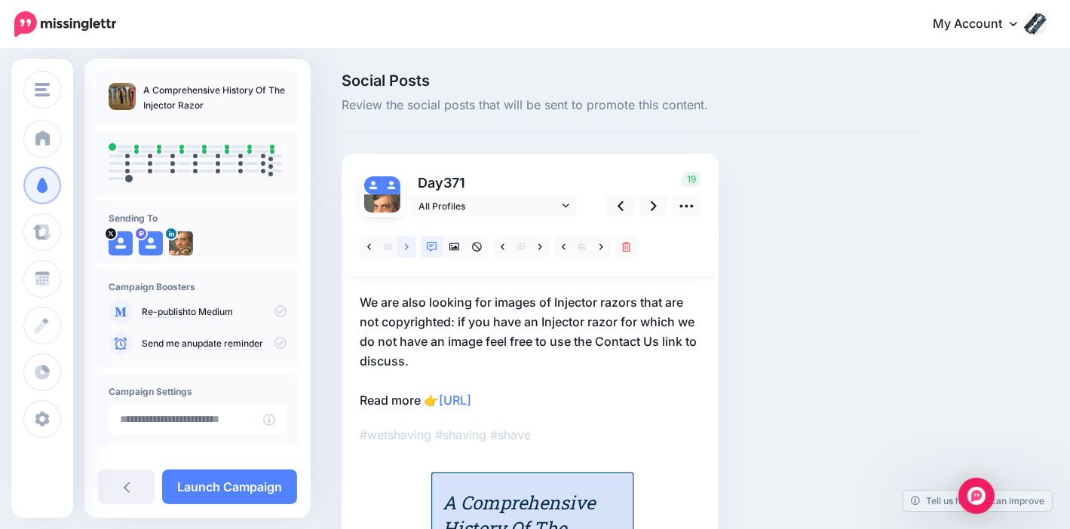
click at [402, 247] on link at bounding box center [406, 247] width 19 height 22
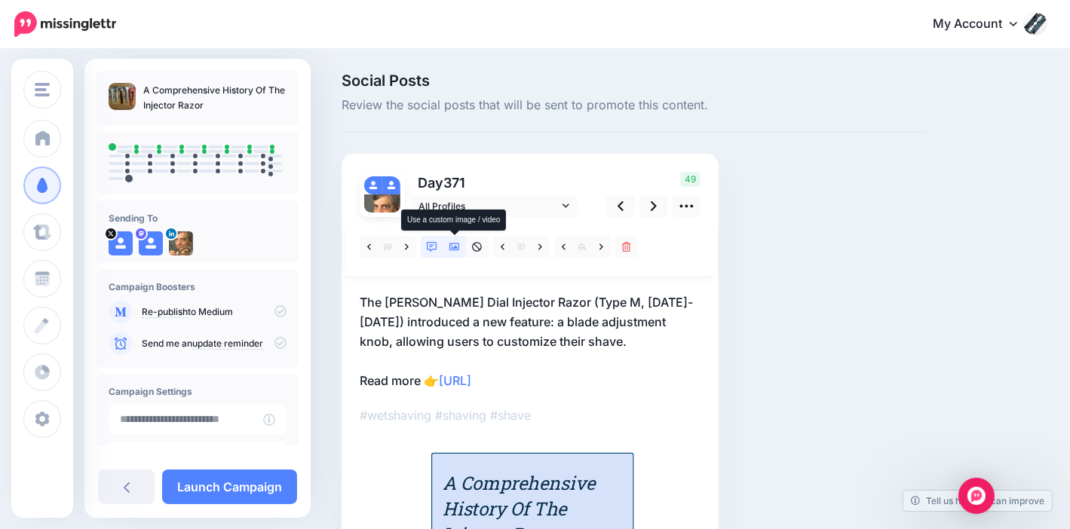
click at [456, 245] on icon at bounding box center [454, 247] width 11 height 11
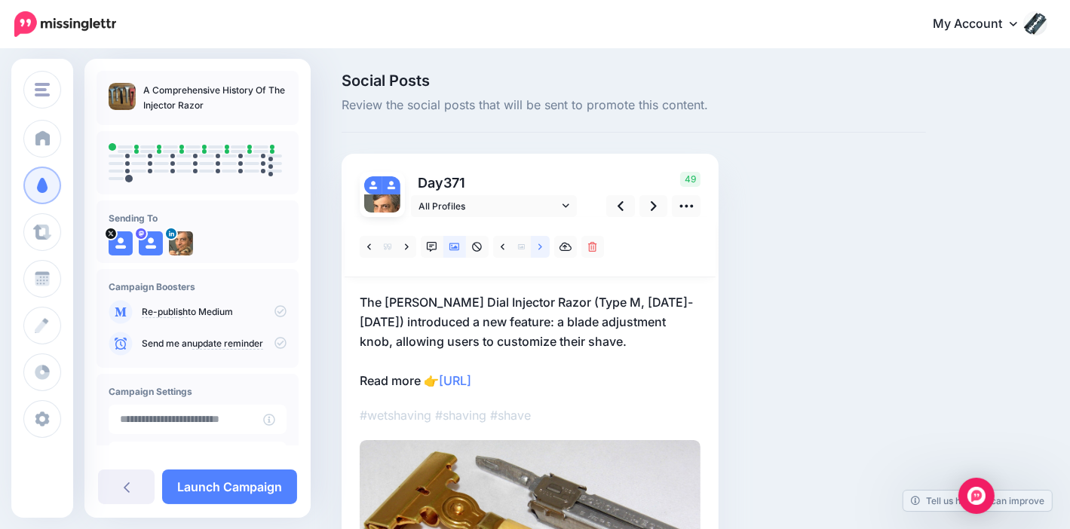
click at [540, 252] on icon at bounding box center [540, 247] width 4 height 11
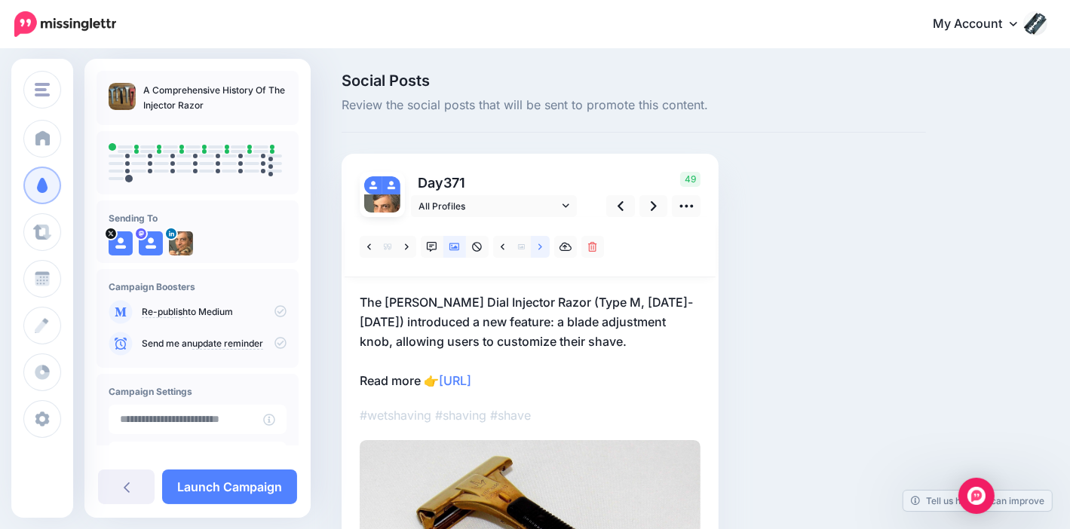
click at [540, 251] on icon at bounding box center [540, 247] width 4 height 11
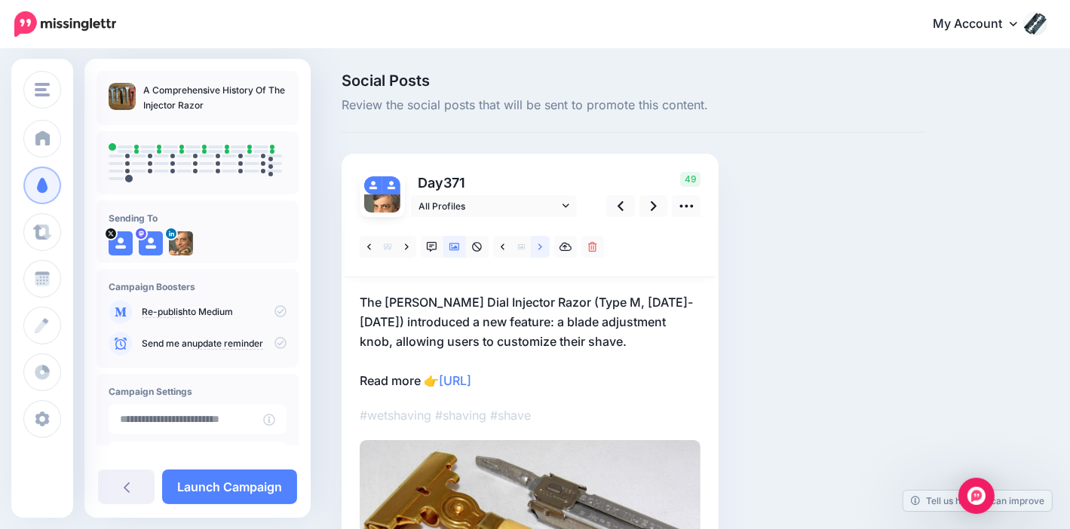
click at [540, 250] on icon at bounding box center [540, 247] width 4 height 11
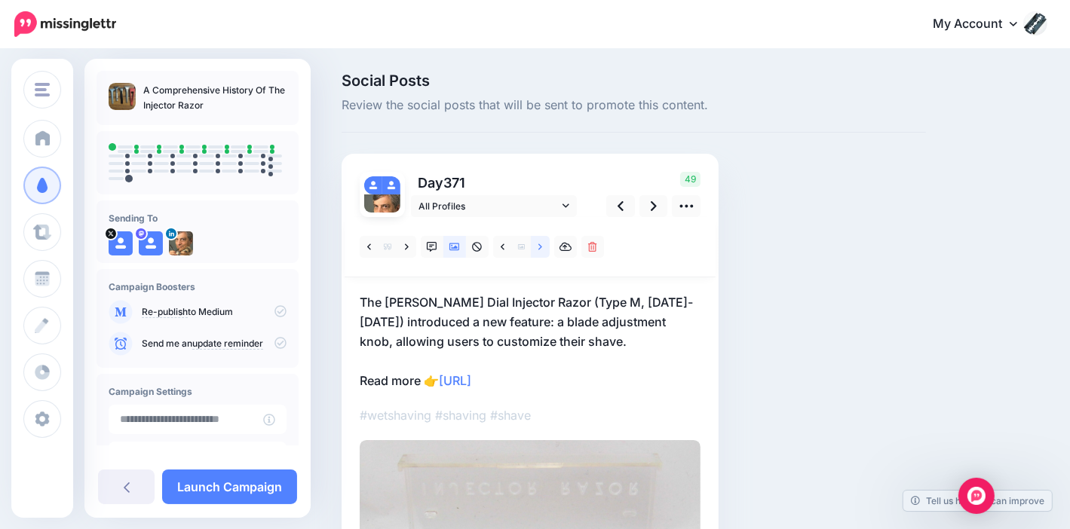
click at [540, 250] on icon at bounding box center [540, 247] width 4 height 11
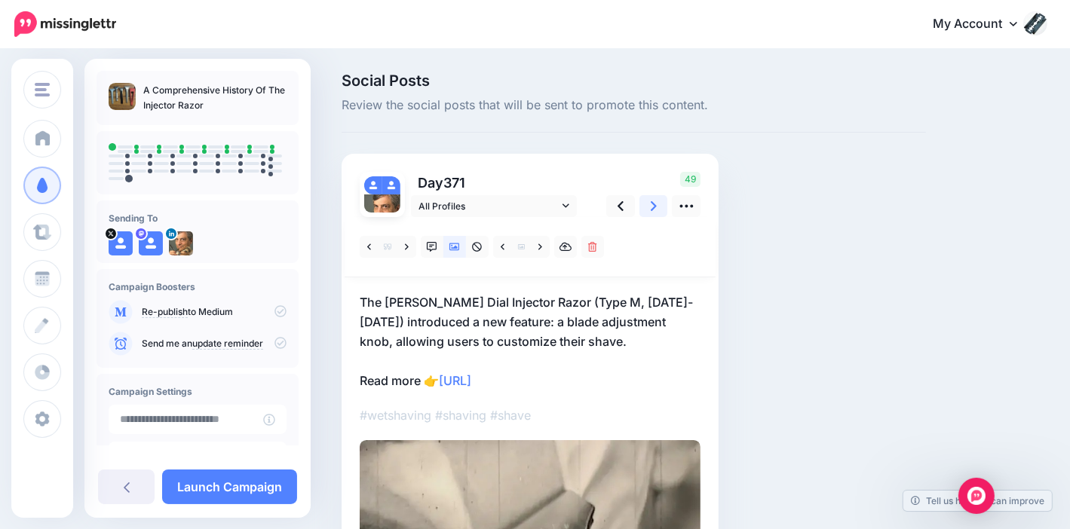
click at [656, 205] on icon at bounding box center [654, 206] width 6 height 16
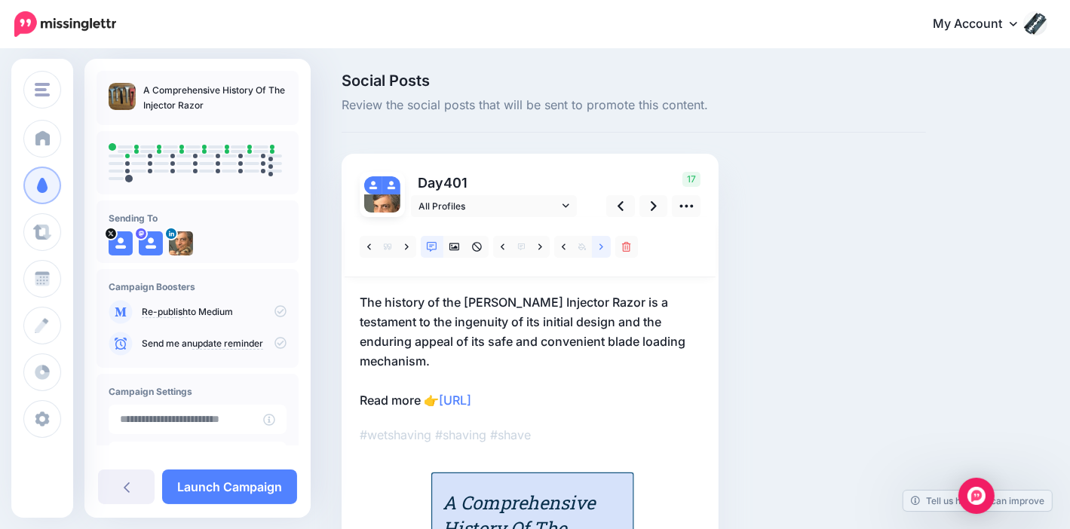
click at [599, 241] on link at bounding box center [601, 247] width 19 height 22
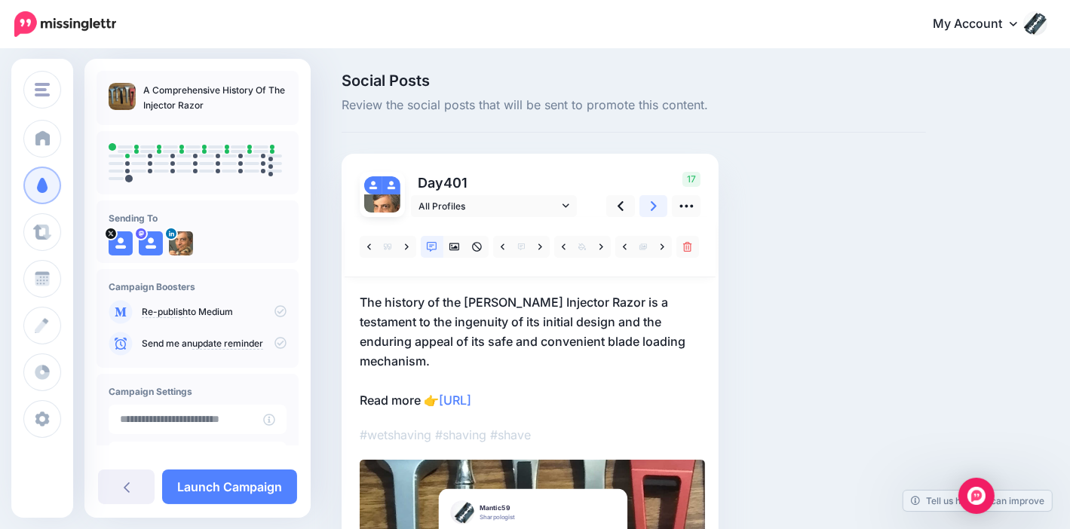
click at [649, 203] on link at bounding box center [653, 206] width 29 height 22
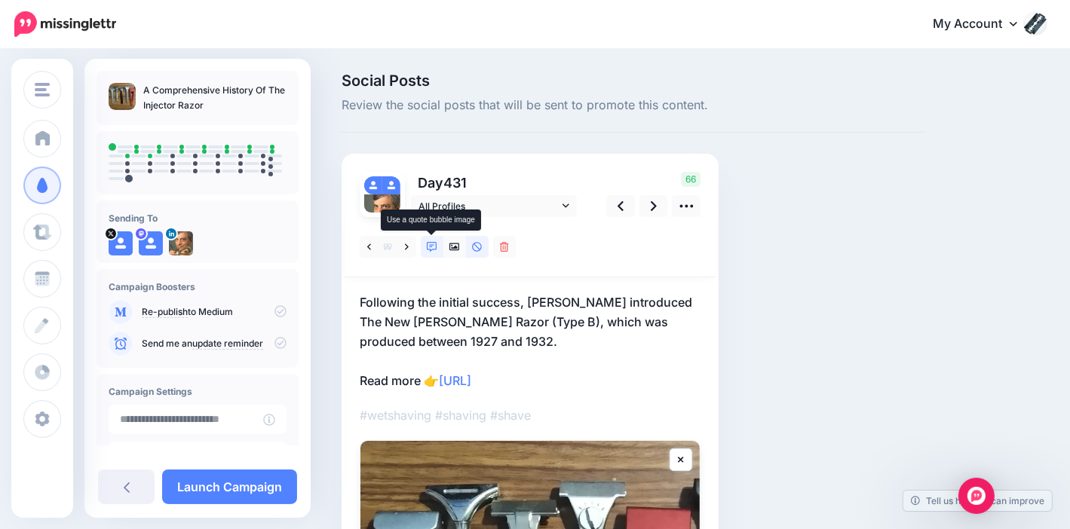
click at [432, 244] on icon at bounding box center [432, 247] width 11 height 11
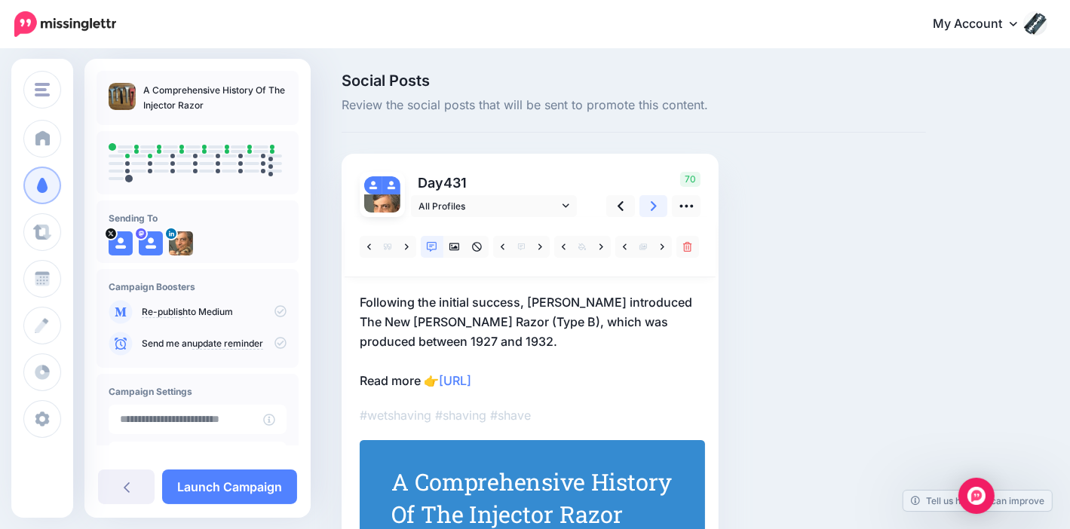
click at [656, 205] on icon at bounding box center [654, 206] width 6 height 16
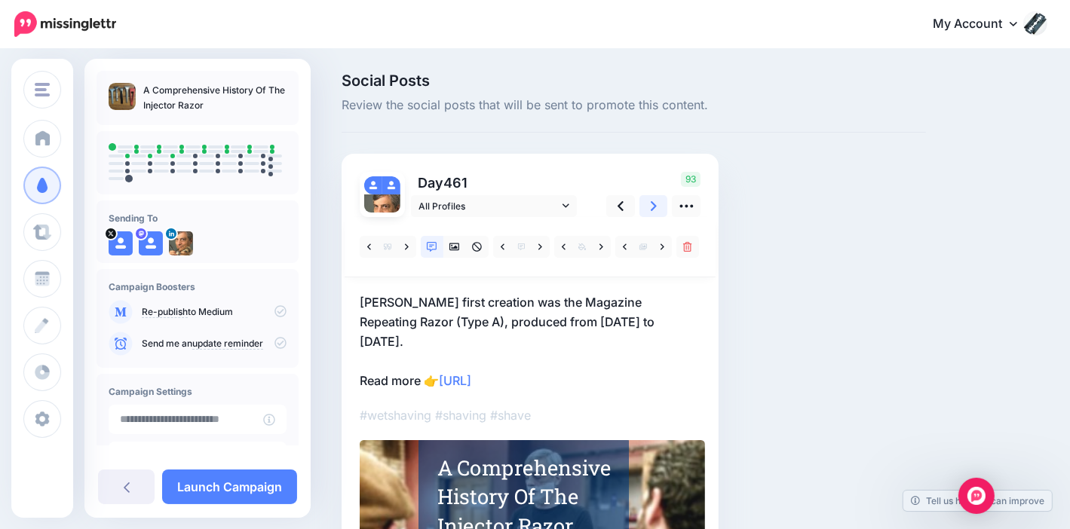
click at [656, 204] on icon at bounding box center [654, 206] width 6 height 16
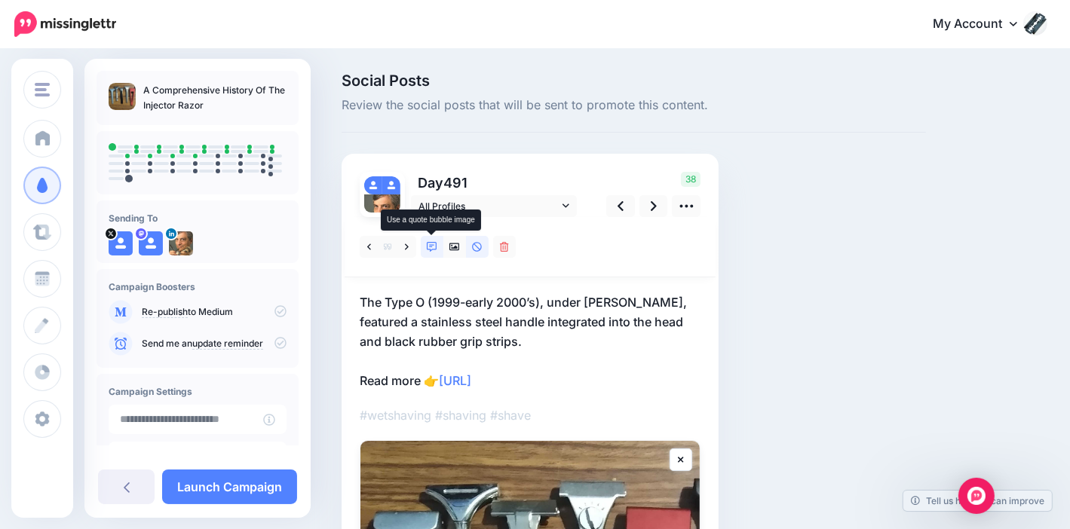
click at [431, 250] on icon at bounding box center [432, 247] width 11 height 11
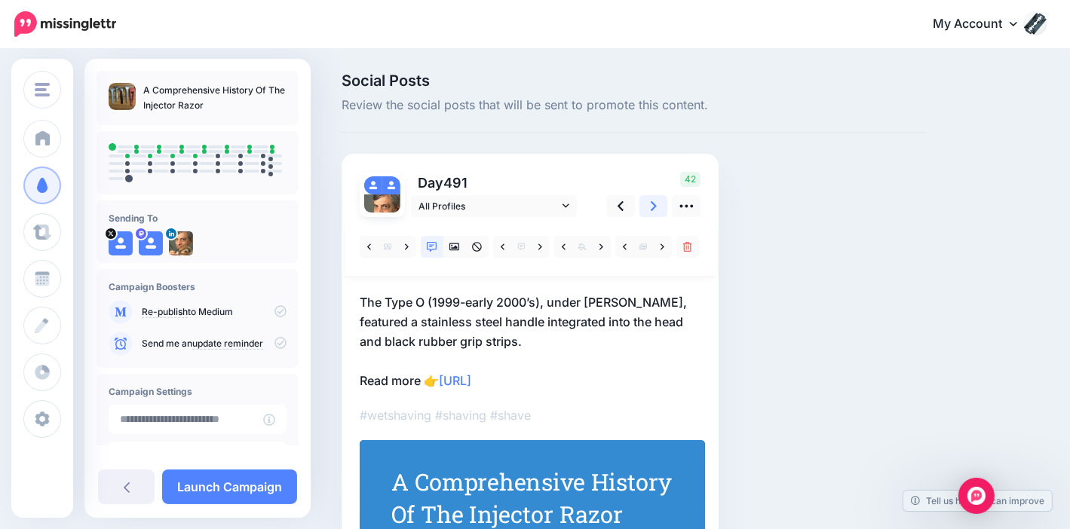
click at [651, 208] on icon at bounding box center [654, 206] width 6 height 10
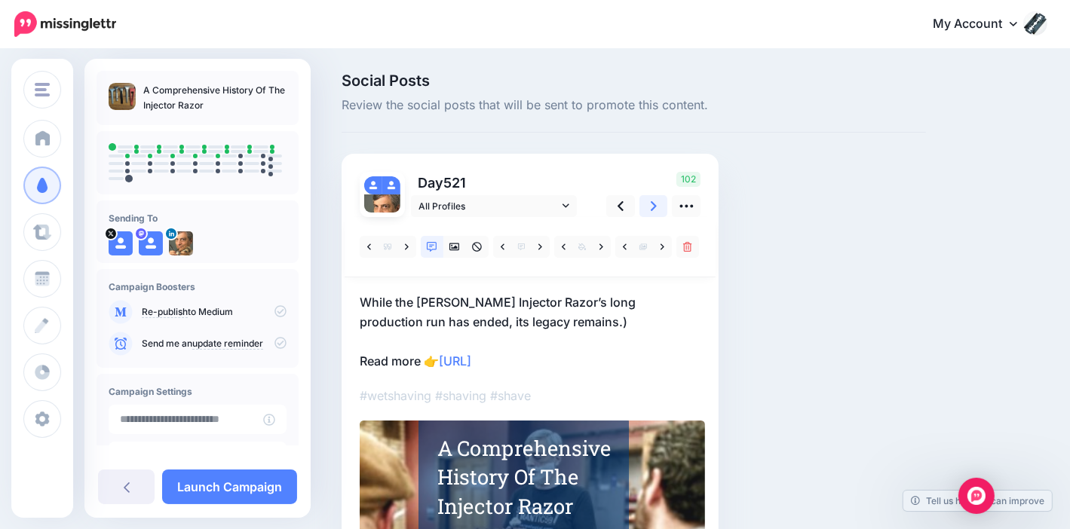
click at [656, 204] on icon at bounding box center [654, 206] width 6 height 16
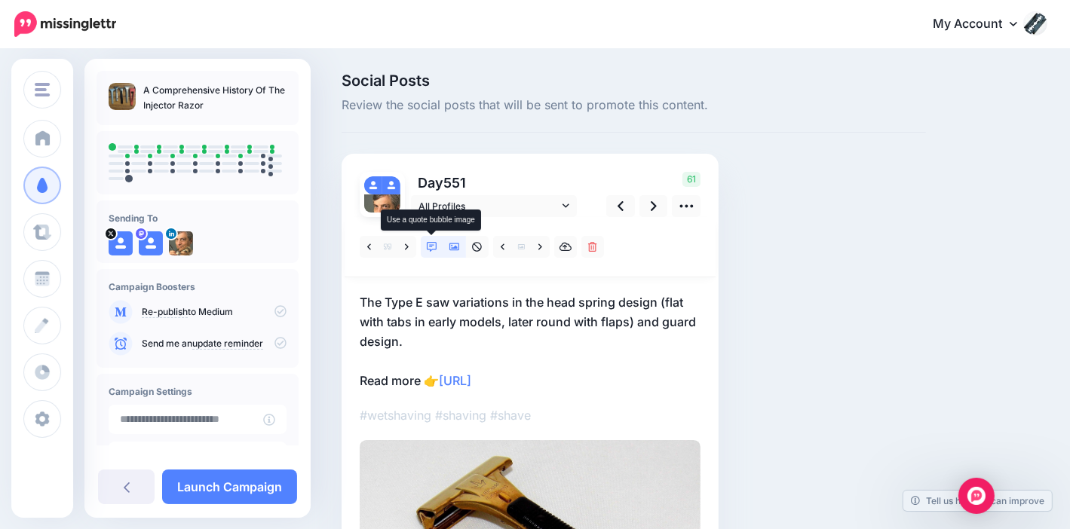
click at [434, 240] on link at bounding box center [432, 247] width 23 height 22
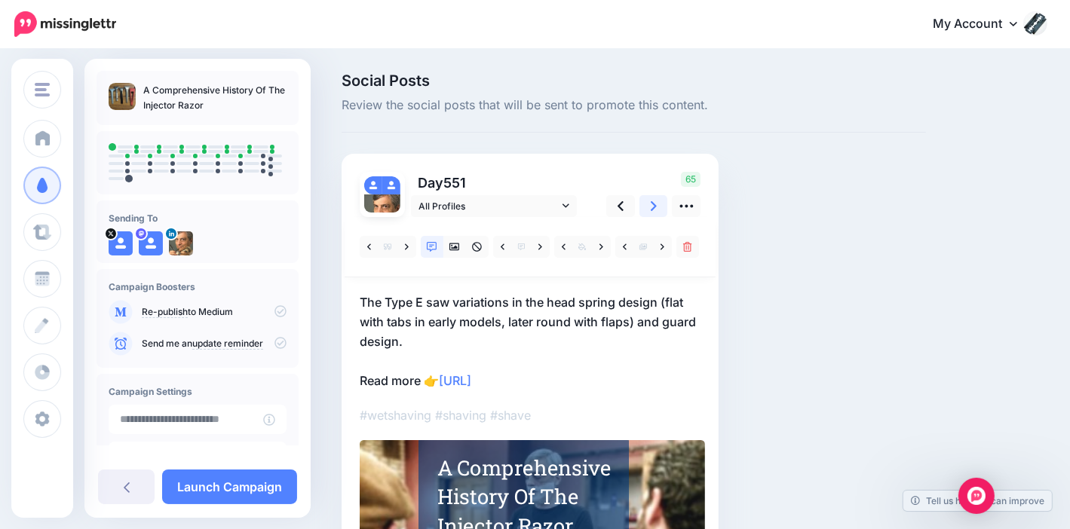
click at [651, 200] on icon at bounding box center [654, 206] width 6 height 16
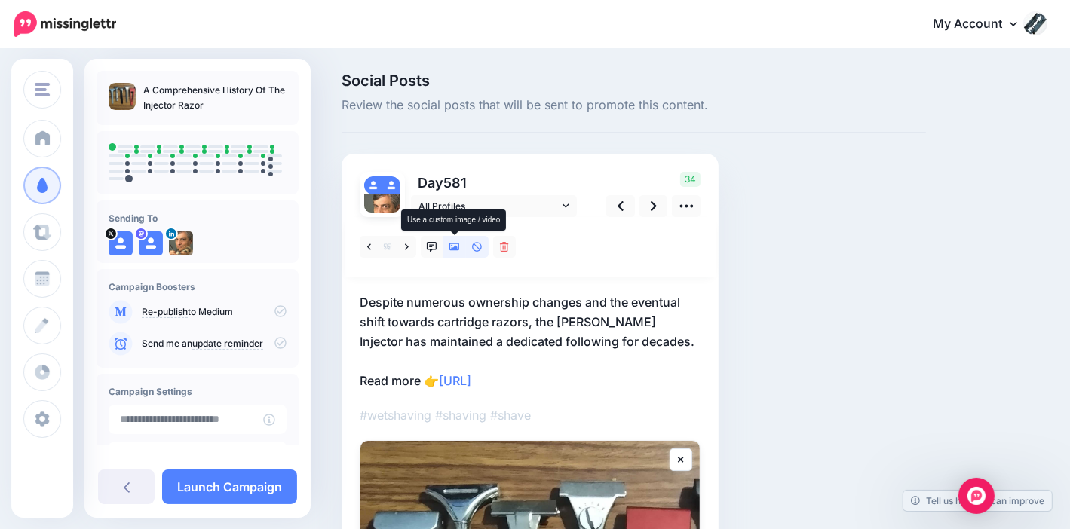
click at [450, 245] on icon at bounding box center [454, 247] width 11 height 11
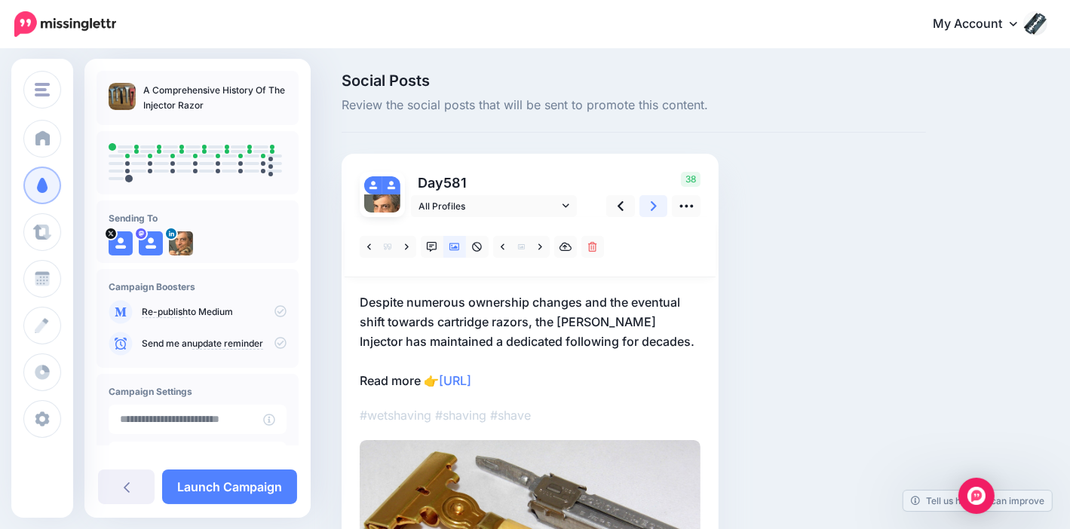
click at [651, 207] on icon at bounding box center [654, 206] width 6 height 16
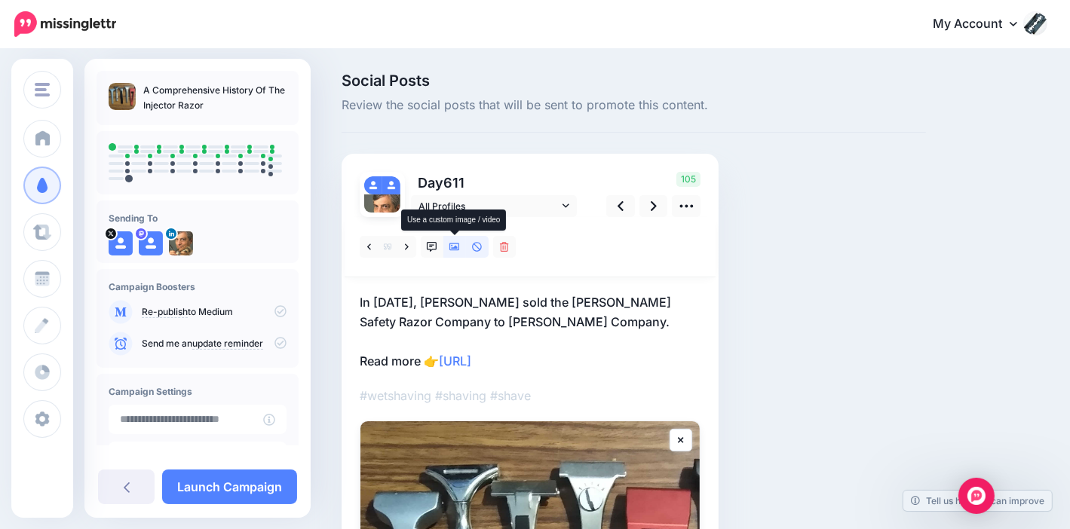
click at [453, 248] on icon at bounding box center [454, 248] width 11 height 8
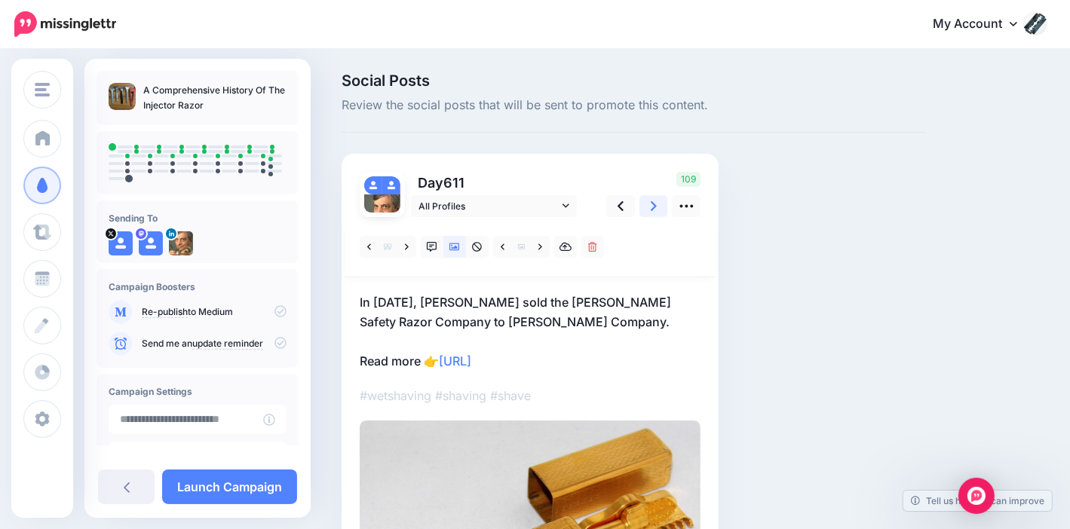
click at [654, 207] on icon at bounding box center [654, 206] width 6 height 10
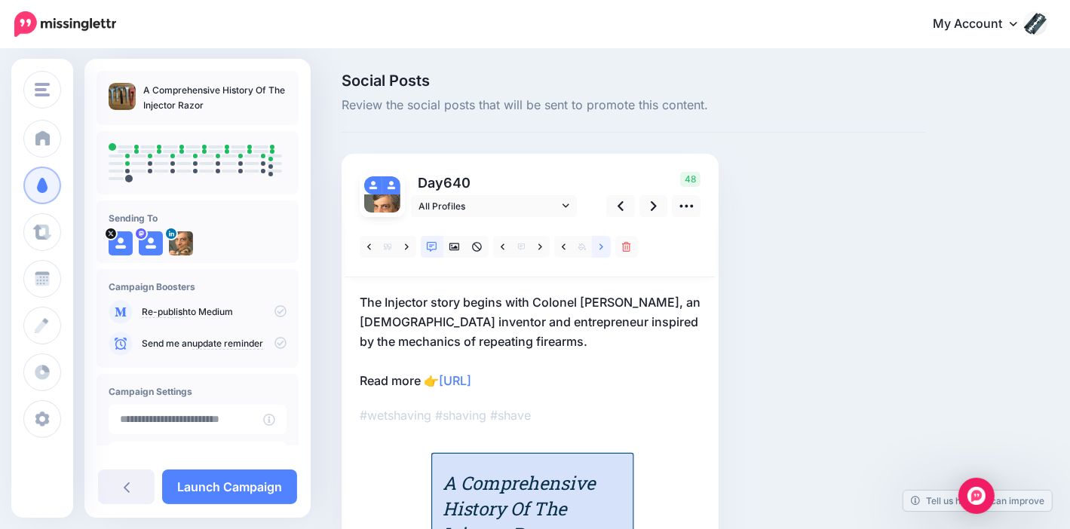
click at [599, 246] on icon at bounding box center [601, 247] width 4 height 11
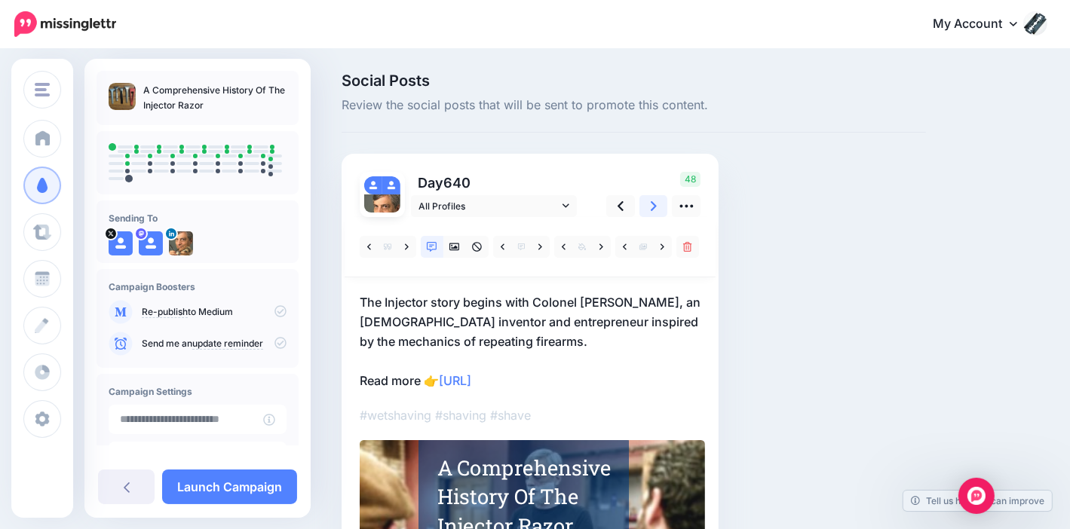
click at [651, 201] on icon at bounding box center [654, 206] width 6 height 16
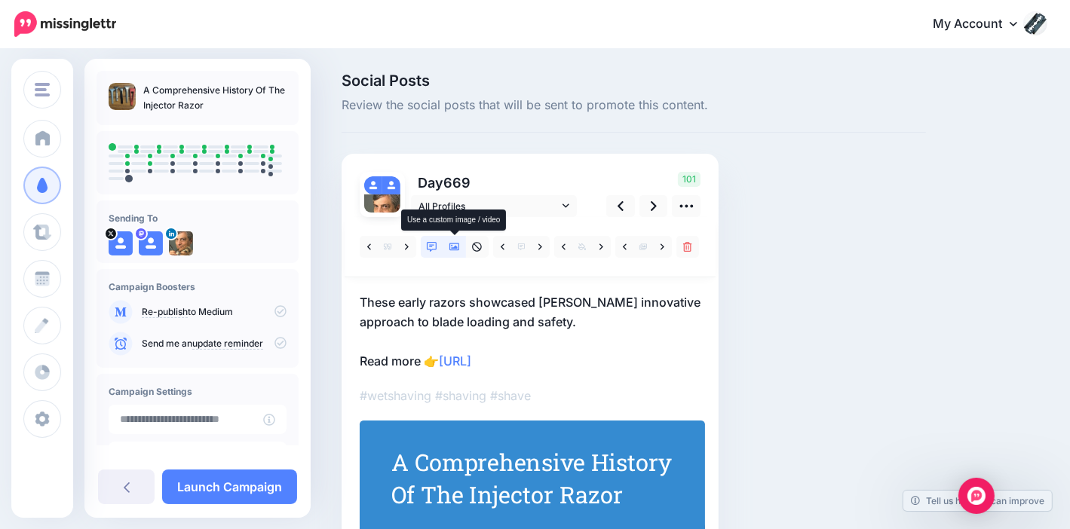
click at [446, 244] on link at bounding box center [454, 247] width 23 height 22
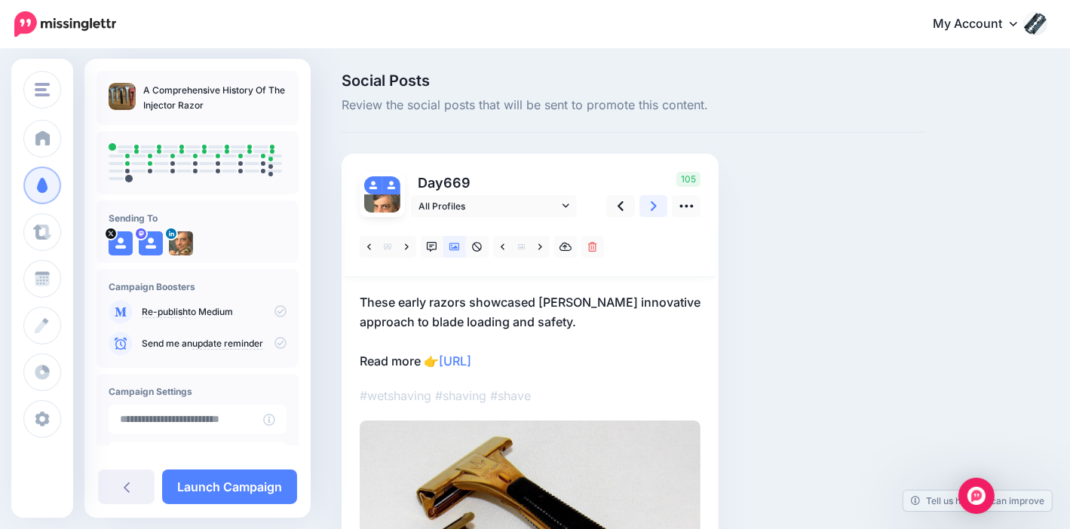
click at [654, 205] on icon at bounding box center [654, 206] width 6 height 10
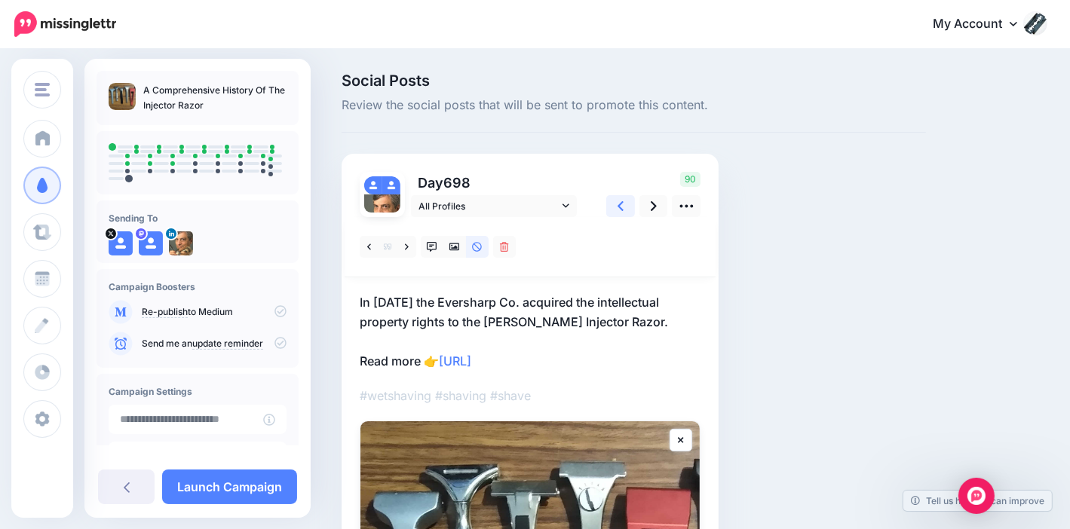
click at [626, 205] on link at bounding box center [620, 206] width 29 height 22
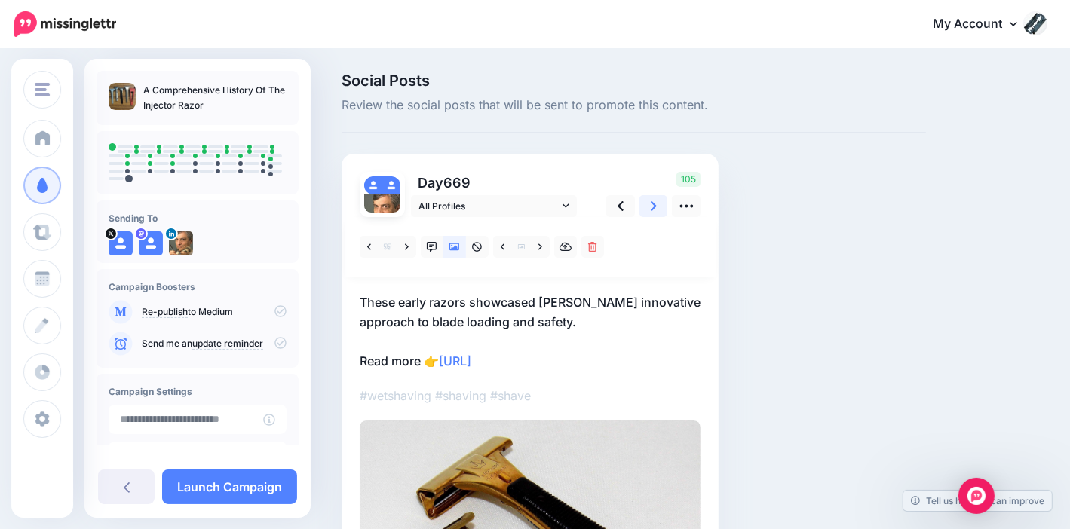
click at [654, 201] on icon at bounding box center [654, 206] width 6 height 16
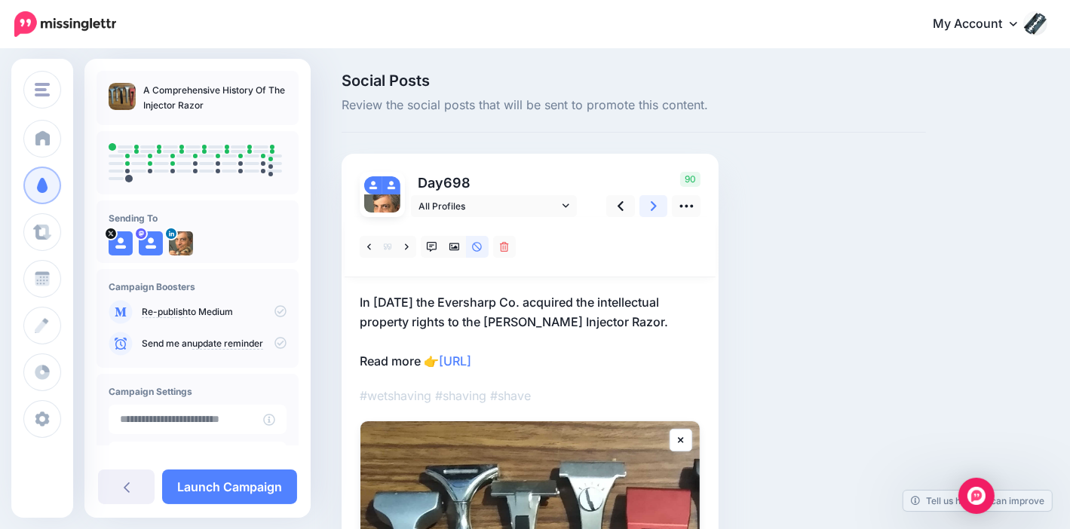
click at [649, 203] on link at bounding box center [653, 206] width 29 height 22
click at [624, 203] on link at bounding box center [620, 206] width 29 height 22
click at [455, 251] on icon at bounding box center [454, 247] width 11 height 11
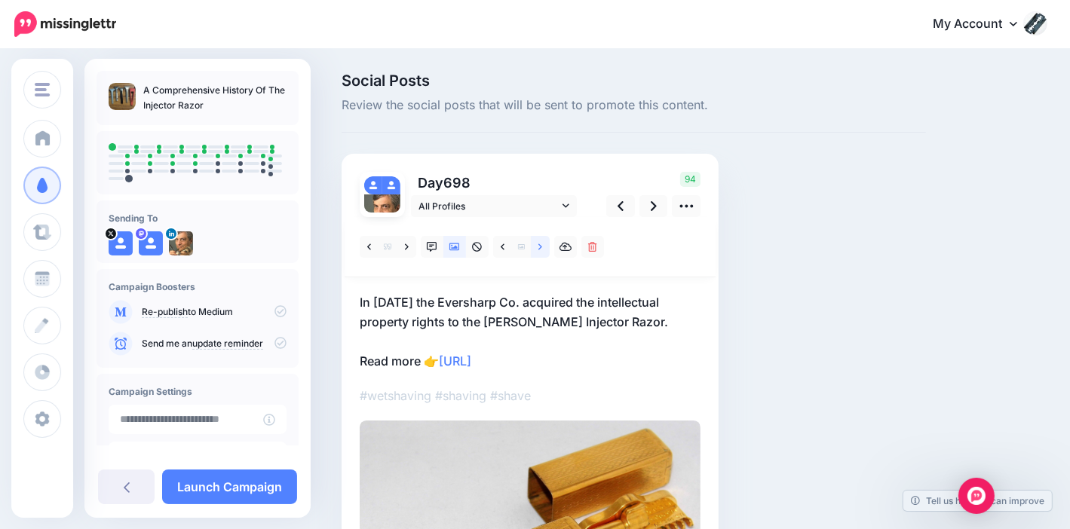
click at [541, 245] on icon at bounding box center [540, 247] width 4 height 11
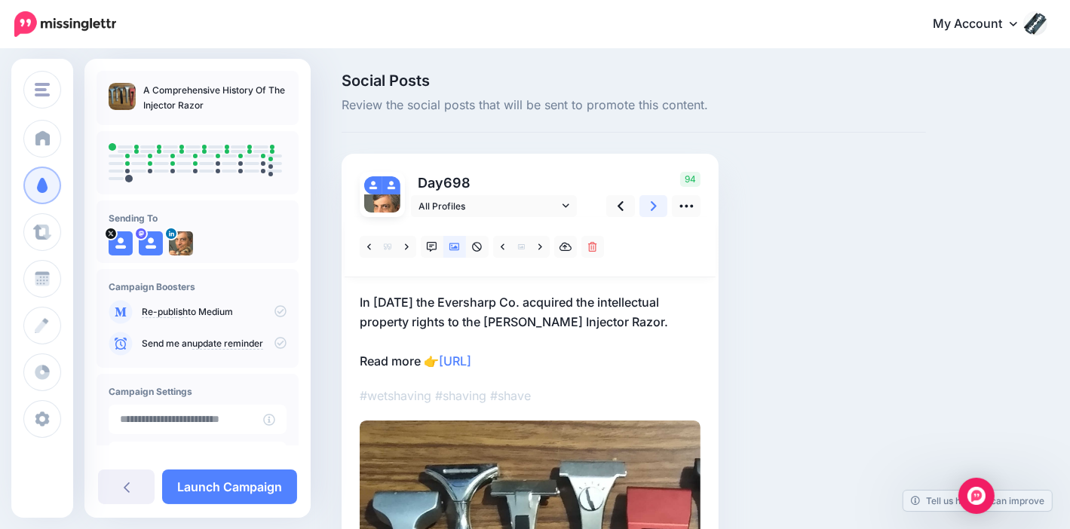
click at [657, 204] on link at bounding box center [653, 206] width 29 height 22
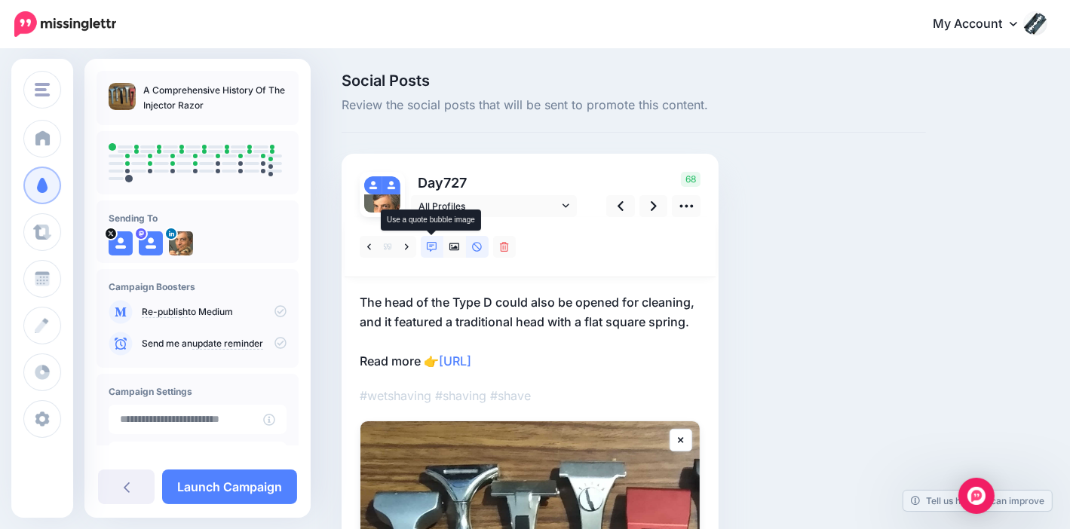
click at [433, 245] on icon at bounding box center [432, 247] width 11 height 11
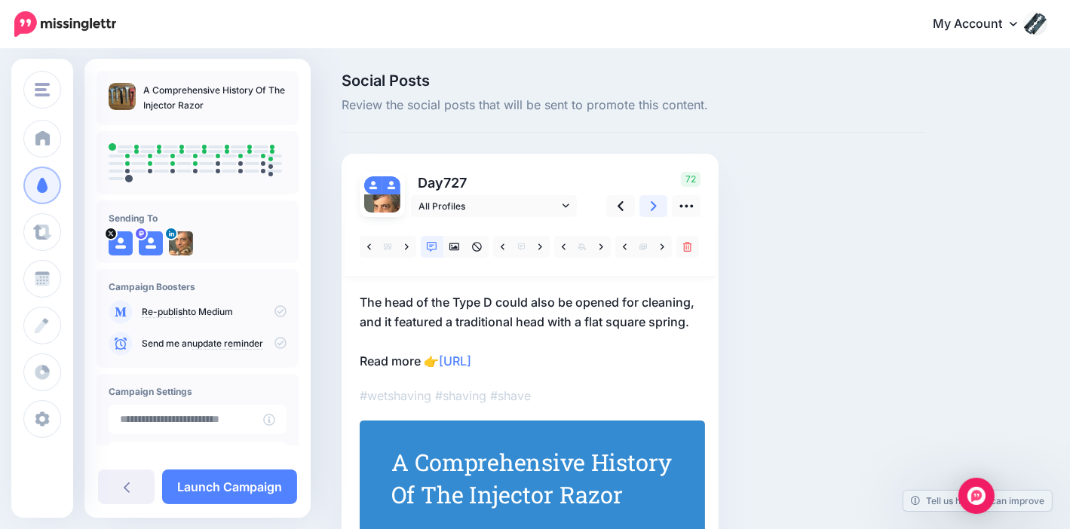
click at [651, 199] on icon at bounding box center [654, 206] width 6 height 16
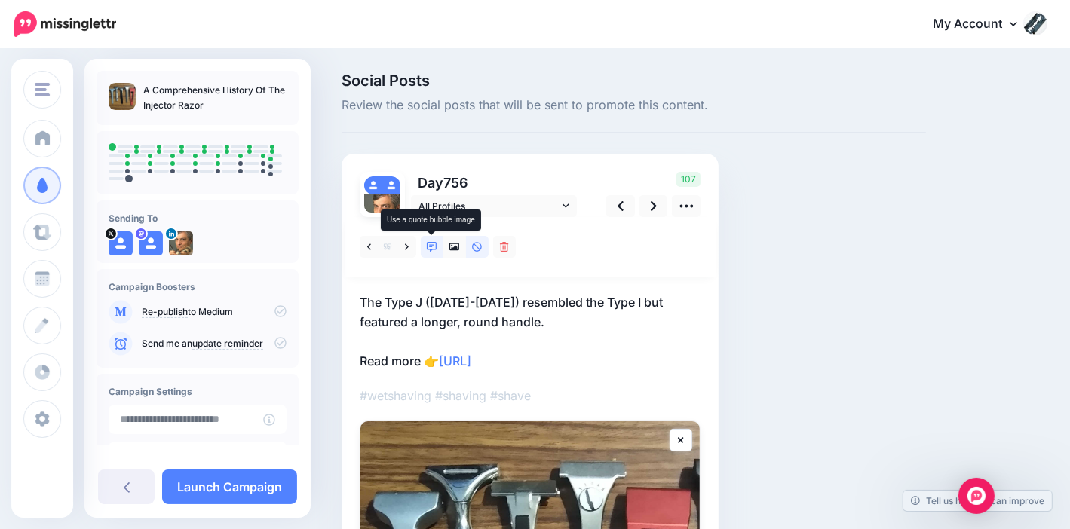
click at [430, 247] on icon at bounding box center [432, 247] width 11 height 11
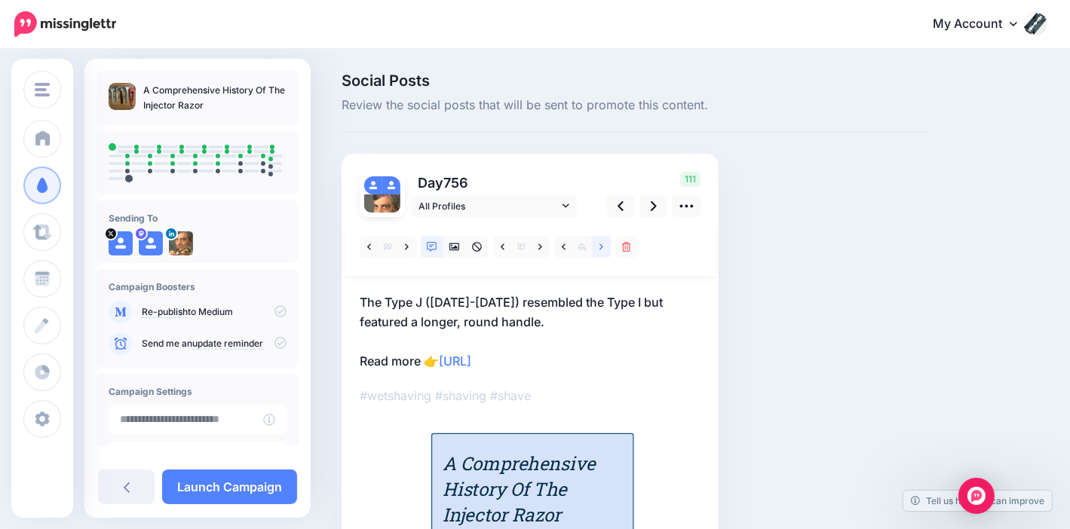
click at [603, 248] on link at bounding box center [601, 247] width 19 height 22
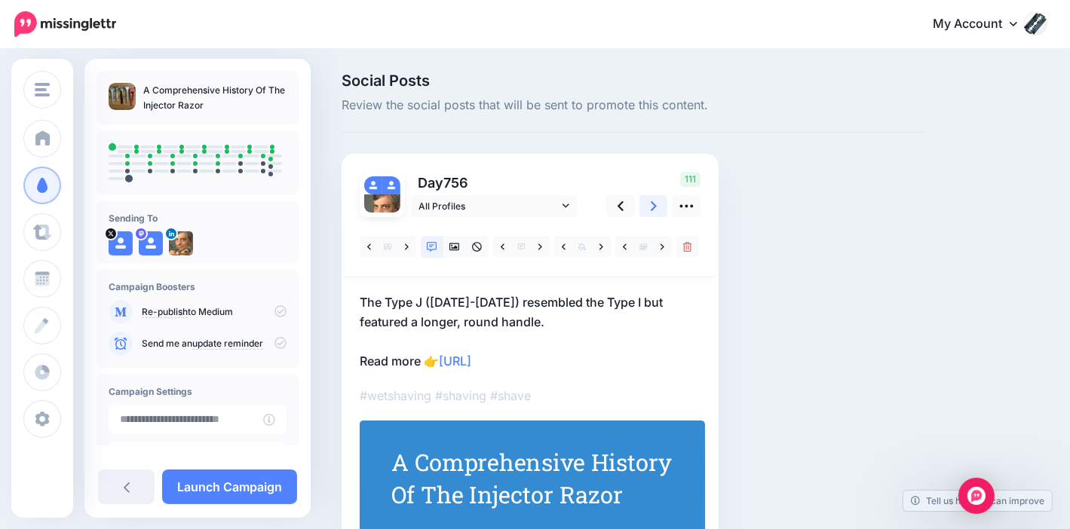
click at [648, 207] on link at bounding box center [653, 206] width 29 height 22
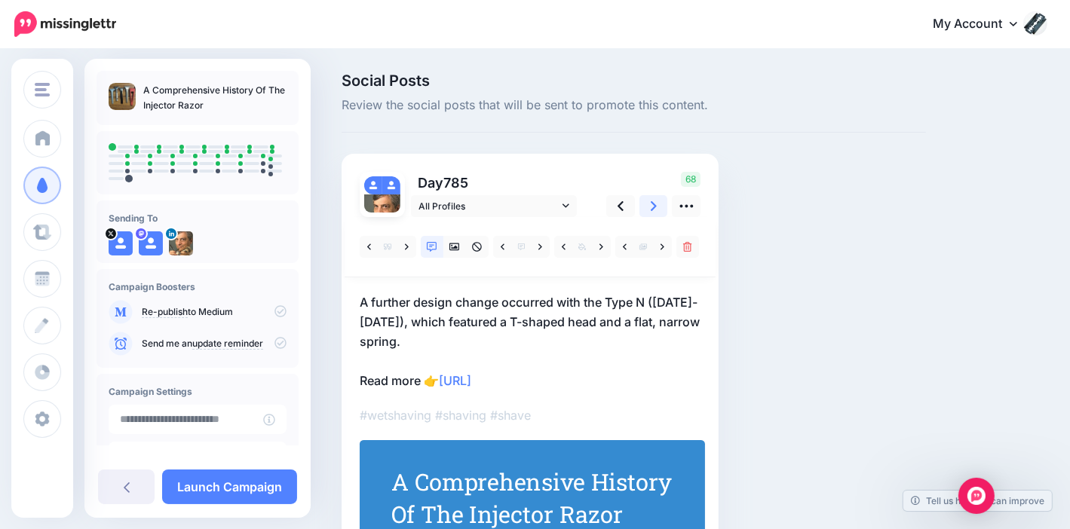
click at [645, 211] on link at bounding box center [653, 206] width 29 height 22
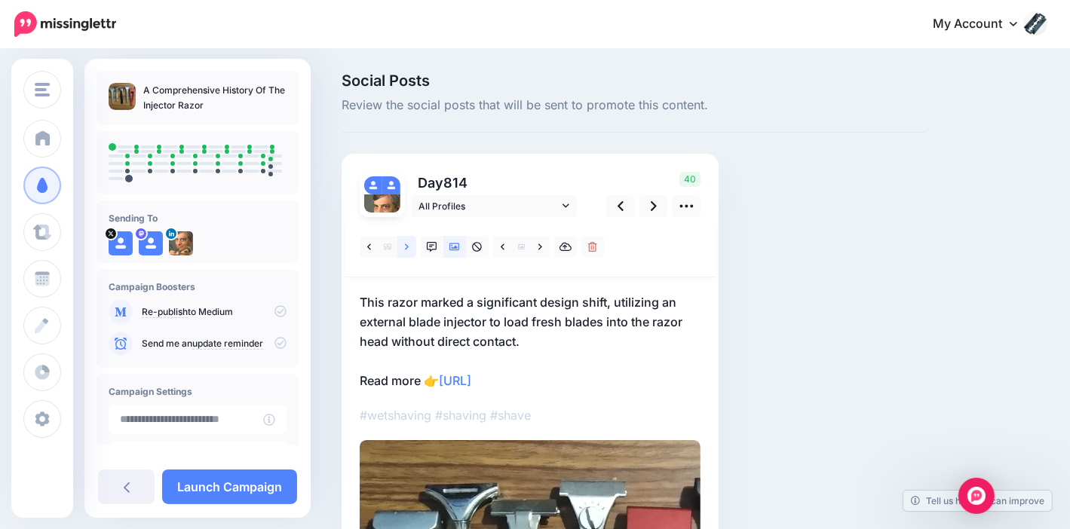
click at [407, 244] on icon at bounding box center [407, 247] width 4 height 11
click at [653, 210] on icon at bounding box center [654, 206] width 6 height 16
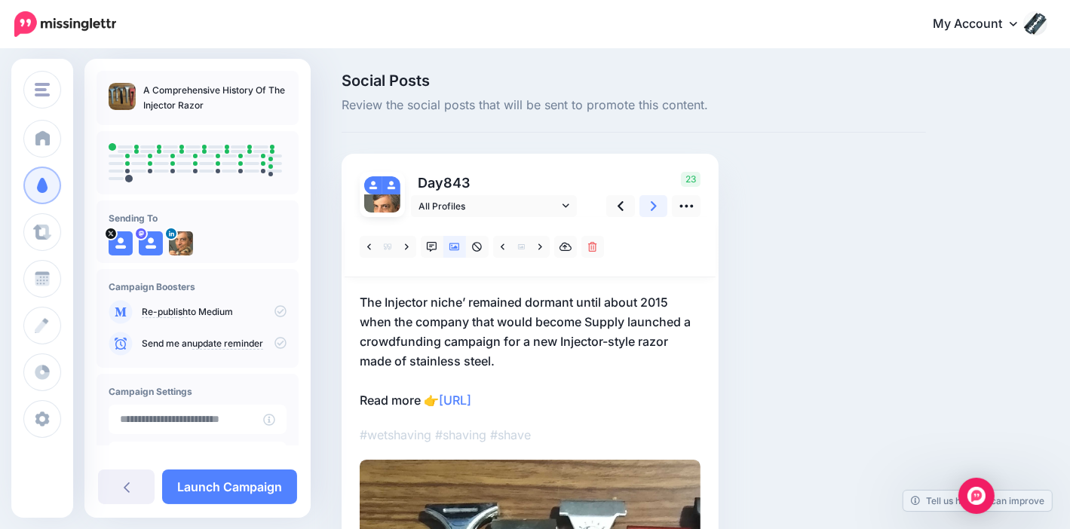
click at [652, 210] on icon at bounding box center [654, 206] width 6 height 10
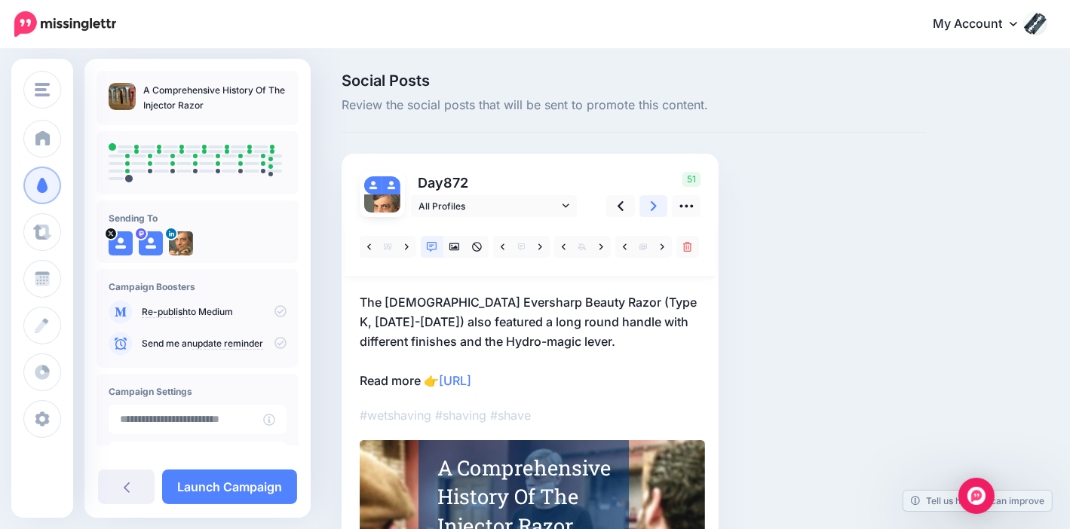
click at [655, 206] on icon at bounding box center [654, 206] width 6 height 10
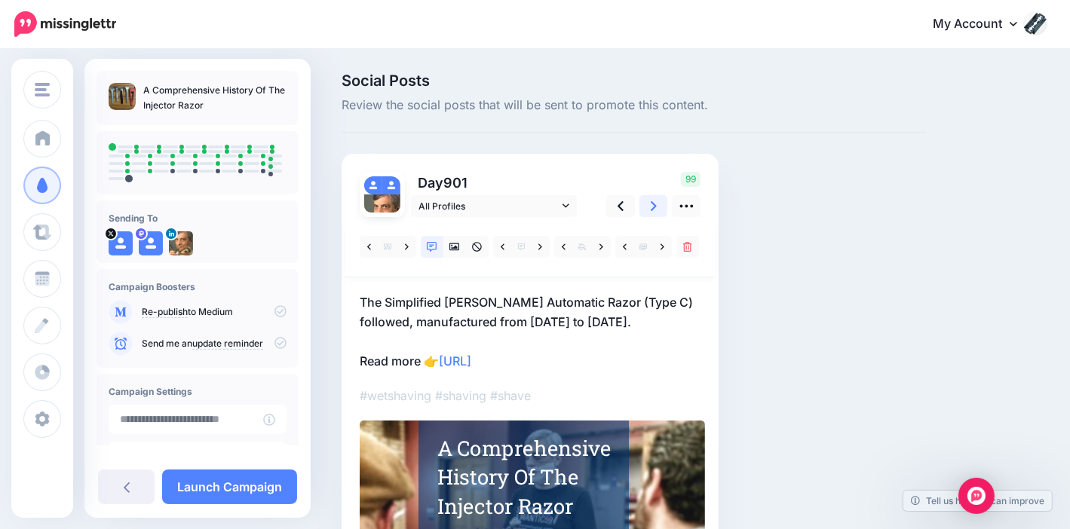
click at [654, 207] on icon at bounding box center [654, 206] width 6 height 10
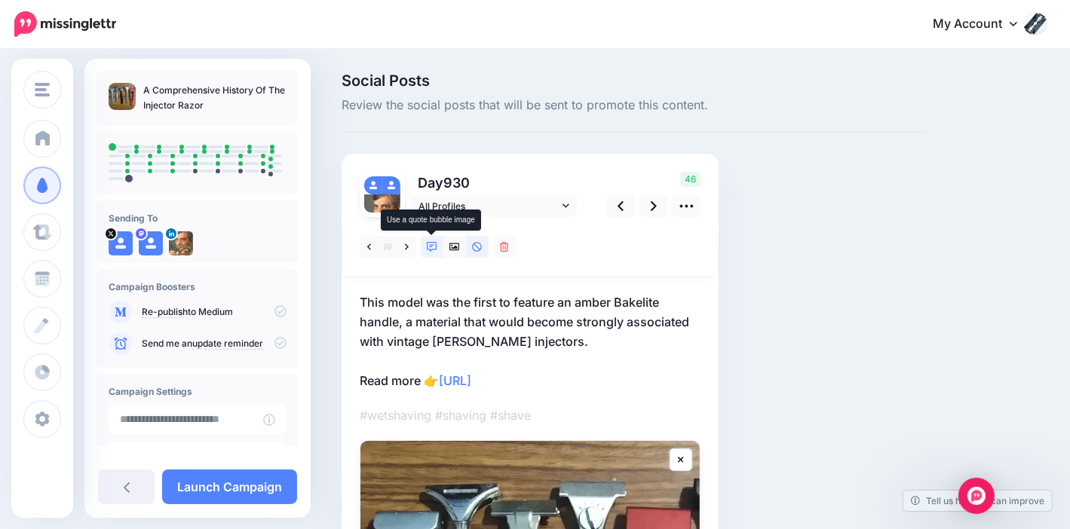
click at [437, 244] on icon at bounding box center [432, 247] width 11 height 11
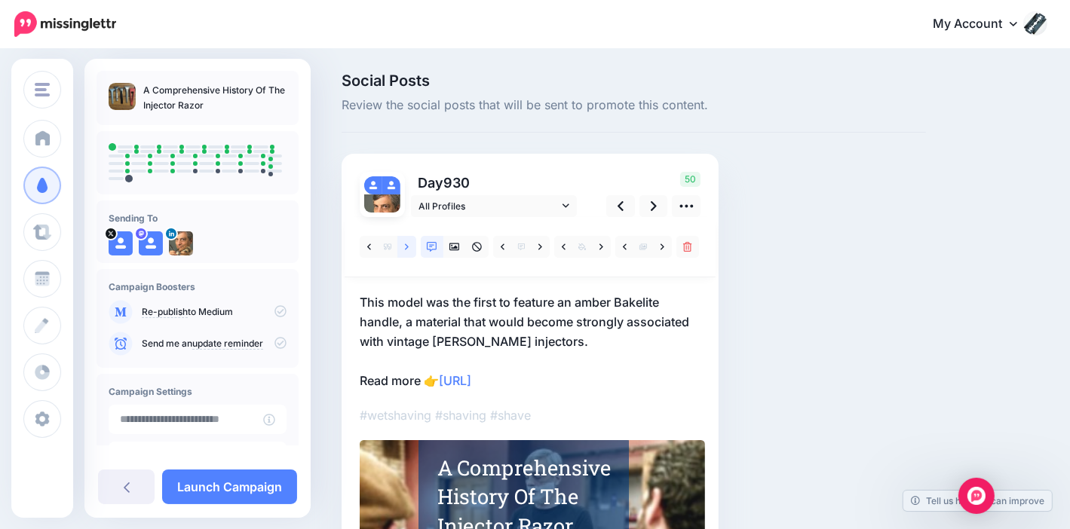
click at [409, 246] on link at bounding box center [406, 247] width 19 height 22
click at [649, 202] on link at bounding box center [653, 206] width 29 height 22
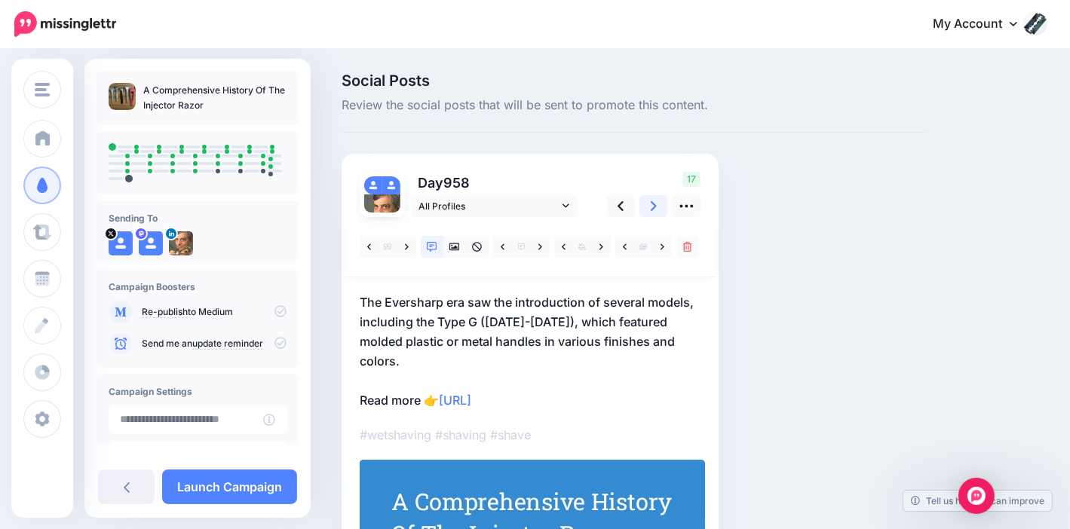
click at [653, 210] on icon at bounding box center [654, 206] width 6 height 16
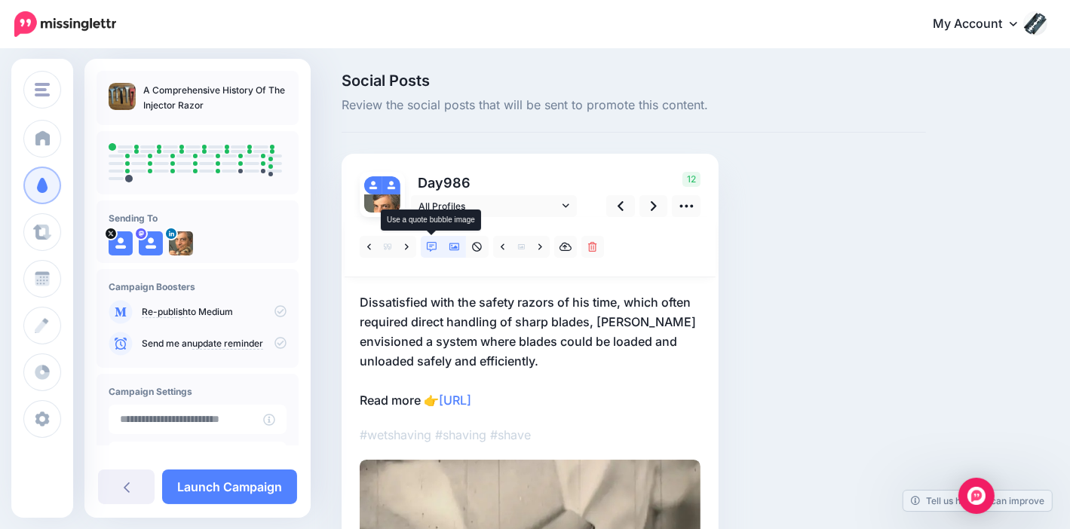
click at [434, 242] on icon at bounding box center [432, 247] width 11 height 11
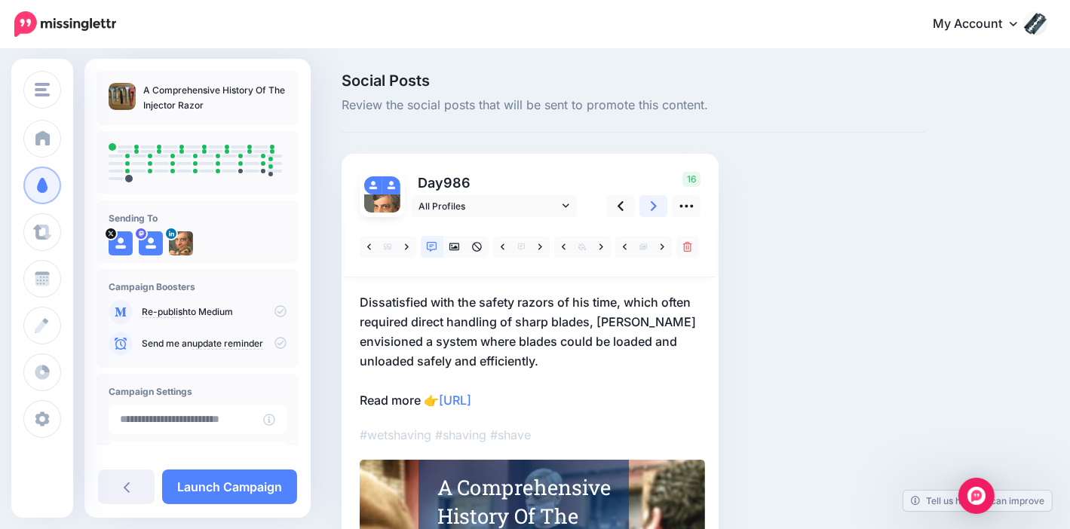
click at [644, 203] on link at bounding box center [653, 206] width 29 height 22
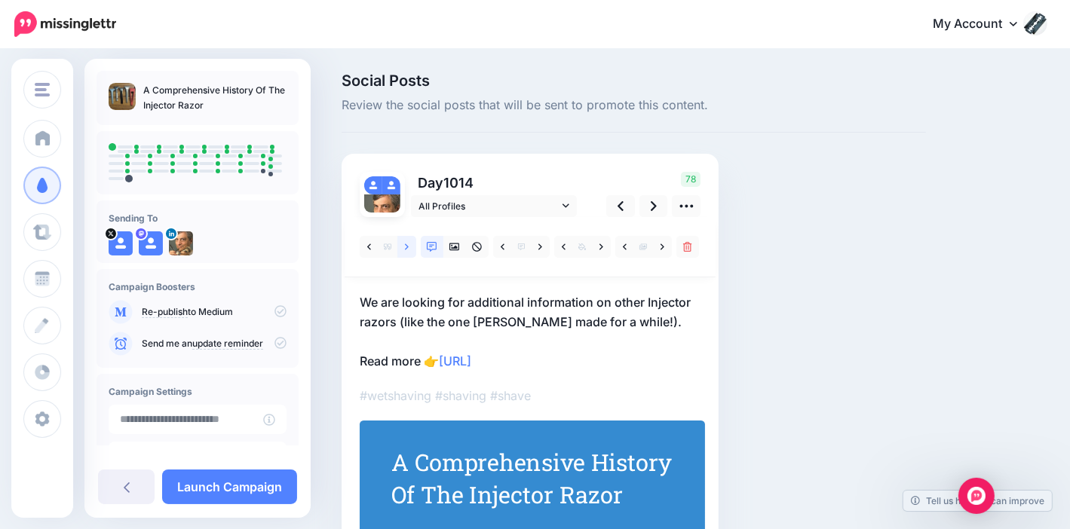
click at [410, 243] on link at bounding box center [406, 247] width 19 height 22
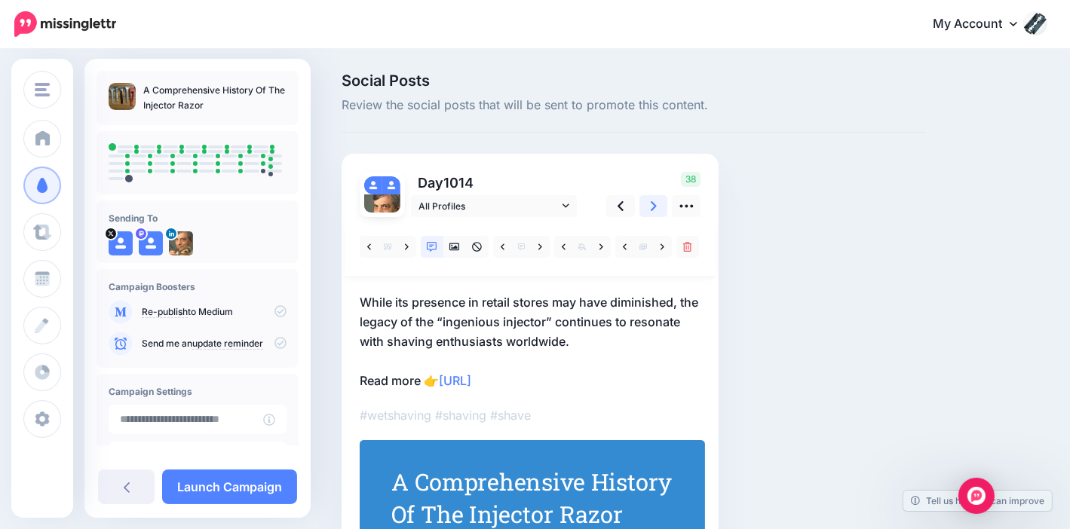
click at [654, 199] on icon at bounding box center [654, 206] width 6 height 16
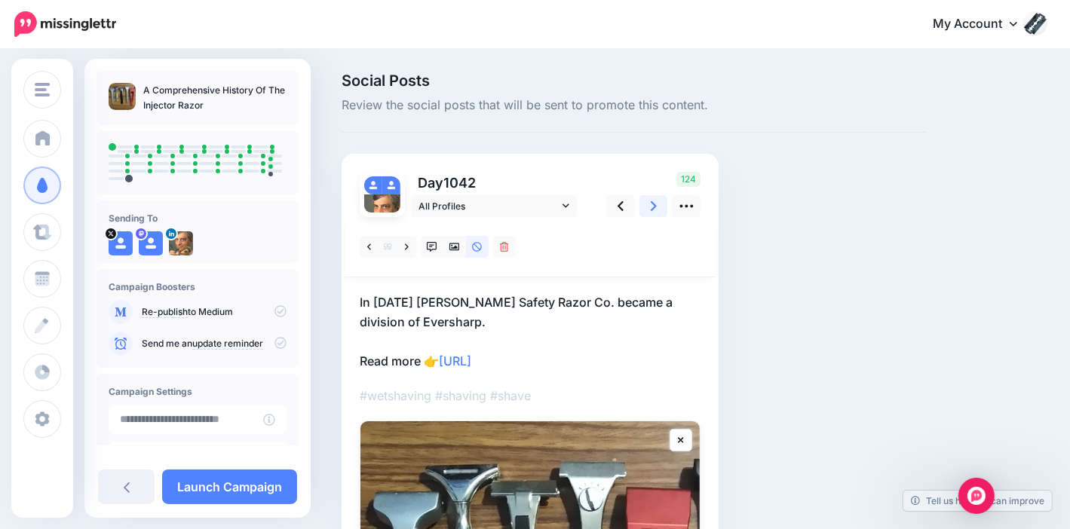
click at [651, 200] on icon at bounding box center [654, 206] width 6 height 16
click at [616, 207] on link at bounding box center [620, 206] width 29 height 22
click at [458, 246] on icon at bounding box center [454, 247] width 11 height 11
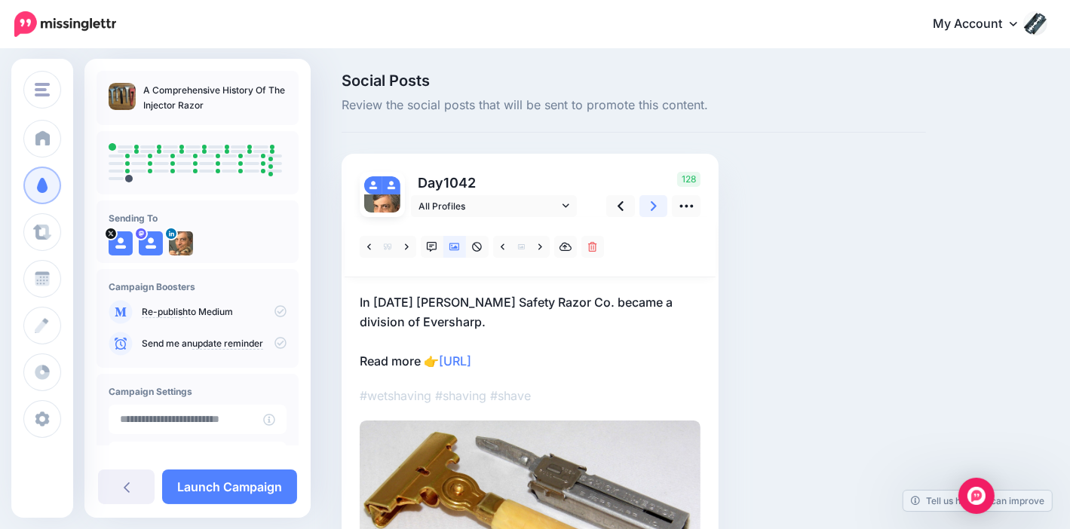
click at [651, 206] on icon at bounding box center [654, 206] width 6 height 16
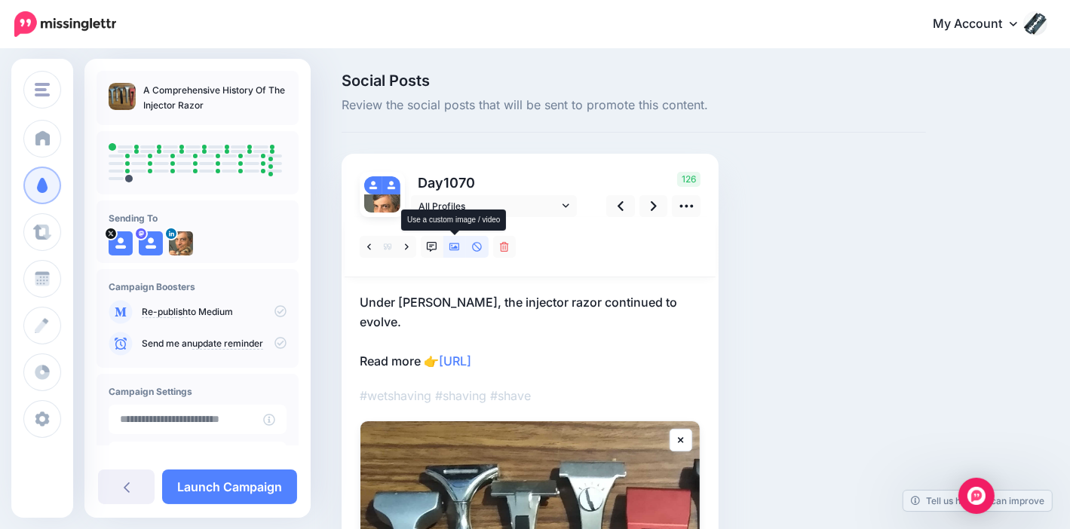
click at [457, 239] on link at bounding box center [454, 247] width 23 height 22
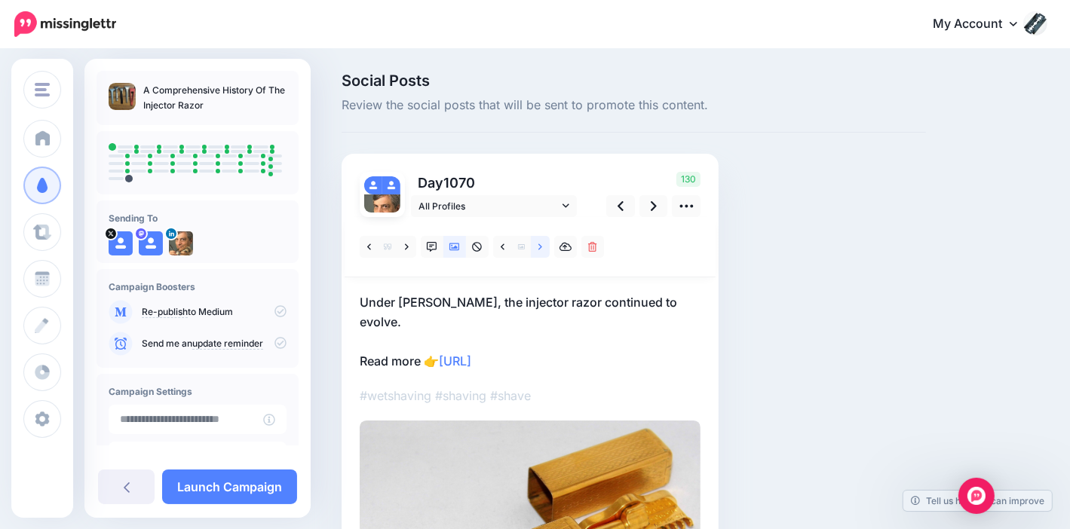
click at [539, 243] on icon at bounding box center [540, 247] width 4 height 11
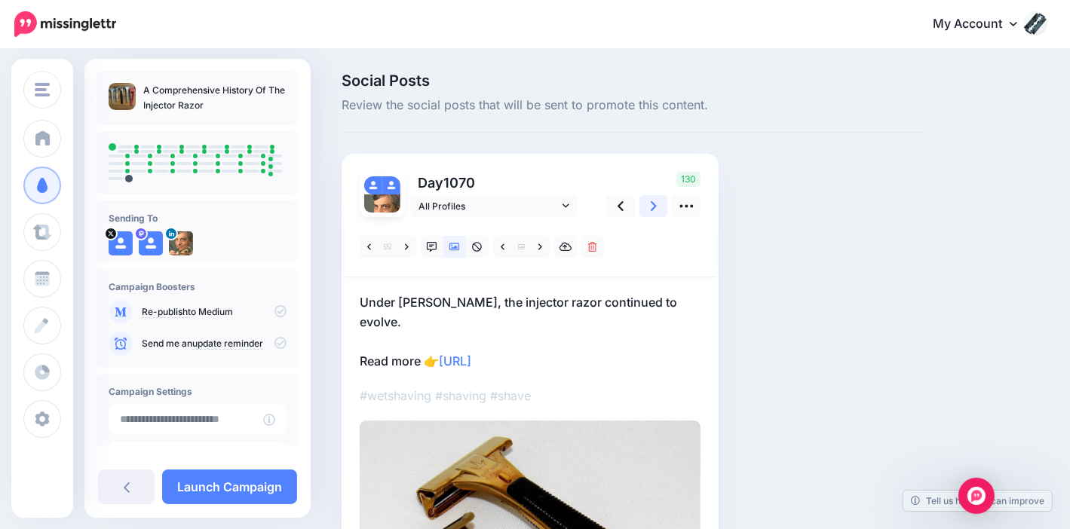
click at [648, 208] on link at bounding box center [653, 206] width 29 height 22
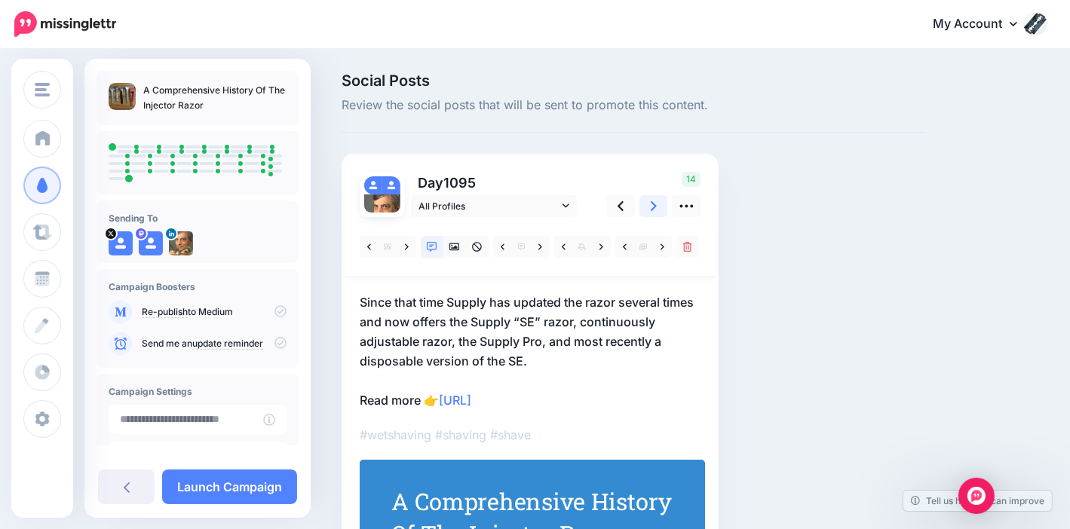
click at [651, 210] on icon at bounding box center [654, 206] width 6 height 16
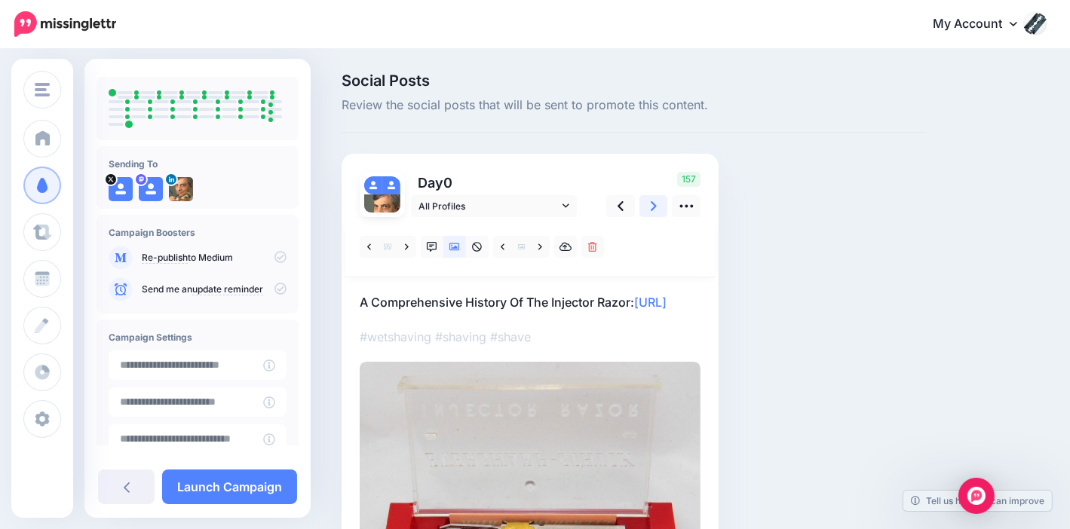
scroll to position [137, 0]
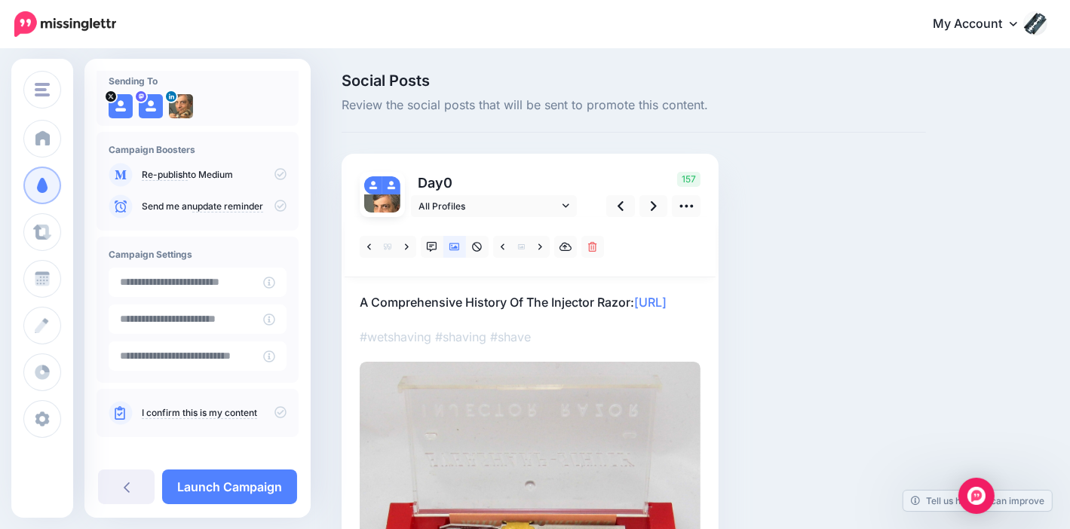
click at [274, 406] on icon at bounding box center [280, 412] width 12 height 12
click at [274, 200] on icon at bounding box center [280, 206] width 12 height 12
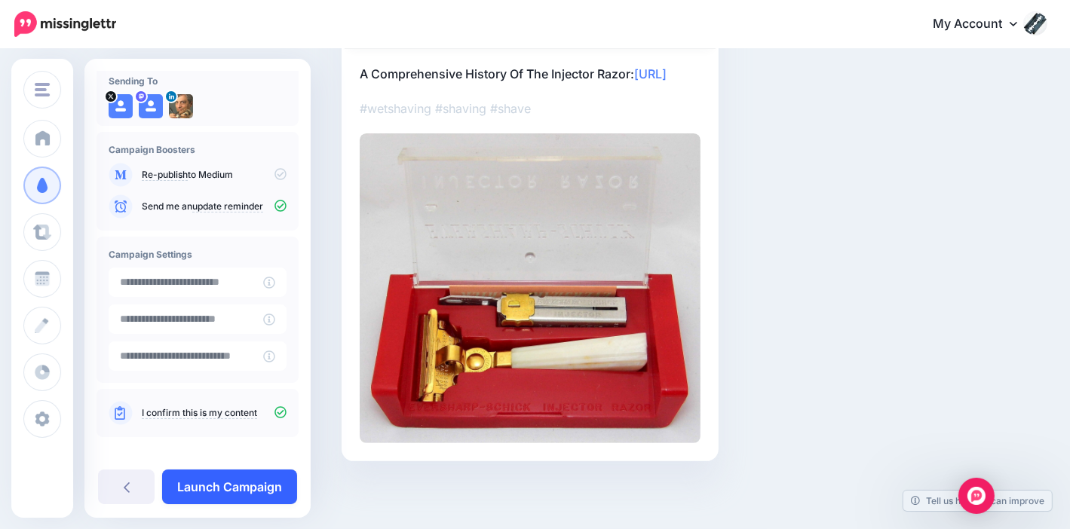
click at [208, 486] on link "Launch Campaign" at bounding box center [229, 487] width 135 height 35
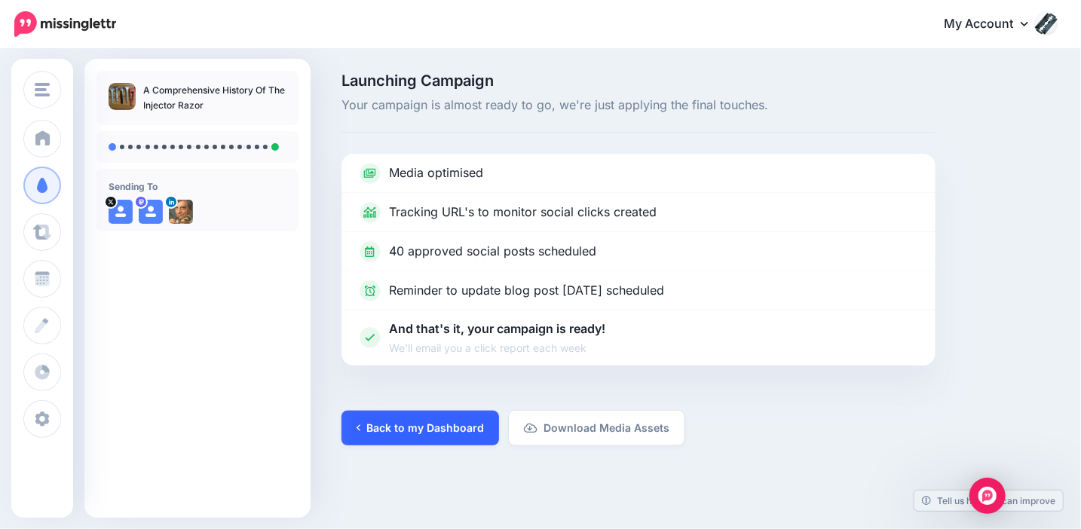
click at [411, 417] on link "Back to my Dashboard" at bounding box center [421, 428] width 158 height 35
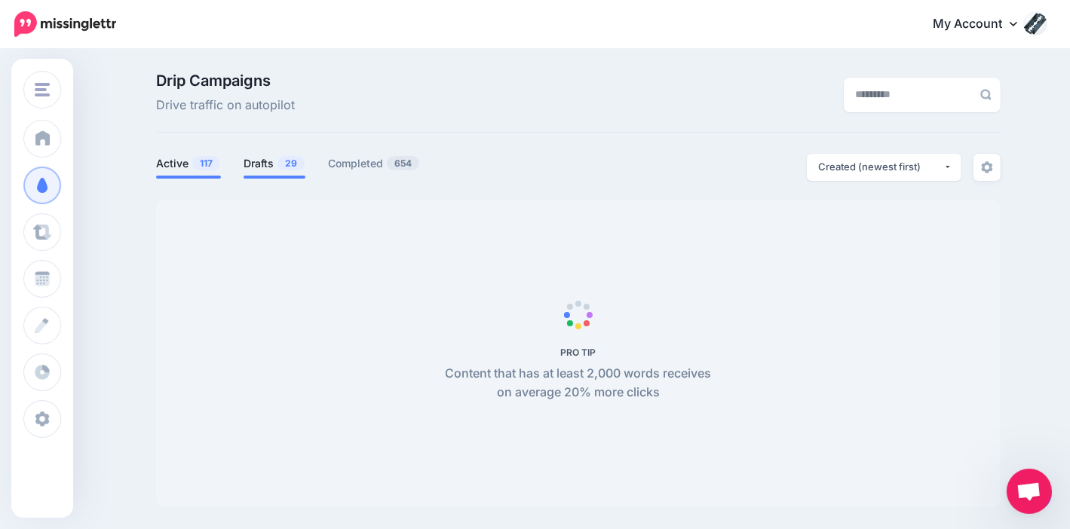
click at [279, 164] on link "Drafts 29" at bounding box center [275, 164] width 62 height 18
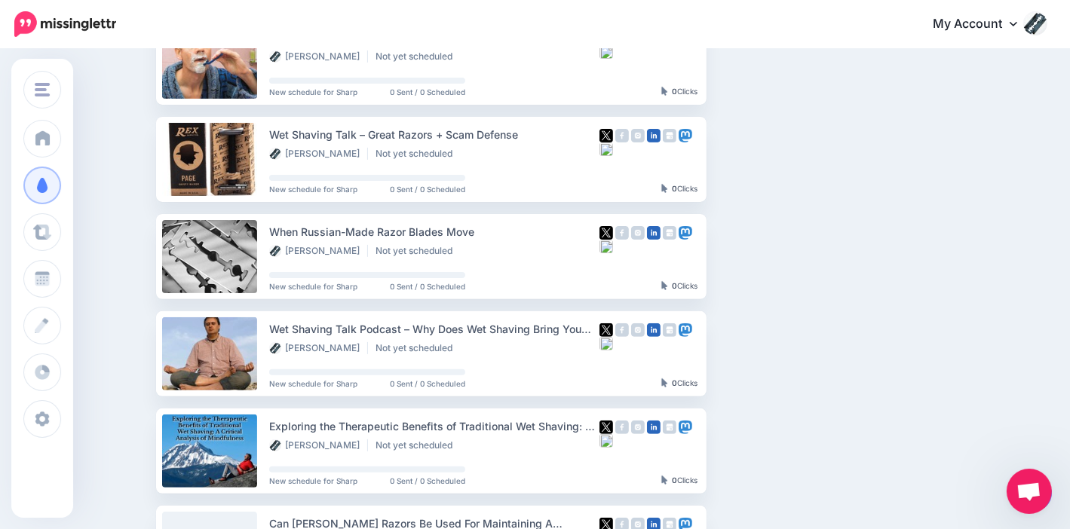
scroll to position [377, 0]
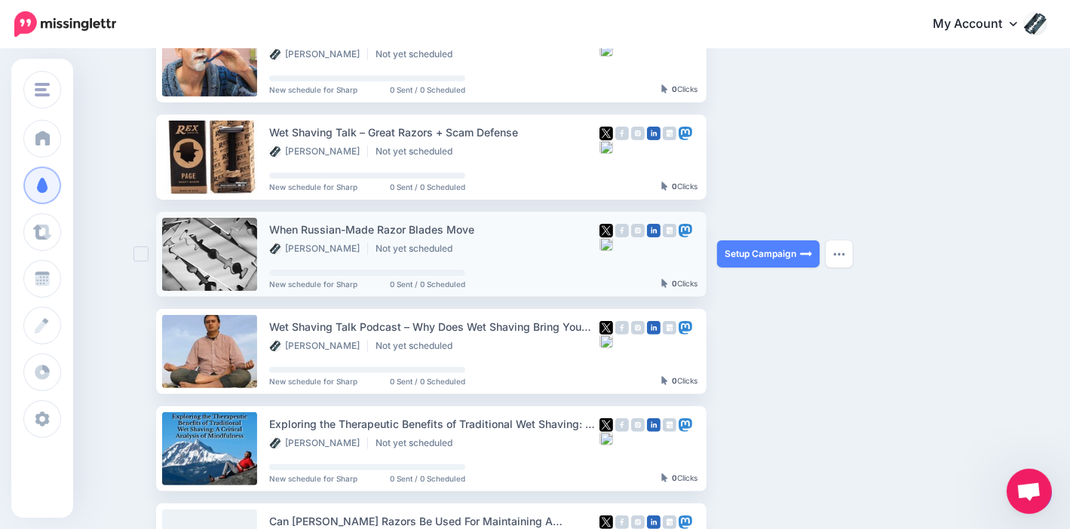
click at [149, 251] on ins at bounding box center [140, 254] width 15 height 15
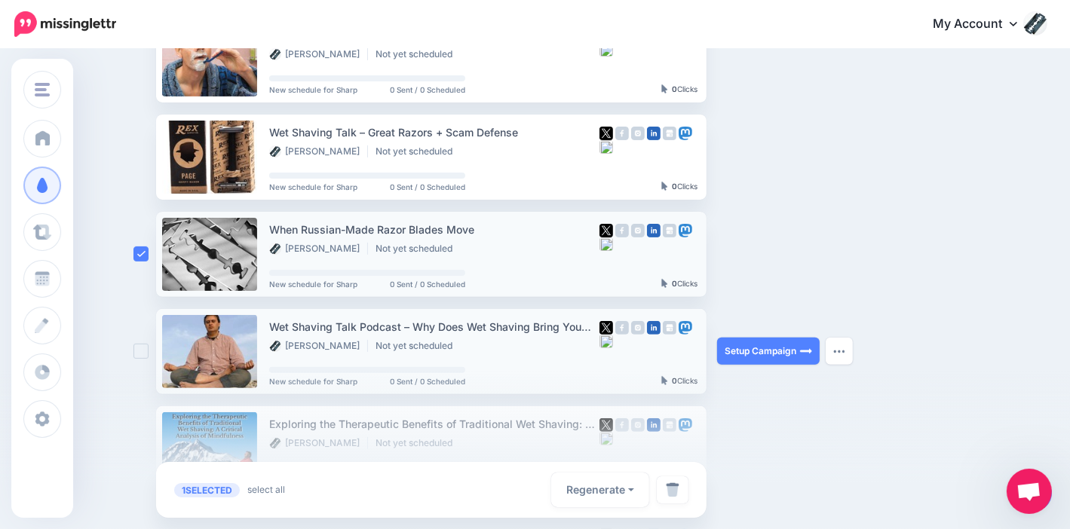
click at [143, 352] on ins at bounding box center [140, 351] width 15 height 15
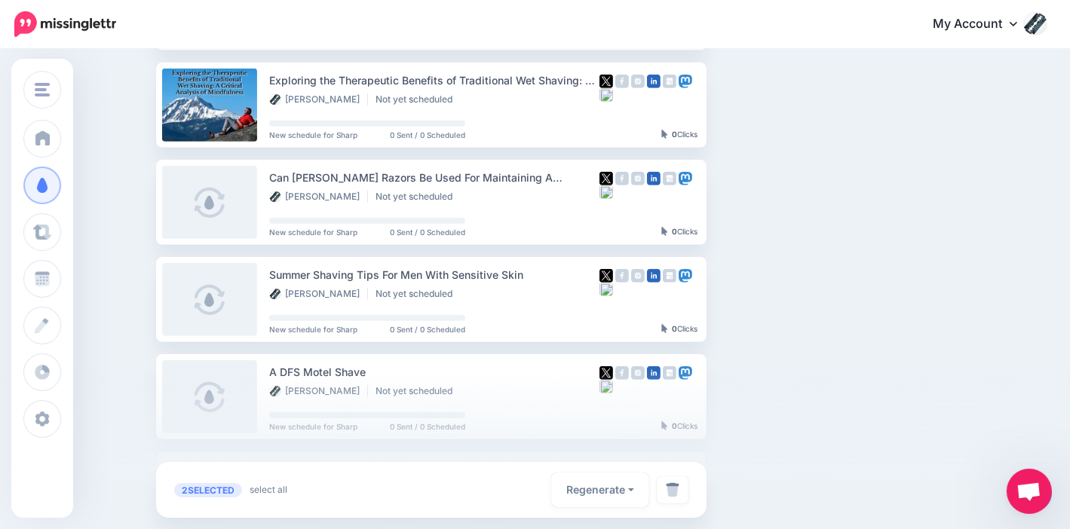
scroll to position [754, 0]
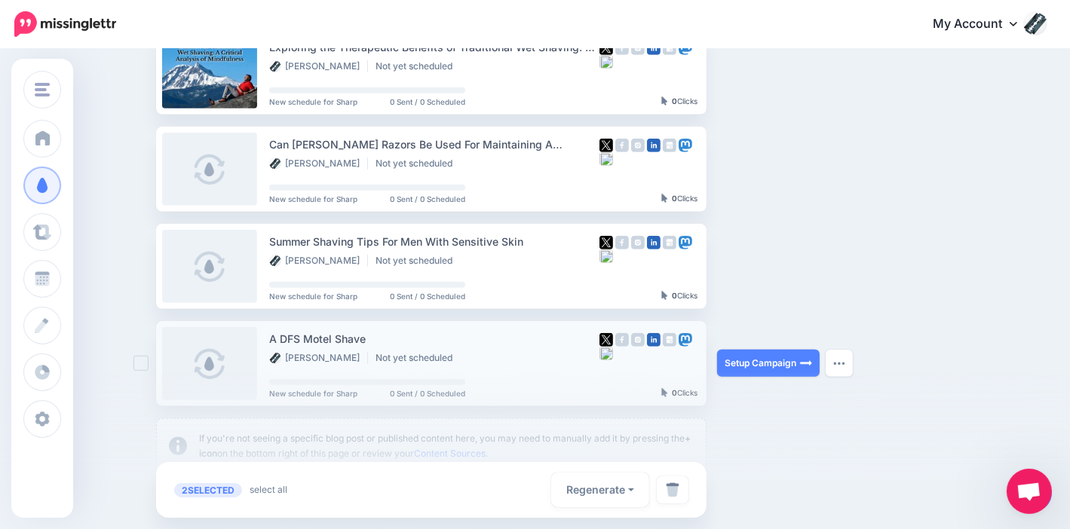
click at [149, 362] on ins at bounding box center [140, 363] width 15 height 15
click at [685, 489] on link at bounding box center [673, 489] width 32 height 27
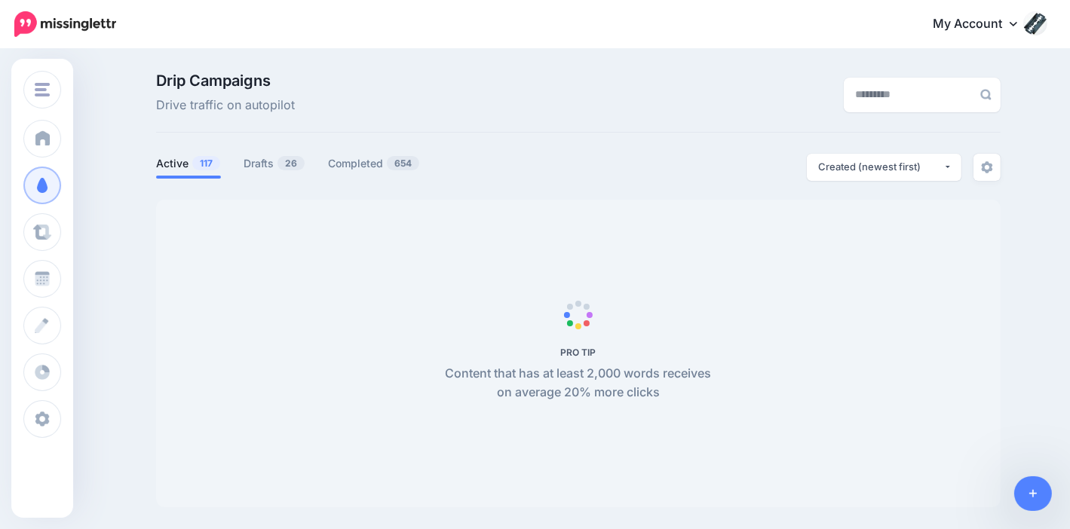
scroll to position [130, 0]
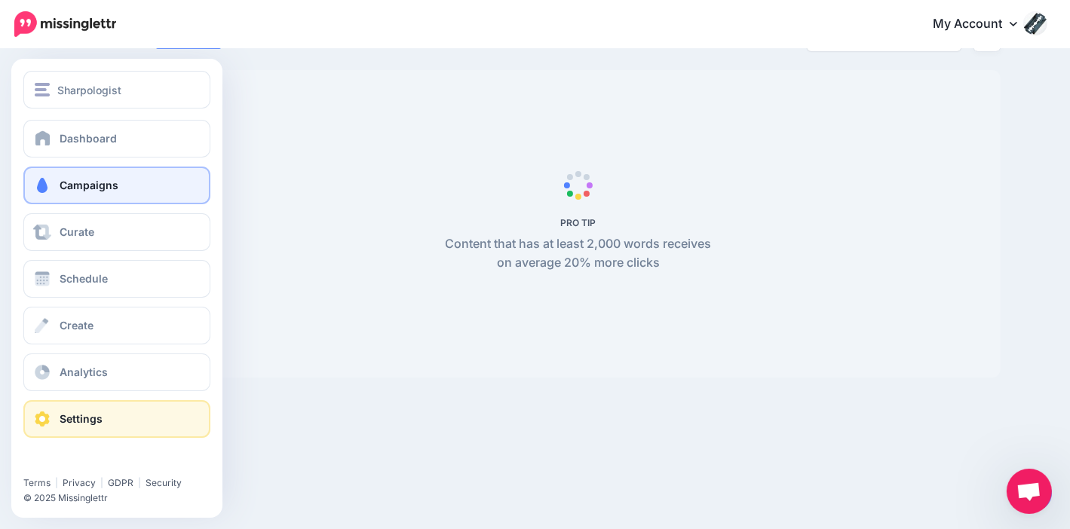
click at [93, 415] on span "Settings" at bounding box center [81, 418] width 43 height 13
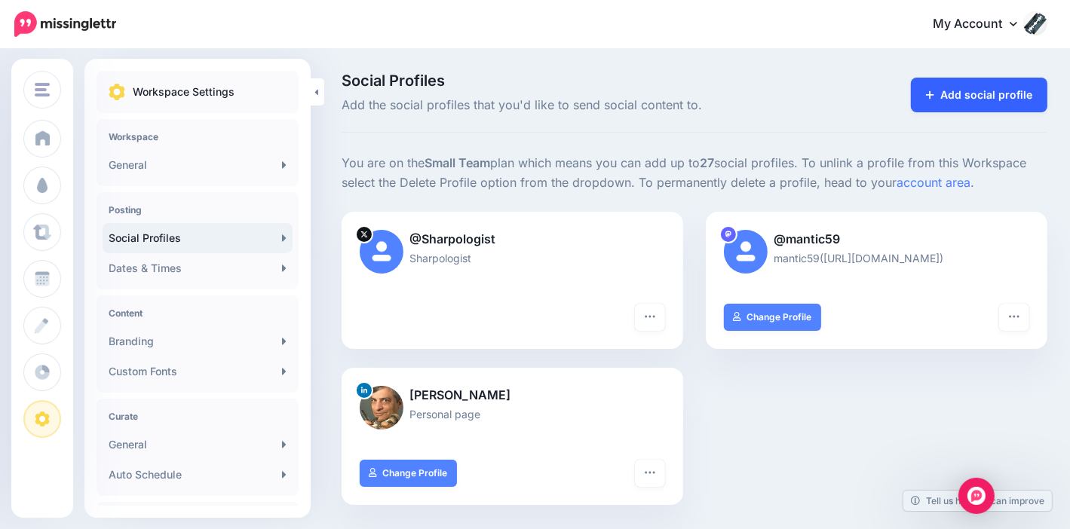
click at [1007, 92] on link "Add social profile" at bounding box center [979, 95] width 136 height 35
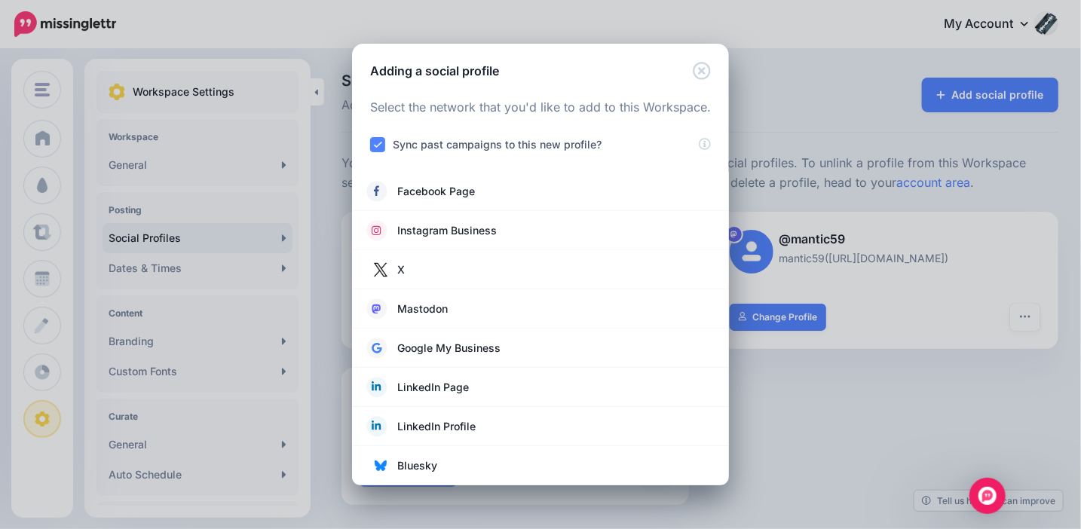
click at [375, 144] on ins at bounding box center [377, 144] width 15 height 15
click at [424, 194] on span "Facebook Page" at bounding box center [436, 191] width 78 height 18
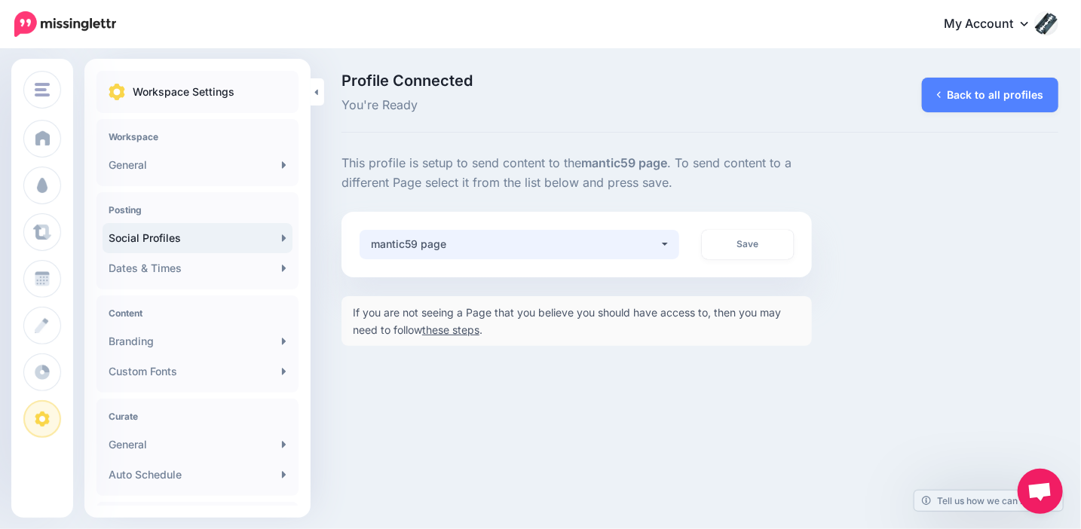
click at [634, 241] on div "mantic59 page" at bounding box center [515, 244] width 289 height 18
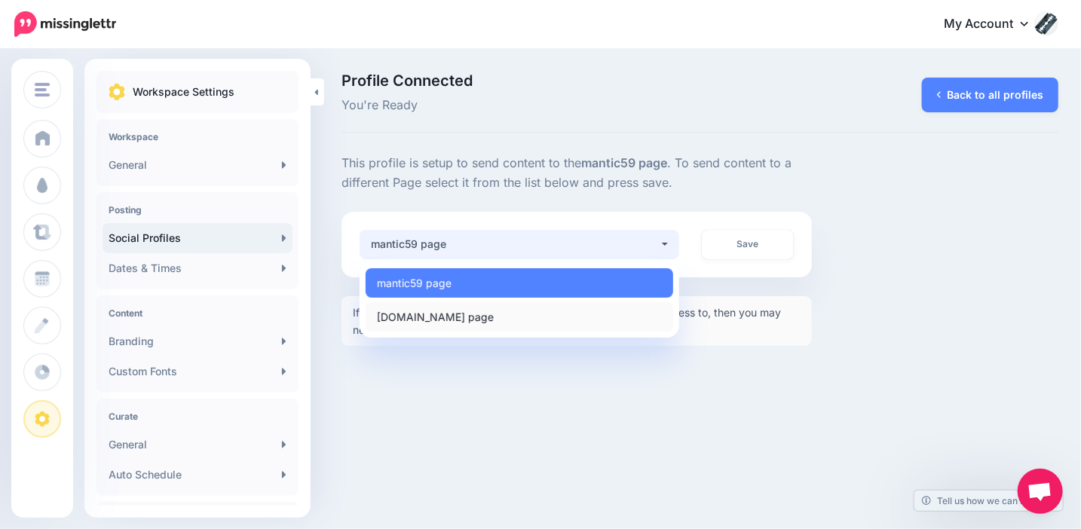
click at [565, 317] on link "[DOMAIN_NAME] page" at bounding box center [520, 316] width 308 height 29
select select "**********"
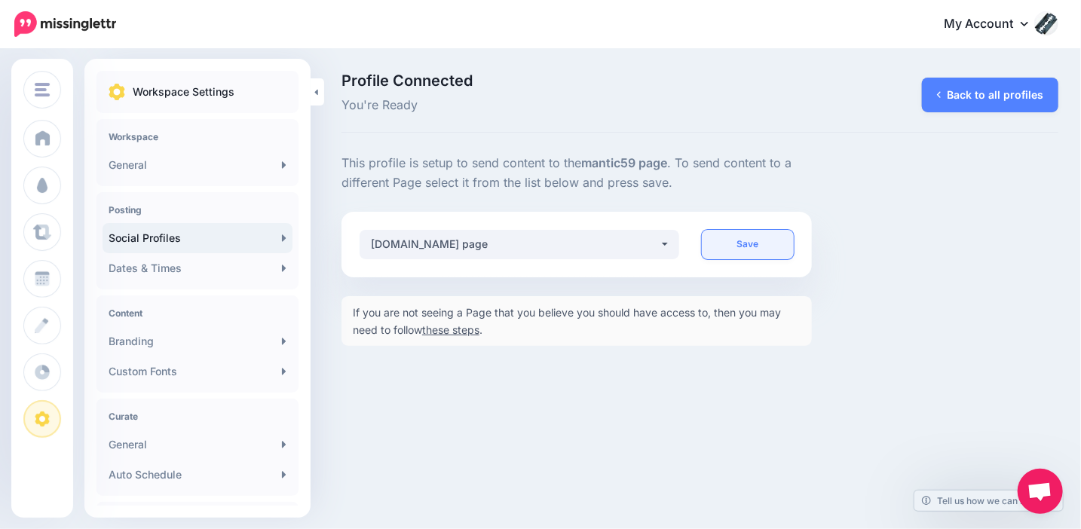
click at [776, 244] on link "Save" at bounding box center [747, 244] width 91 height 29
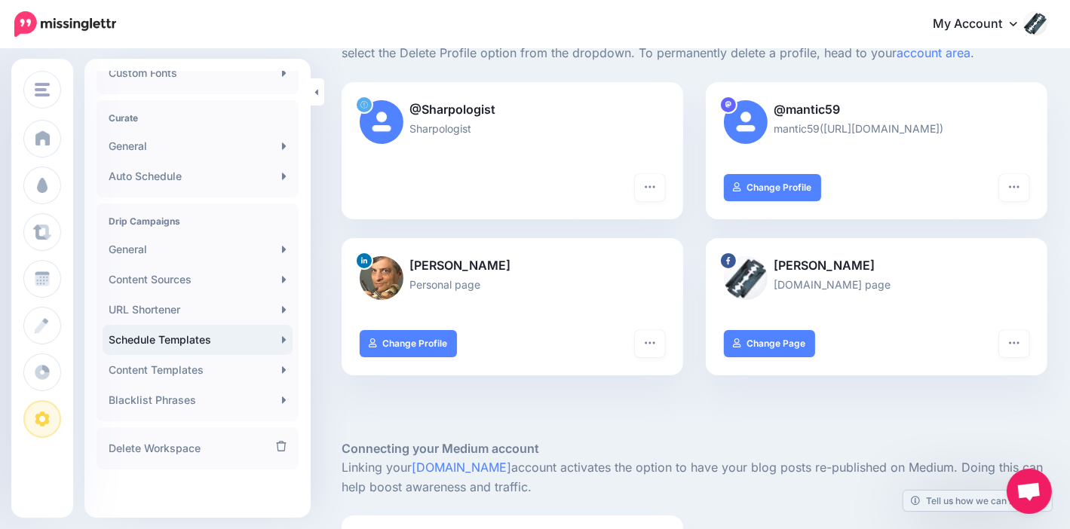
scroll to position [151, 0]
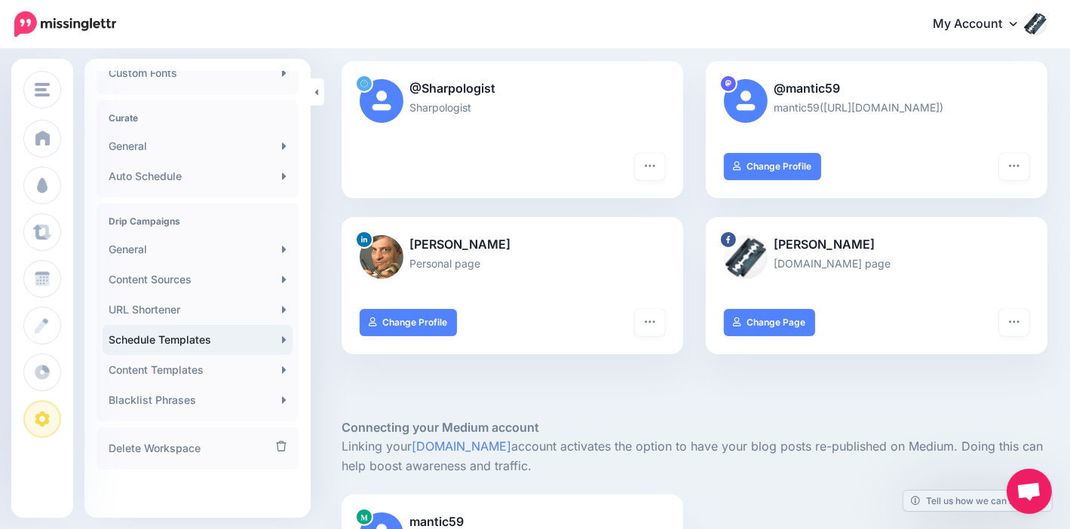
click at [189, 342] on link "Schedule Templates" at bounding box center [198, 340] width 190 height 30
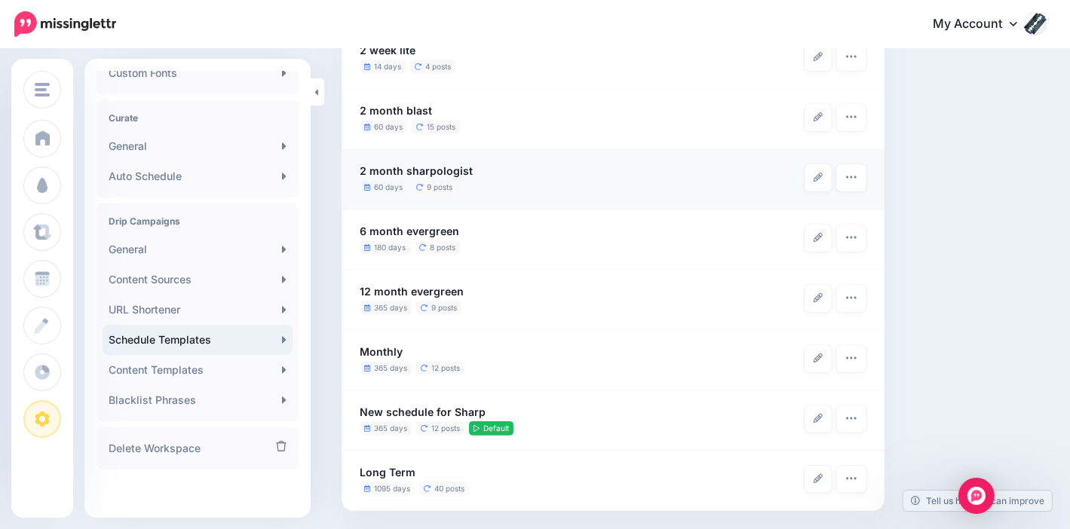
scroll to position [247, 0]
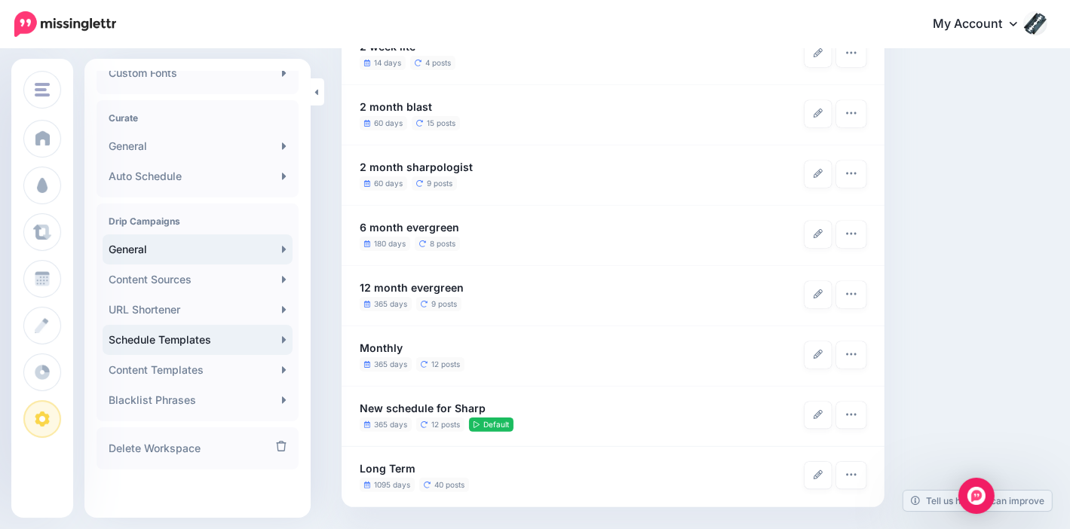
click at [243, 256] on link "General" at bounding box center [198, 249] width 190 height 30
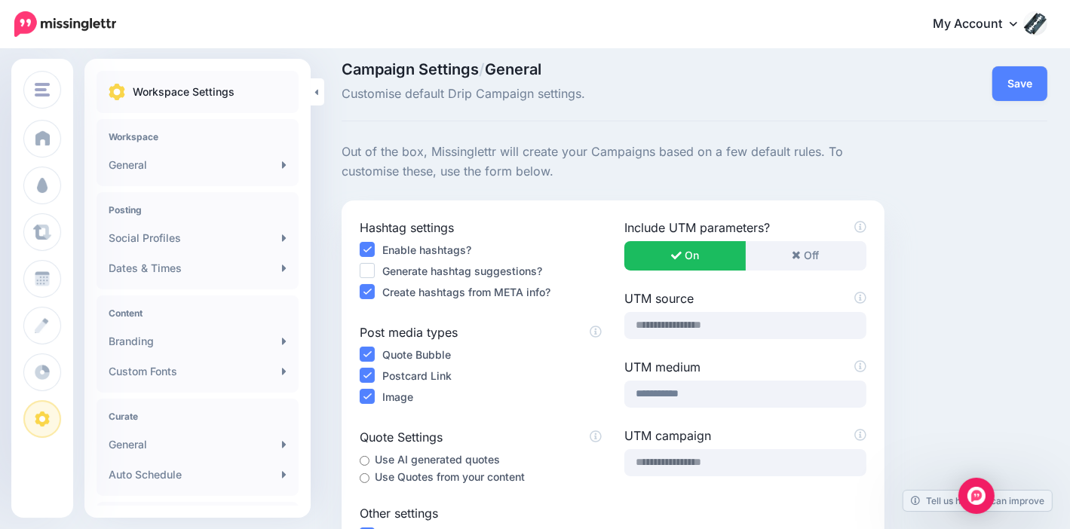
scroll to position [3, 0]
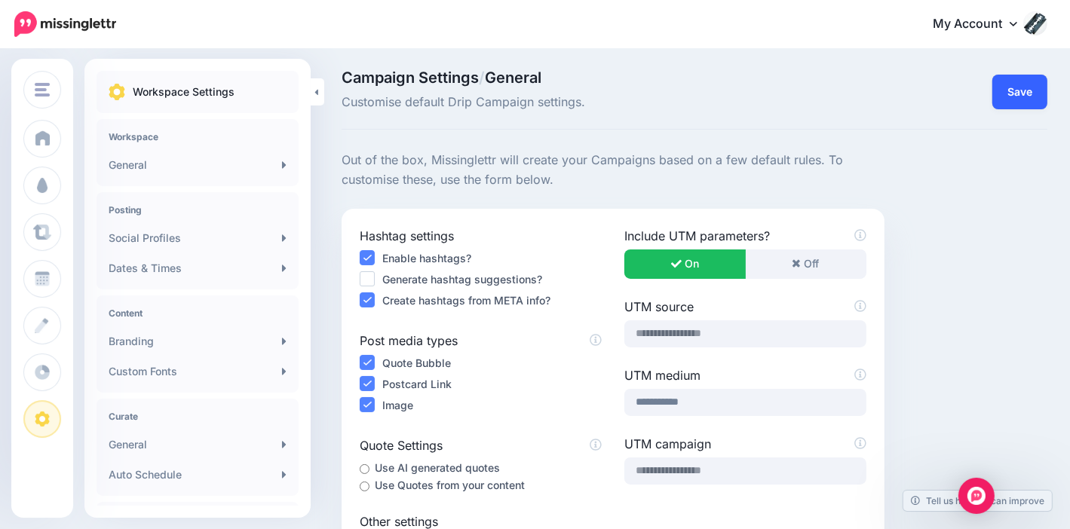
click at [1036, 96] on button "Save" at bounding box center [1019, 92] width 55 height 35
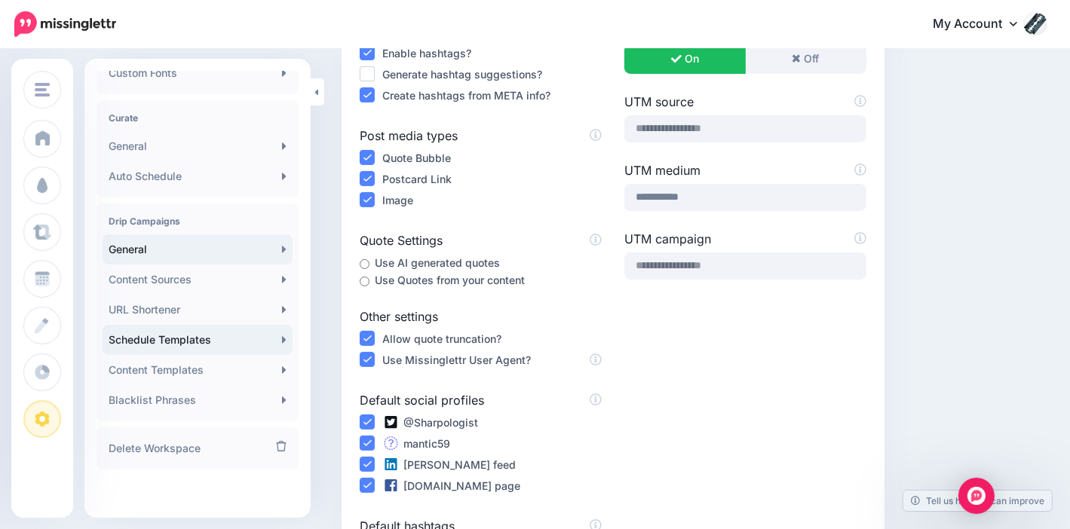
scroll to position [229, 0]
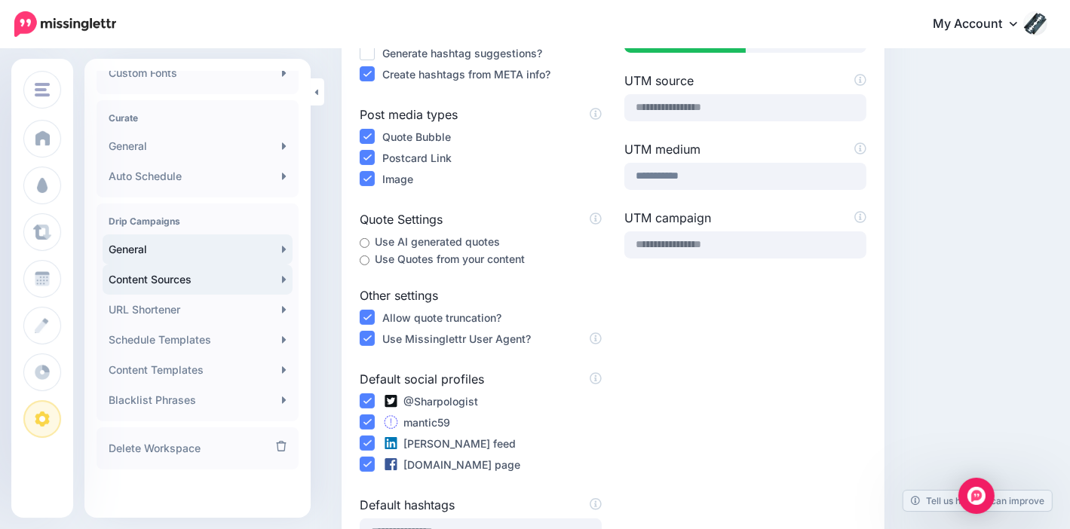
click at [280, 274] on link "Content Sources" at bounding box center [198, 280] width 190 height 30
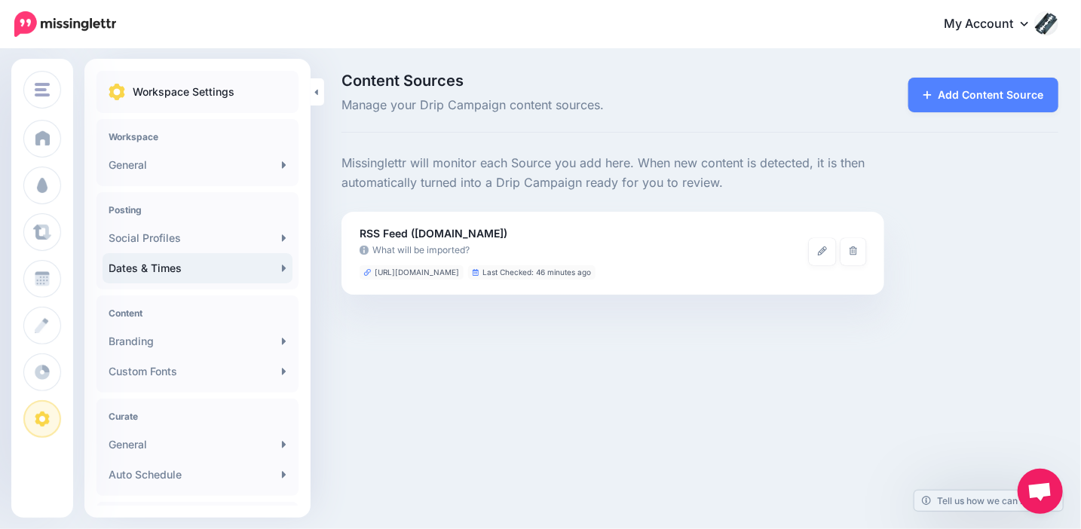
click at [268, 274] on link "Dates & Times" at bounding box center [198, 268] width 190 height 30
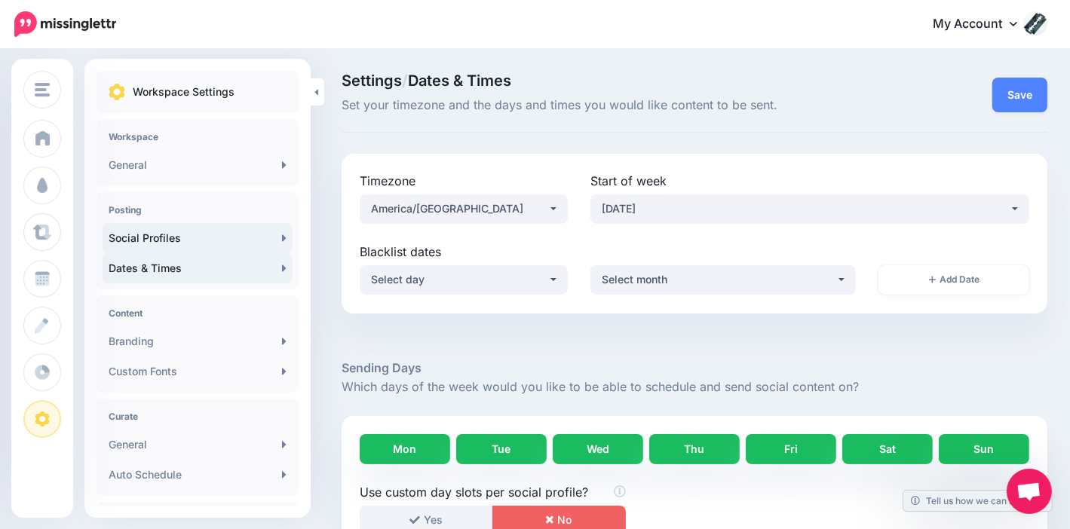
click at [241, 237] on link "Social Profiles" at bounding box center [198, 238] width 190 height 30
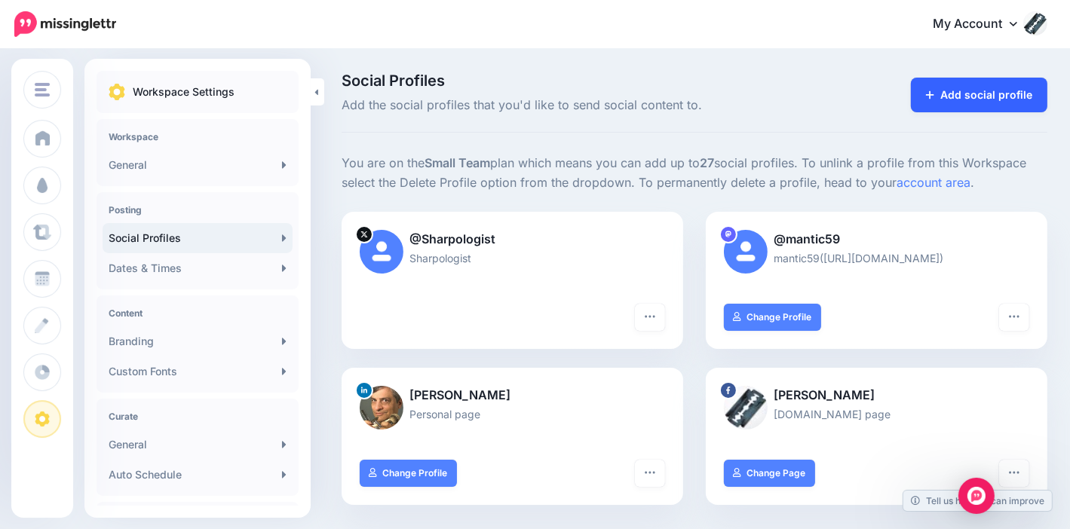
click at [965, 87] on link "Add social profile" at bounding box center [979, 95] width 136 height 35
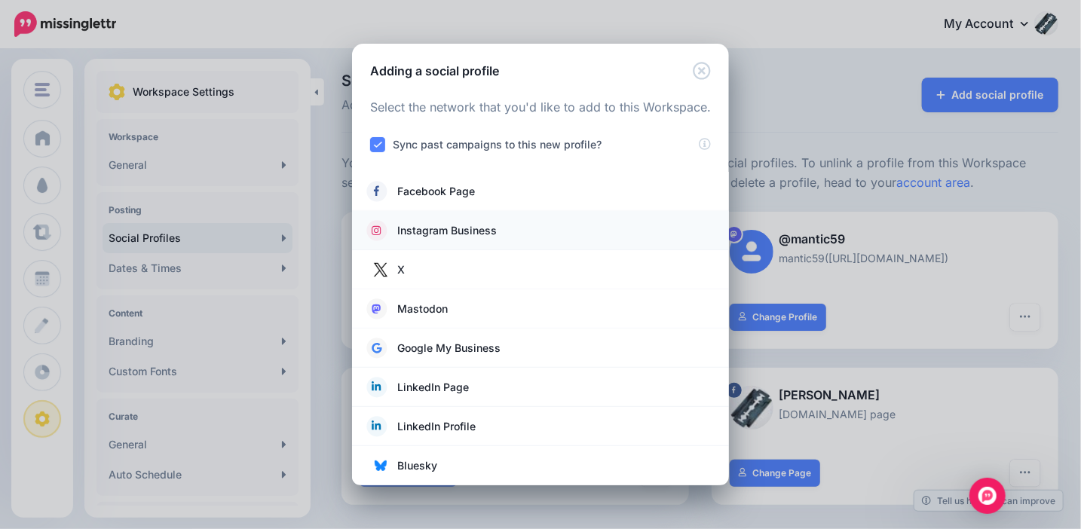
click at [479, 226] on span "Instagram Business" at bounding box center [447, 231] width 100 height 18
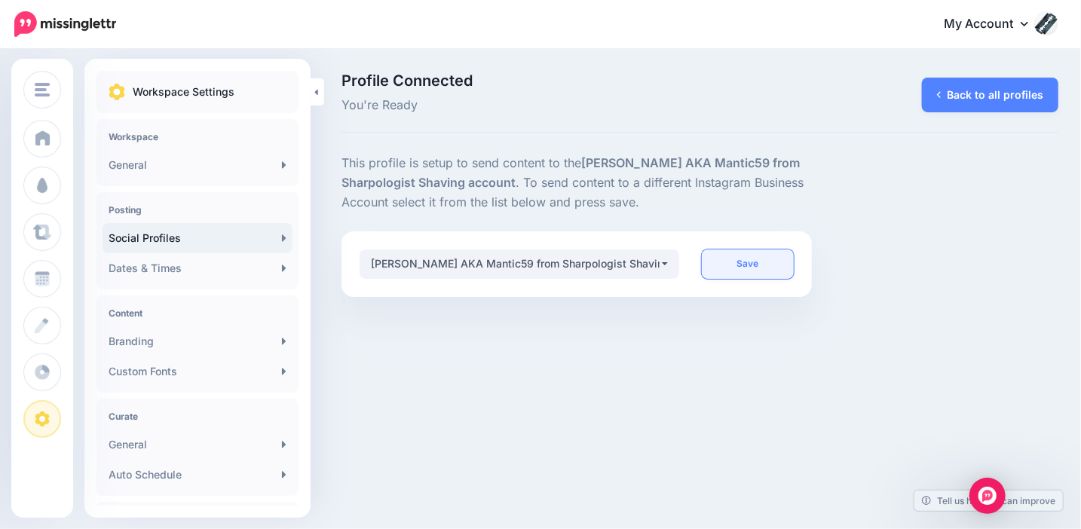
click at [769, 262] on link "Save" at bounding box center [747, 264] width 91 height 29
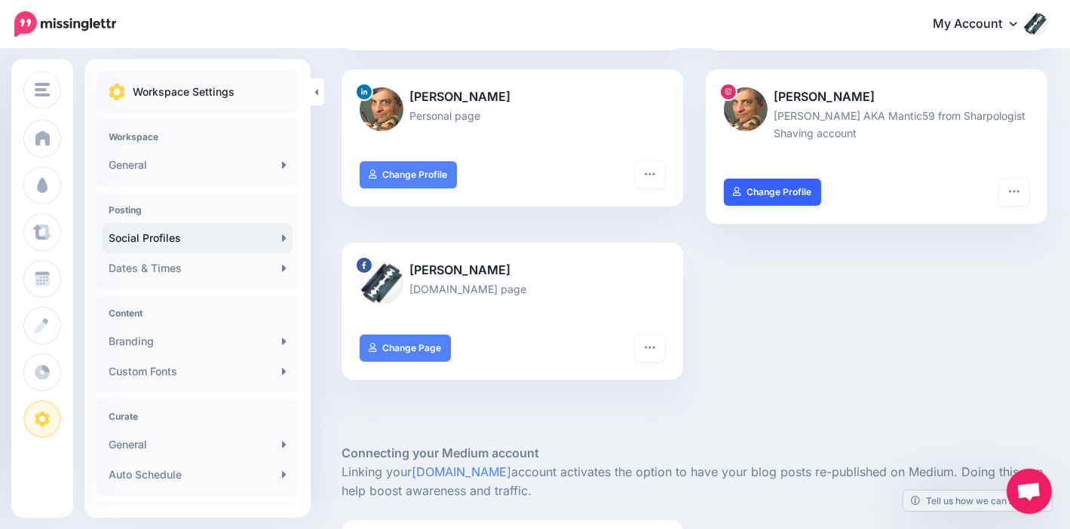
scroll to position [302, 0]
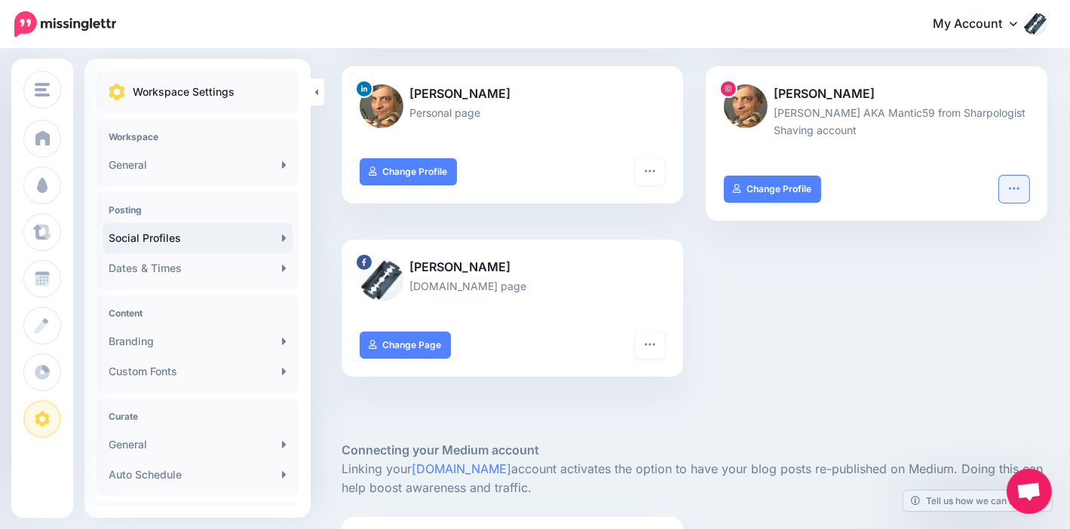
click at [1019, 189] on icon "button" at bounding box center [1014, 188] width 12 height 12
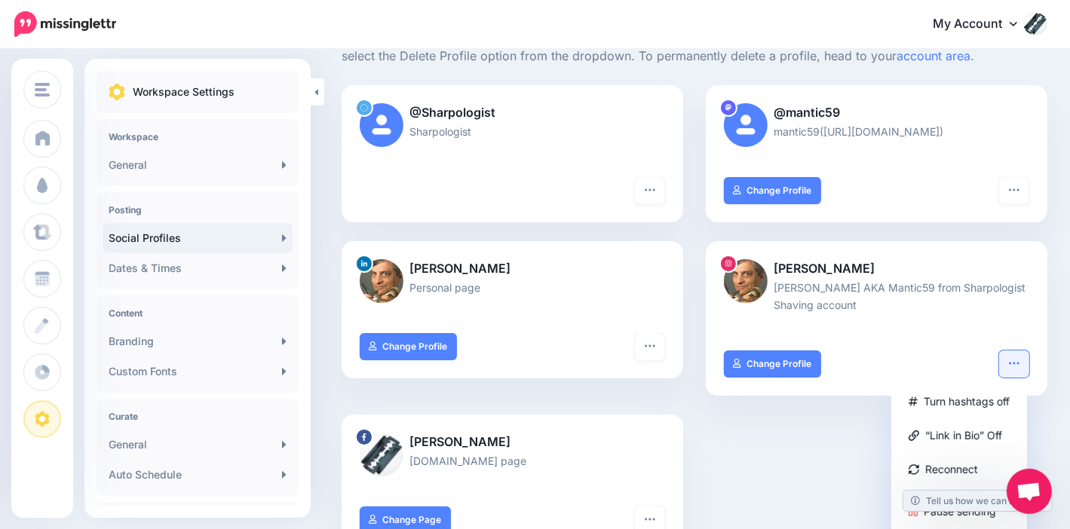
scroll to position [110, 0]
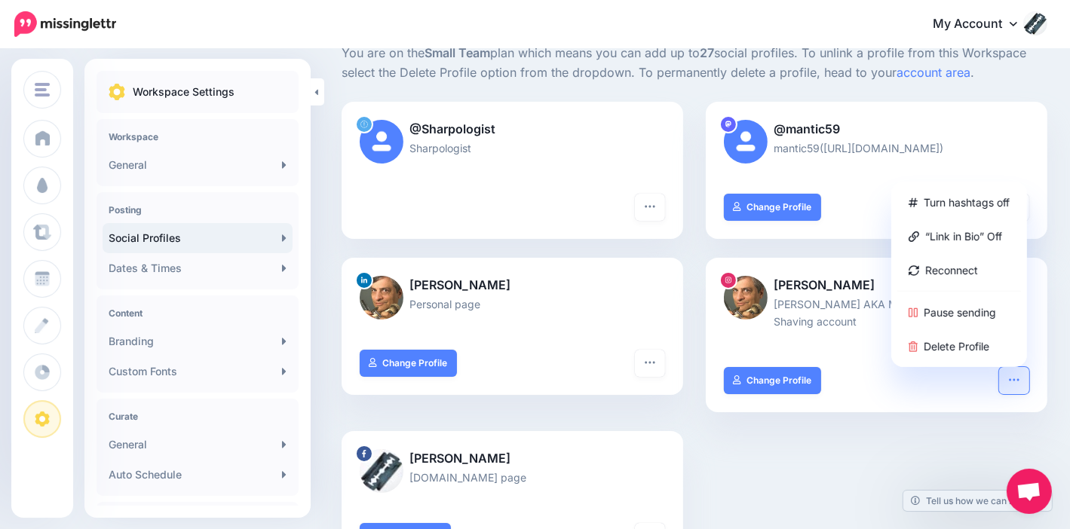
click at [1020, 379] on icon "button" at bounding box center [1014, 380] width 12 height 12
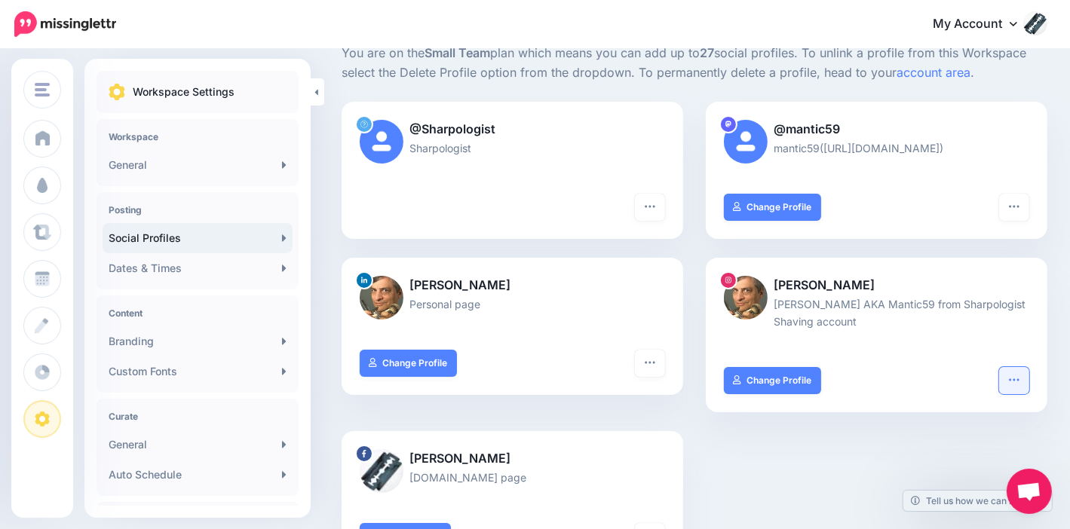
click at [1019, 379] on icon "button" at bounding box center [1014, 379] width 10 height 2
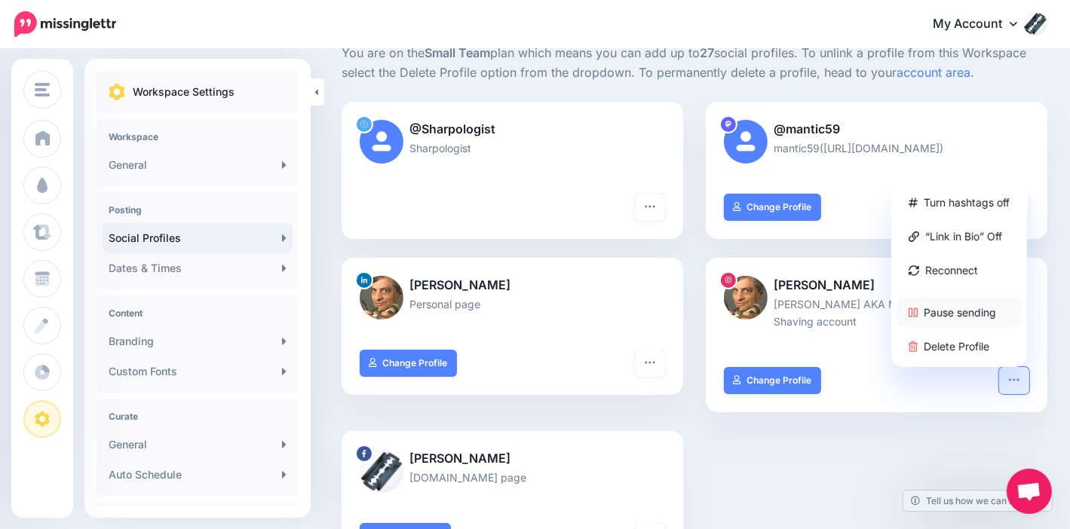
click at [990, 306] on link "Pause sending" at bounding box center [959, 312] width 124 height 29
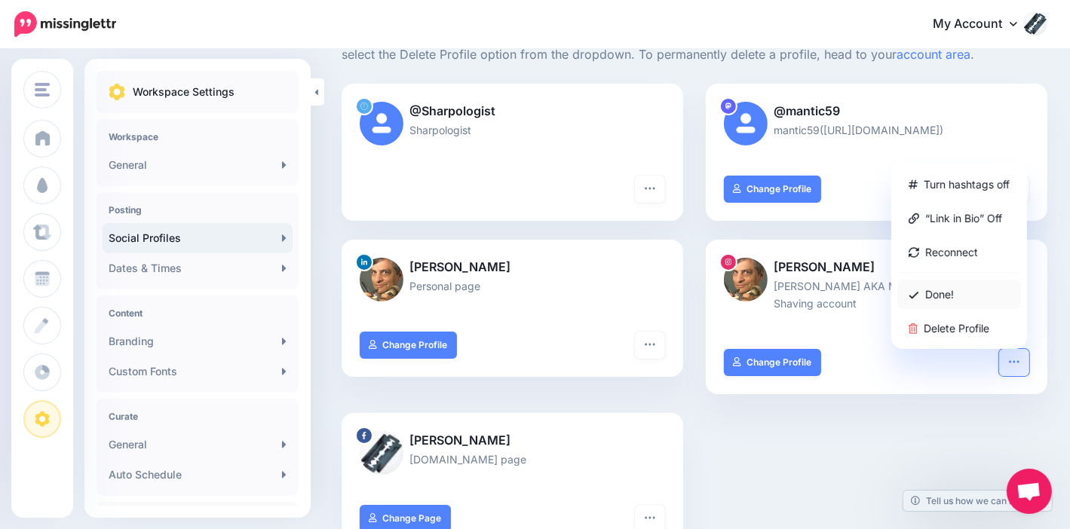
scroll to position [261, 0]
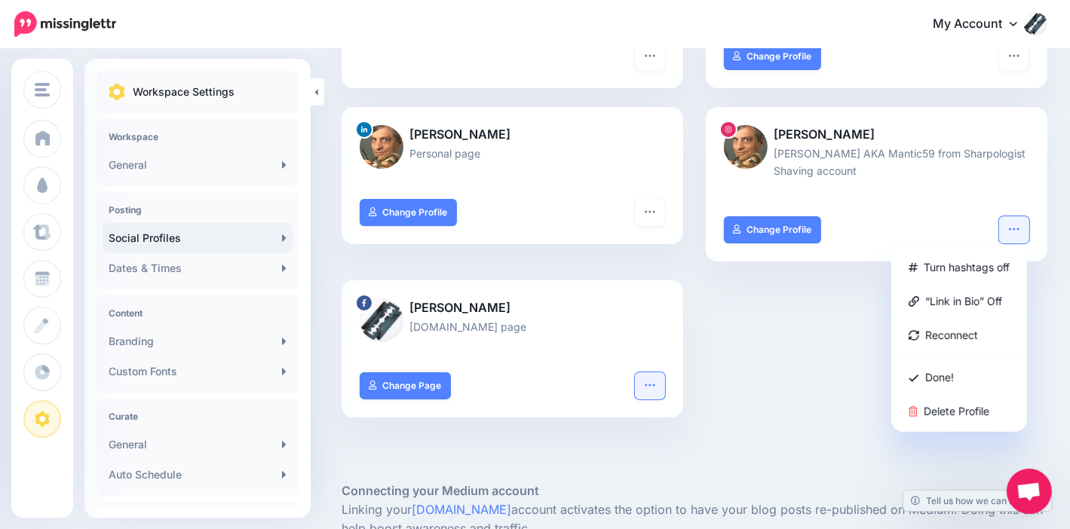
click at [656, 381] on icon "button" at bounding box center [650, 385] width 12 height 12
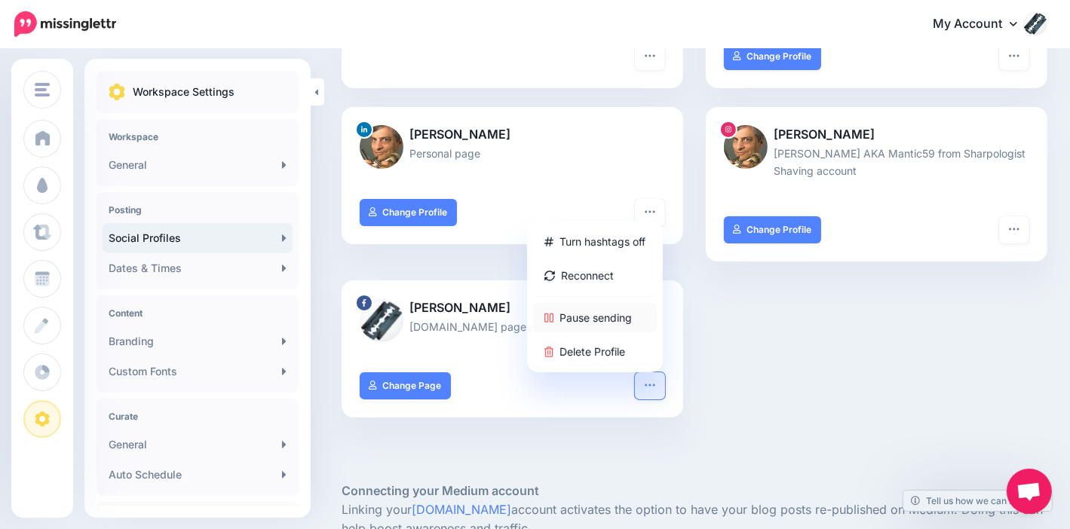
click at [620, 322] on link "Pause sending" at bounding box center [595, 317] width 124 height 29
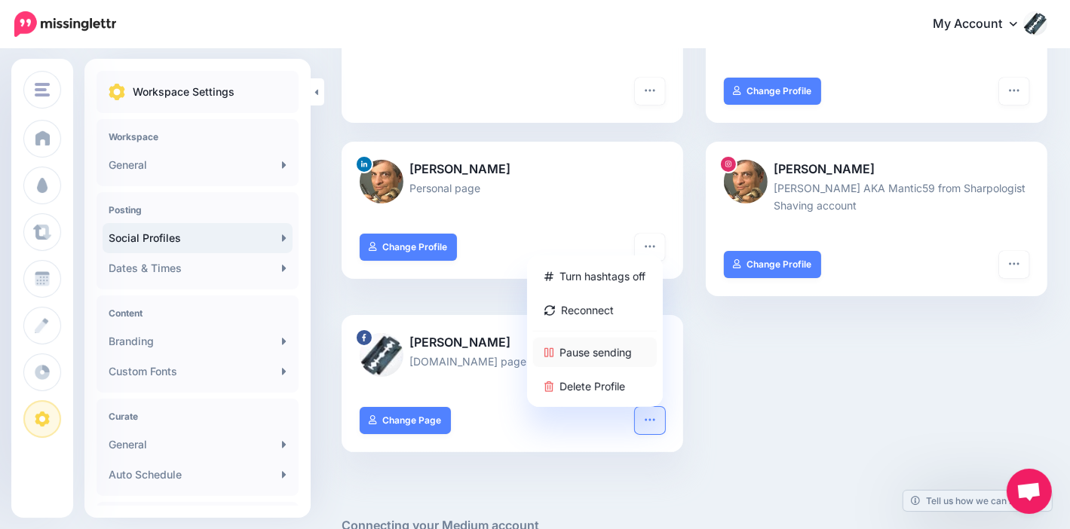
scroll to position [302, 0]
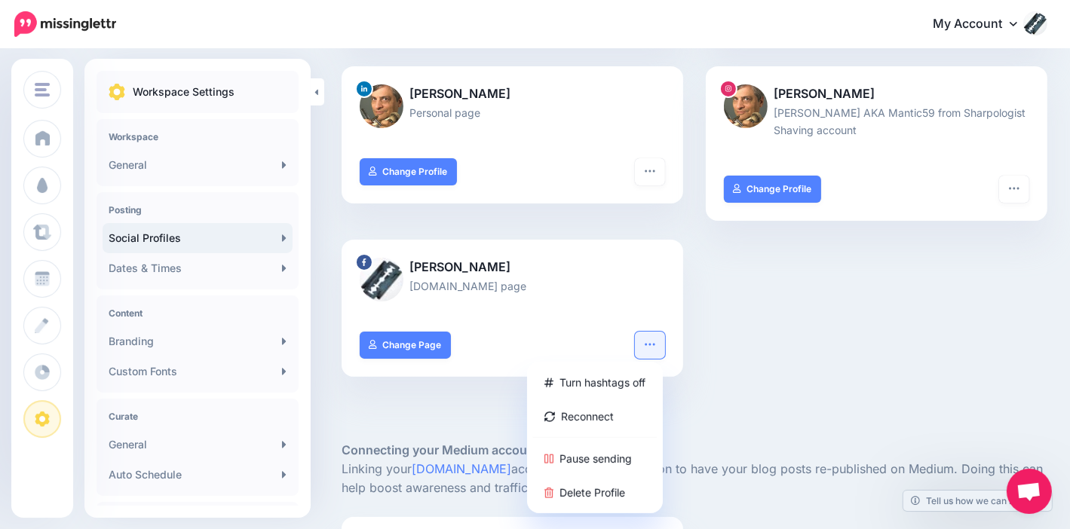
click at [817, 378] on div "@Sharpologist Sharpologist Turn hashtags off Reconnect Pause sending Delete Pro…" at bounding box center [694, 153] width 728 height 486
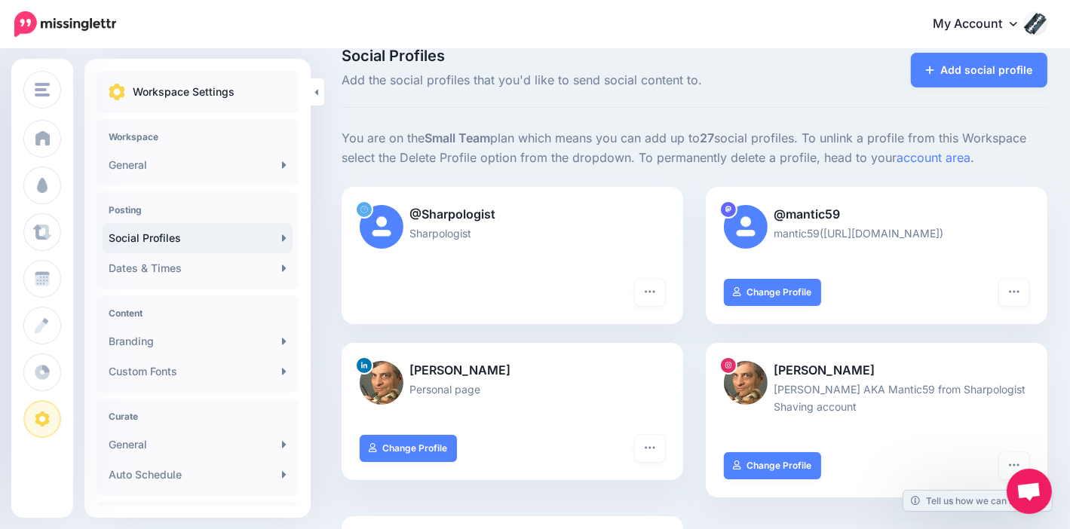
scroll to position [0, 0]
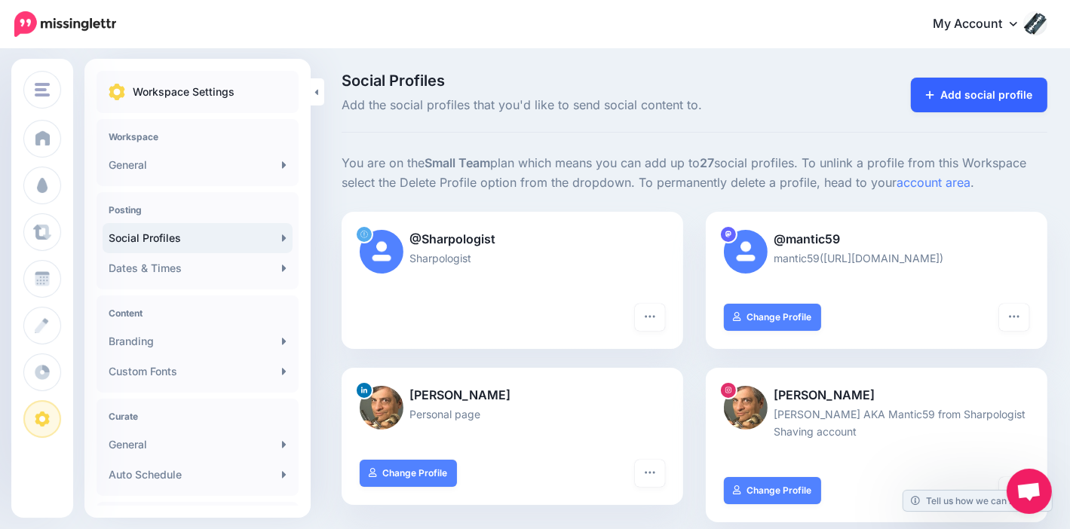
click at [974, 103] on link "Add social profile" at bounding box center [979, 95] width 136 height 35
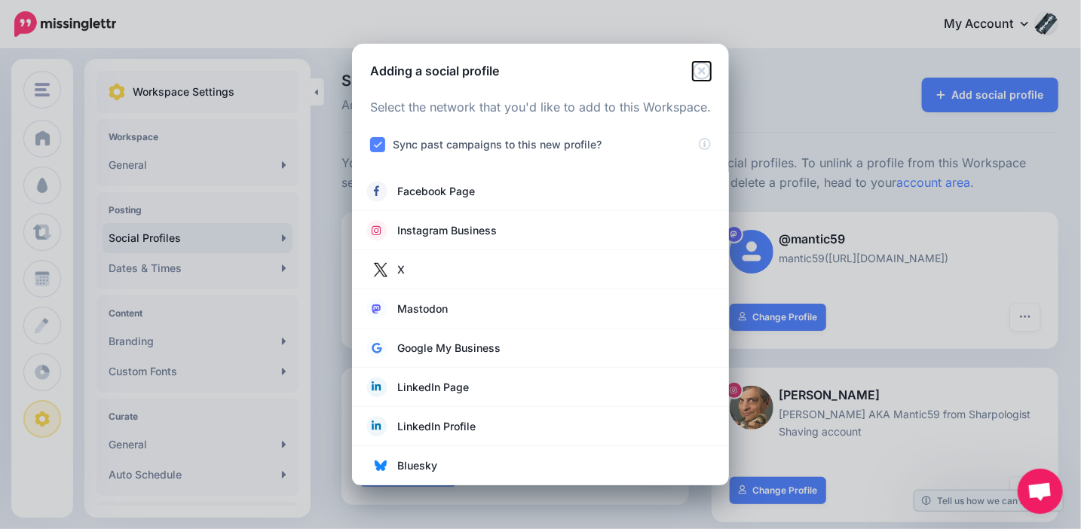
click at [698, 72] on icon "Close" at bounding box center [702, 71] width 18 height 18
